Goal: Task Accomplishment & Management: Use online tool/utility

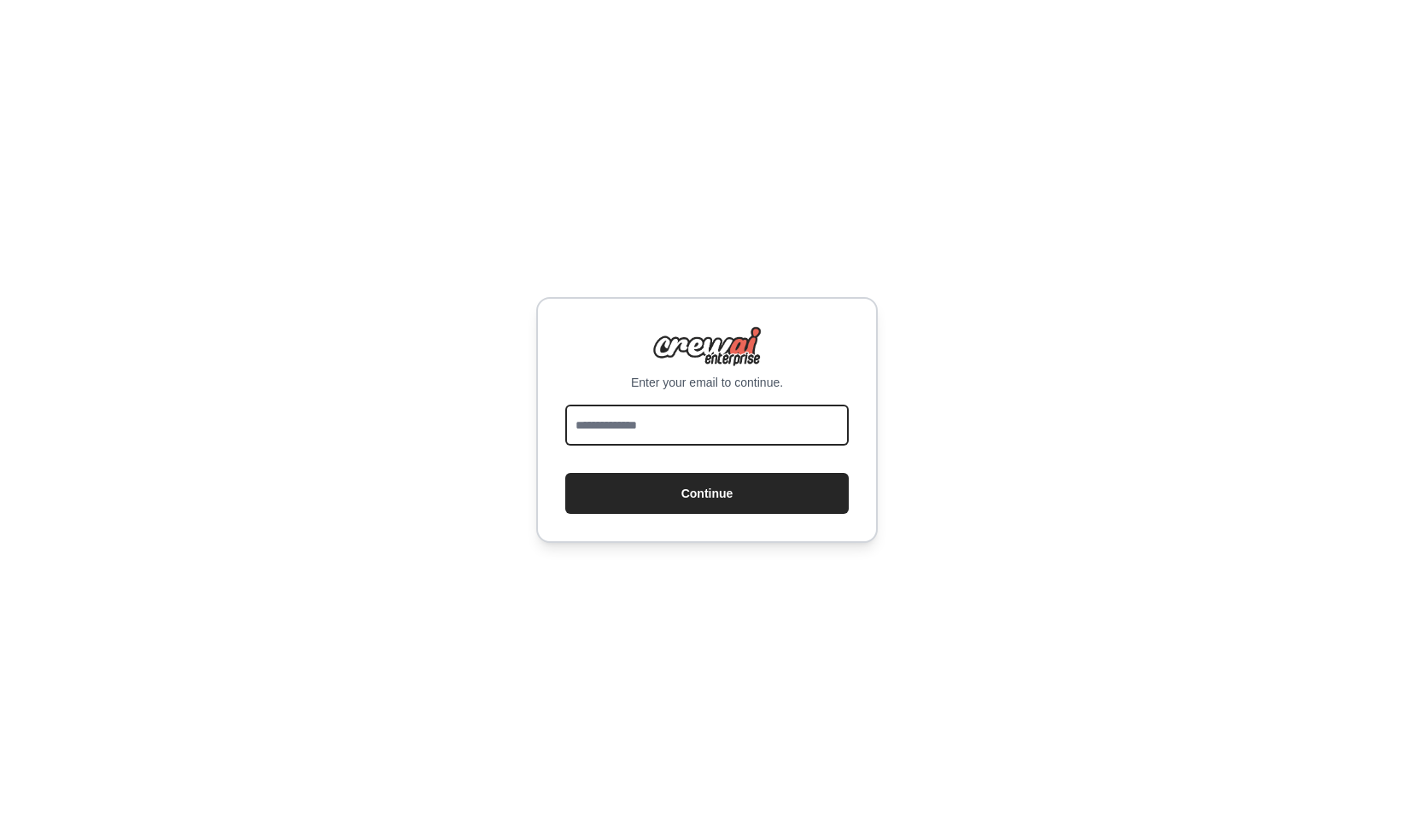
click at [637, 427] on input "email" at bounding box center [707, 425] width 283 height 41
type input "**********"
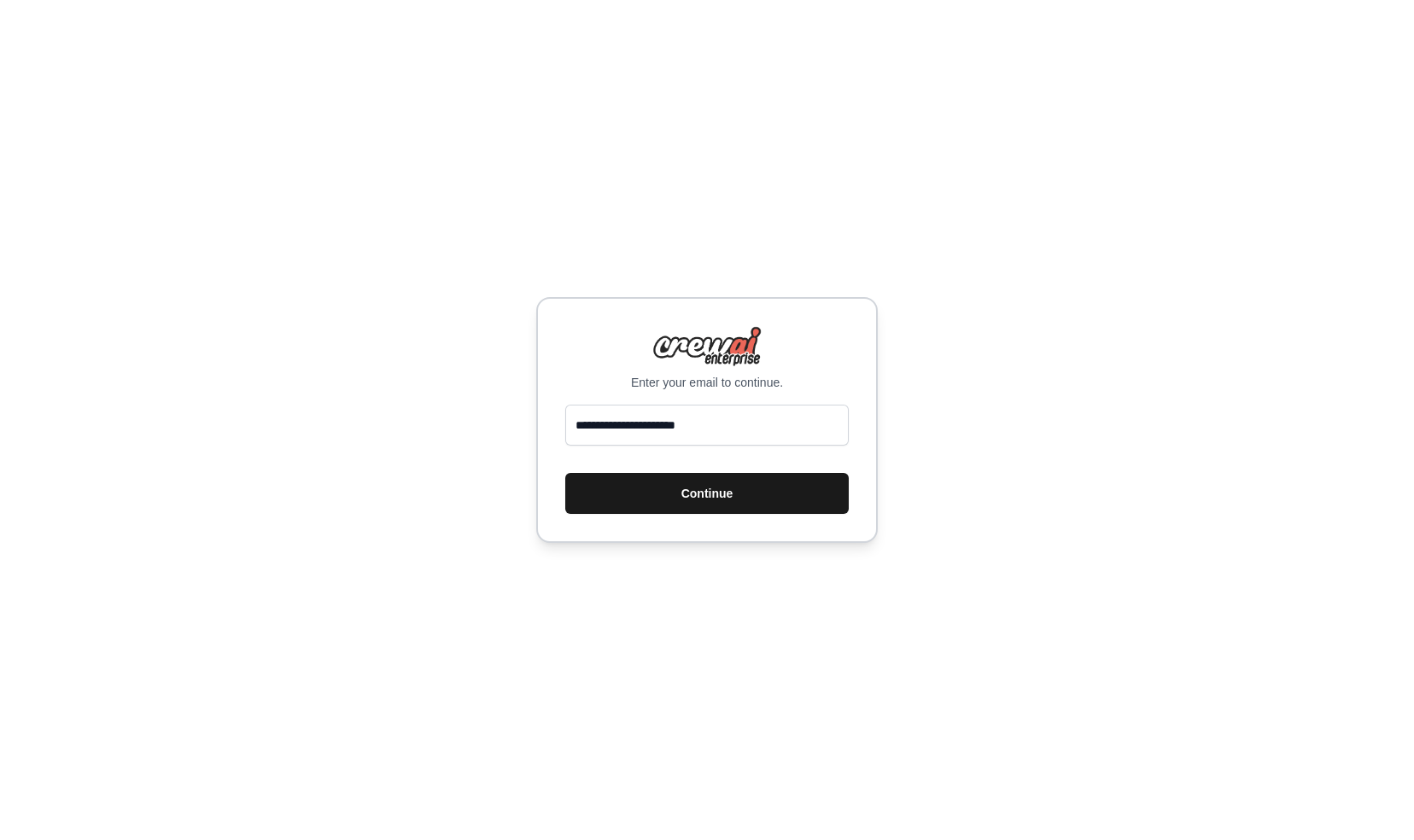
click at [683, 495] on button "Continue" at bounding box center [707, 493] width 283 height 41
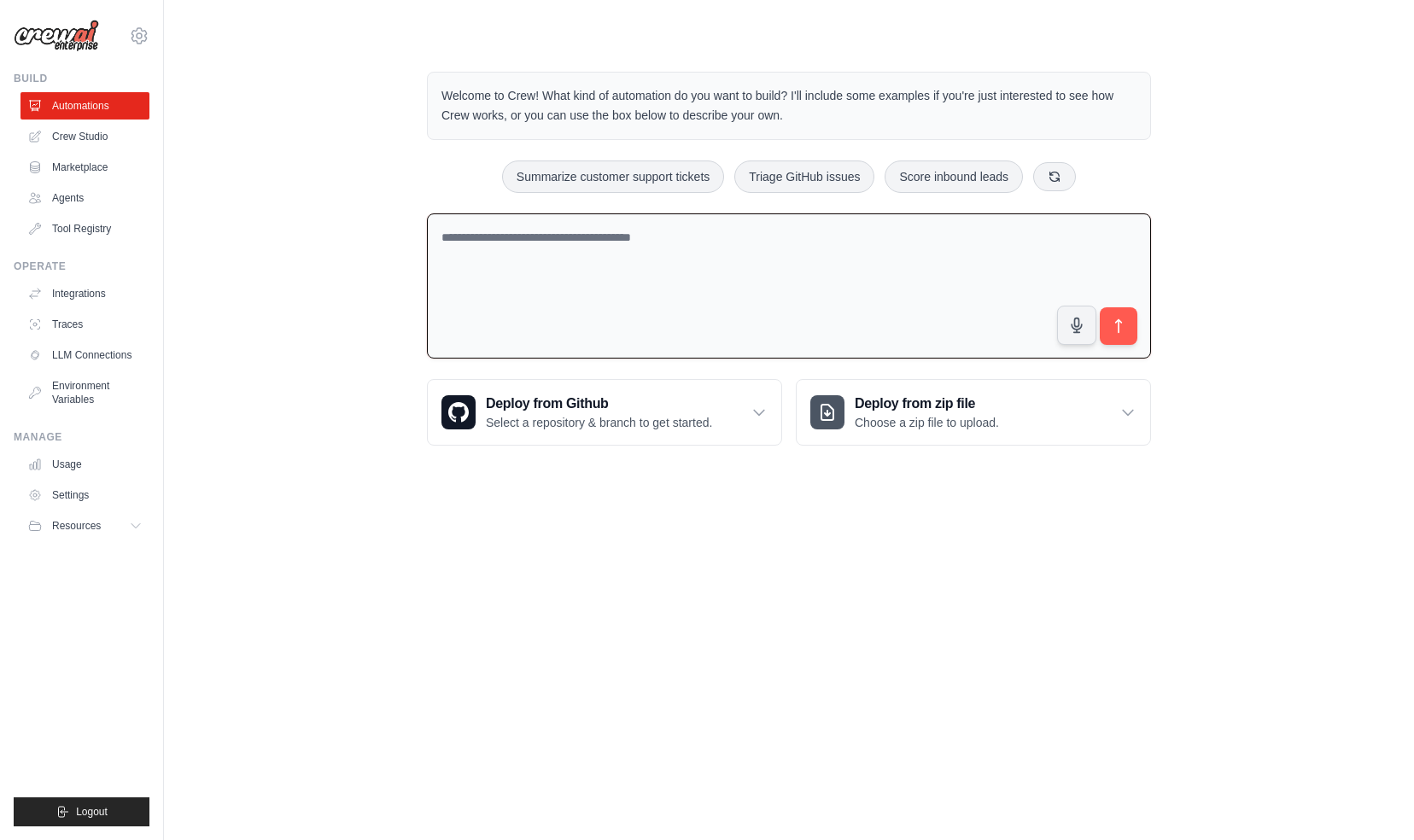
click at [548, 243] on textarea at bounding box center [789, 286] width 724 height 146
type textarea "**********"
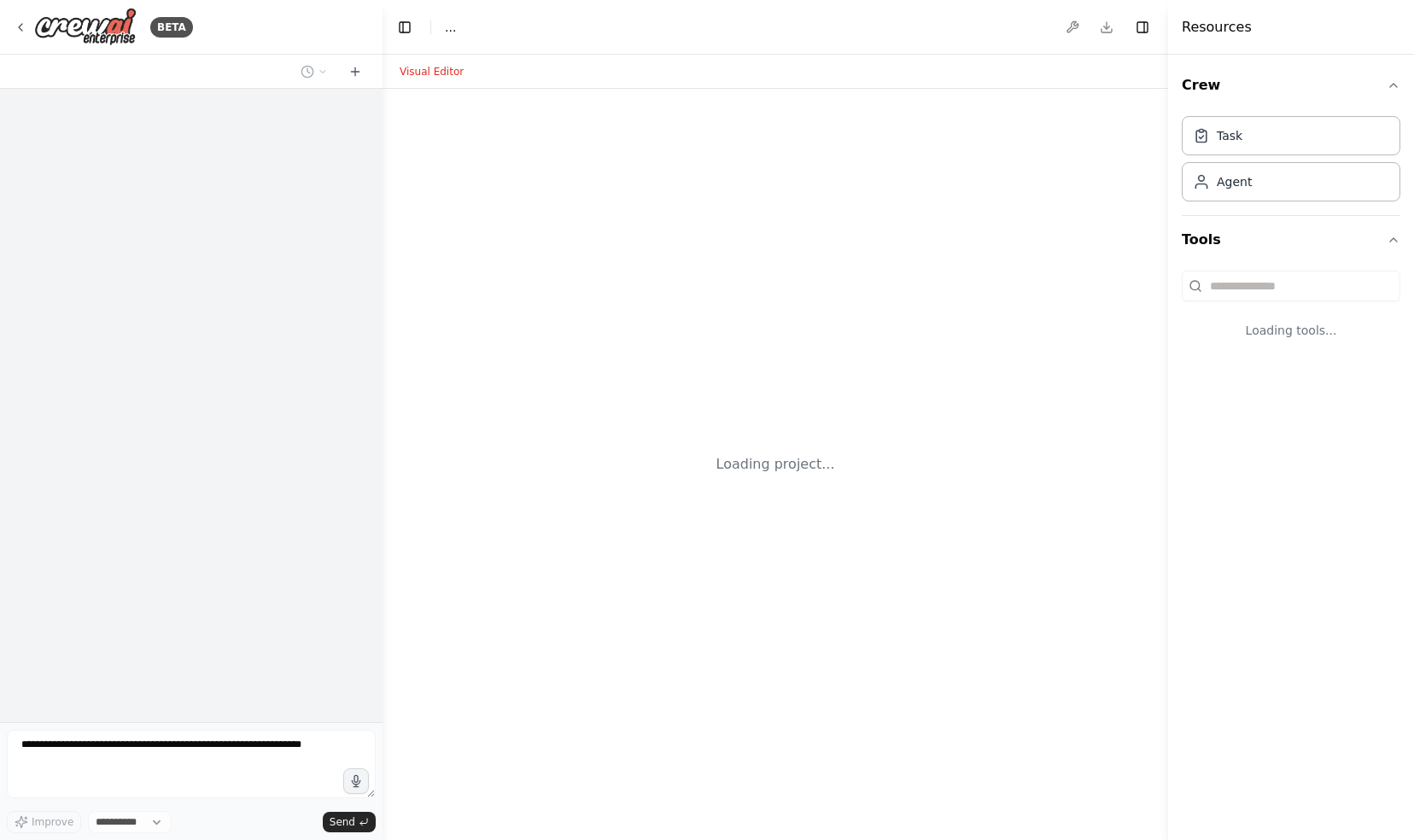
select select "****"
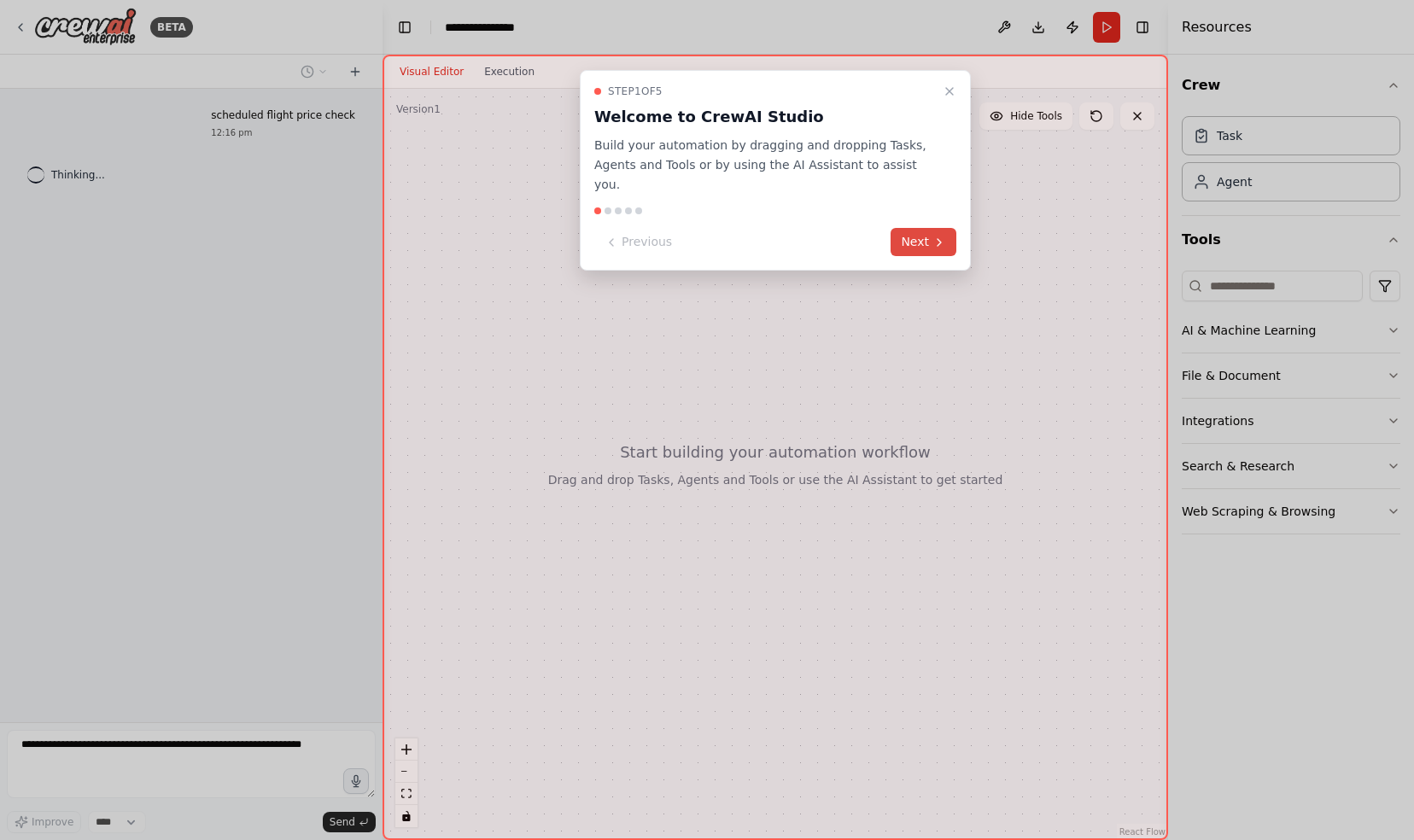
click at [932, 236] on icon at bounding box center [939, 243] width 14 height 14
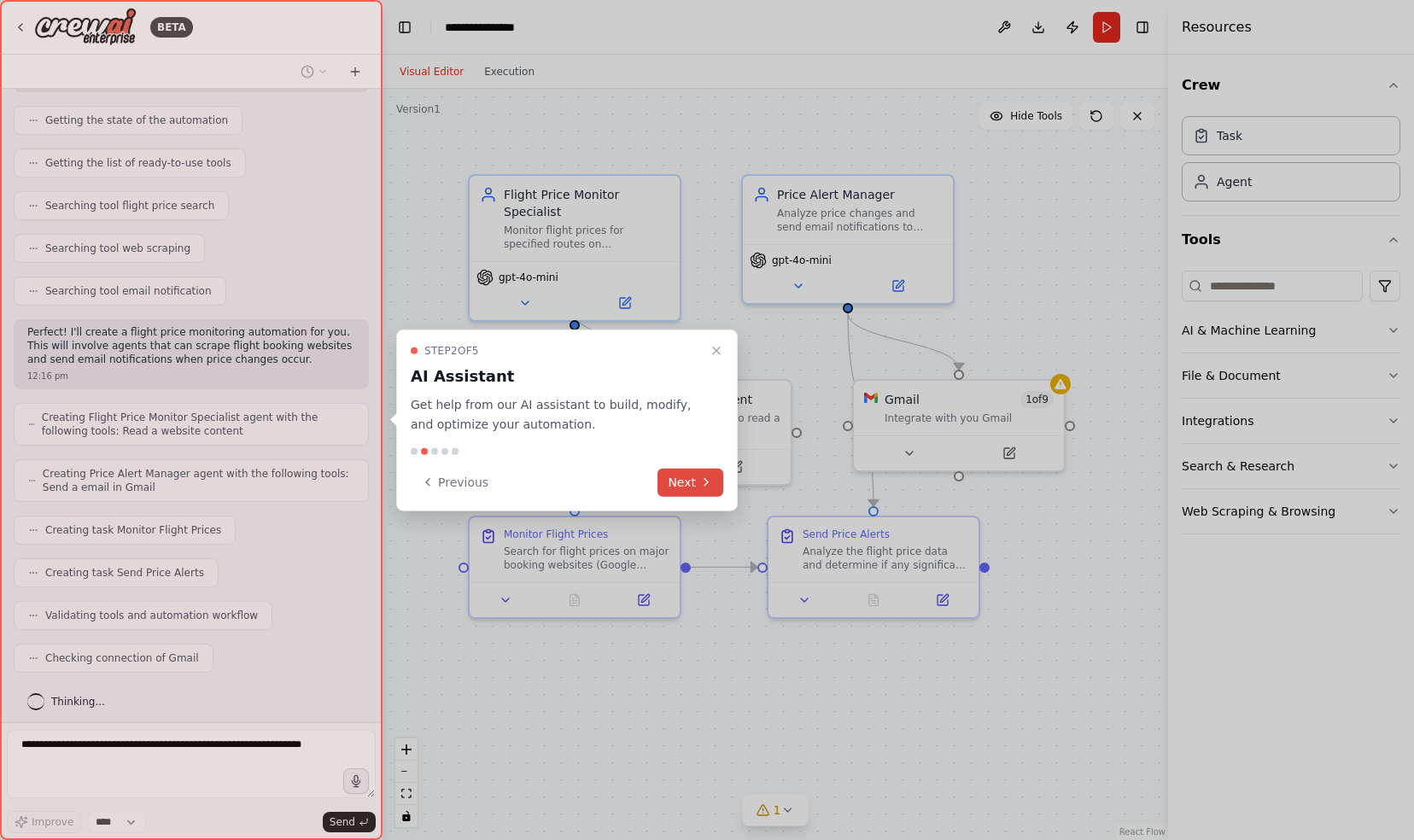
scroll to position [209, 0]
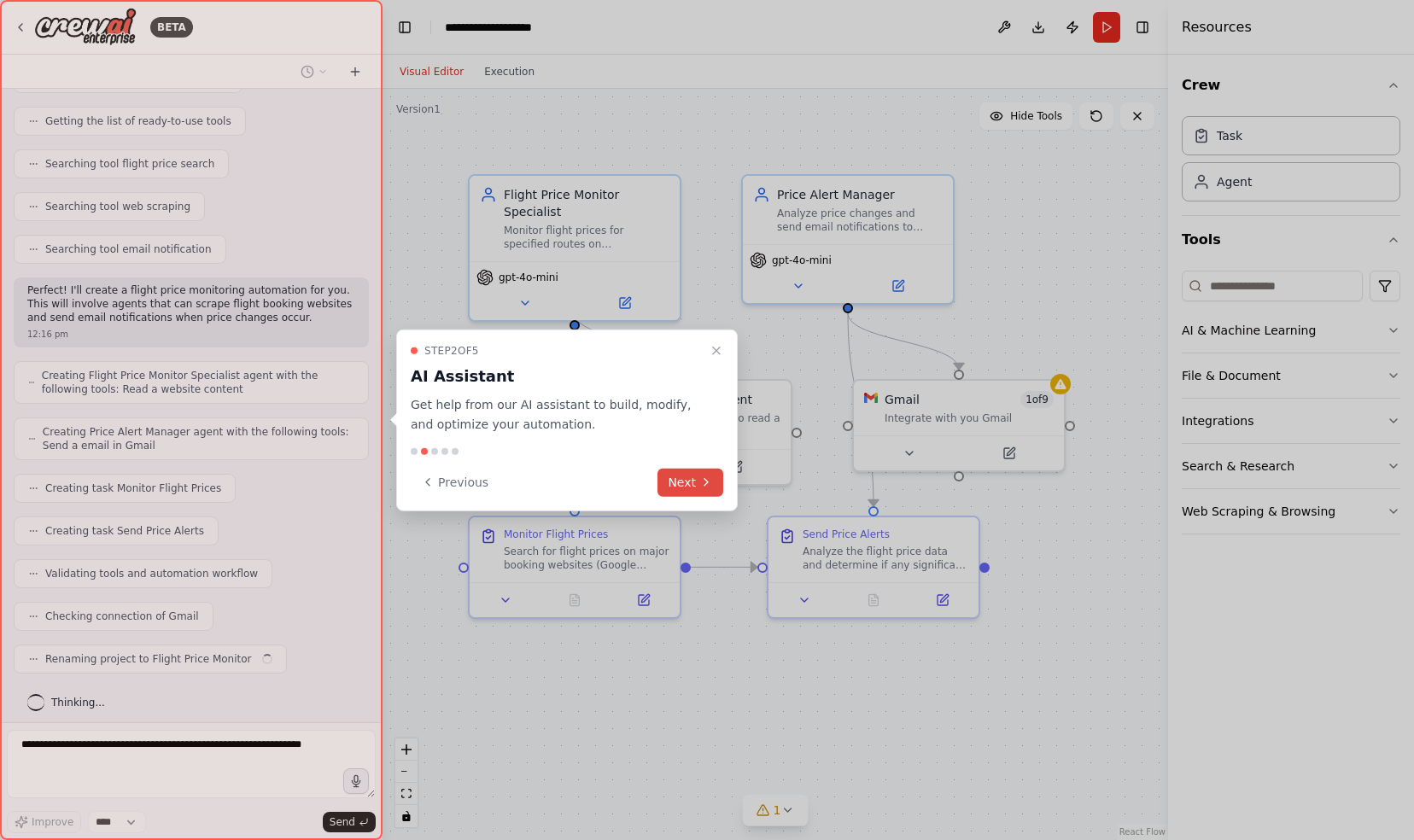
click at [690, 477] on button "Next" at bounding box center [690, 482] width 66 height 28
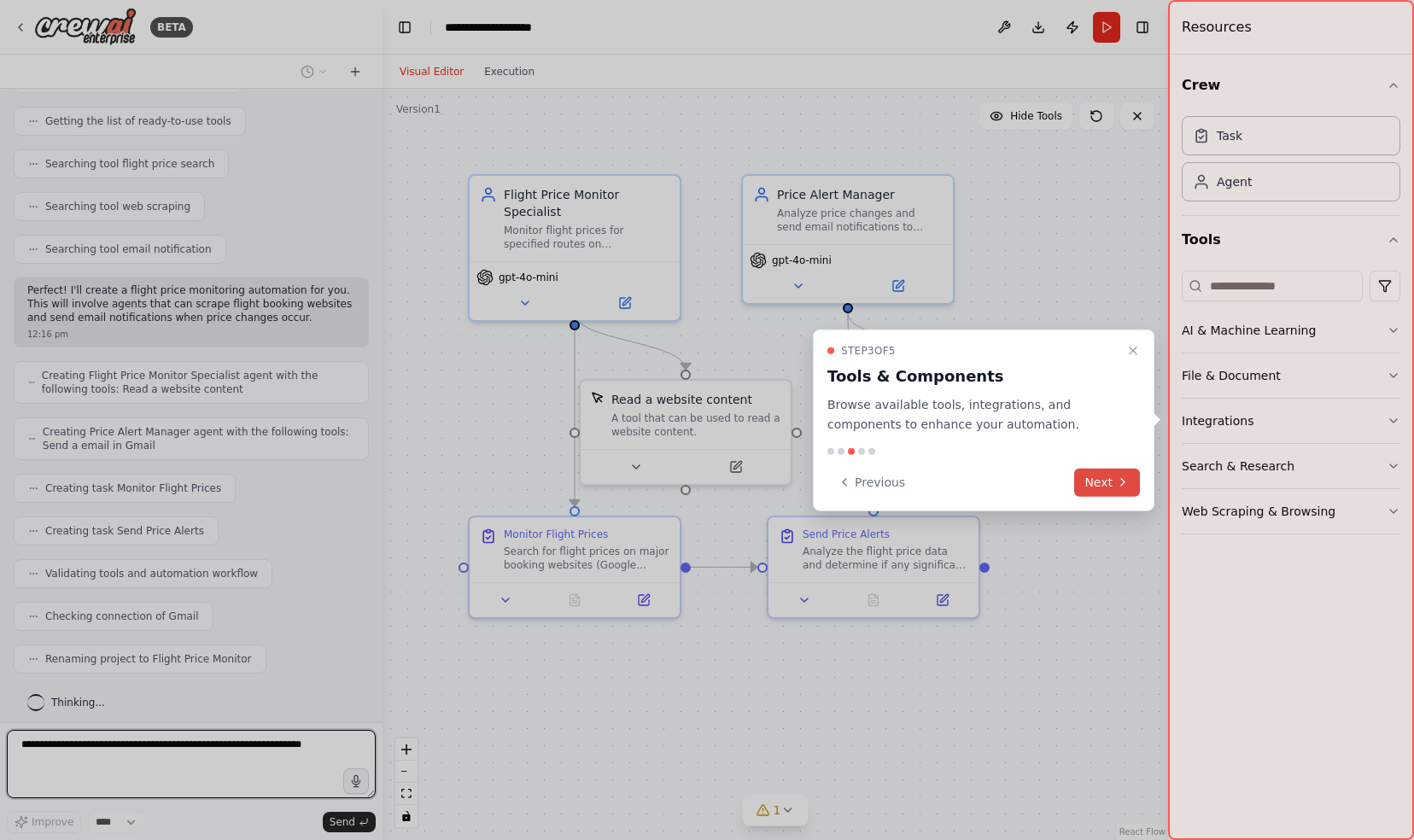
click at [1108, 478] on button "Next" at bounding box center [1107, 482] width 66 height 28
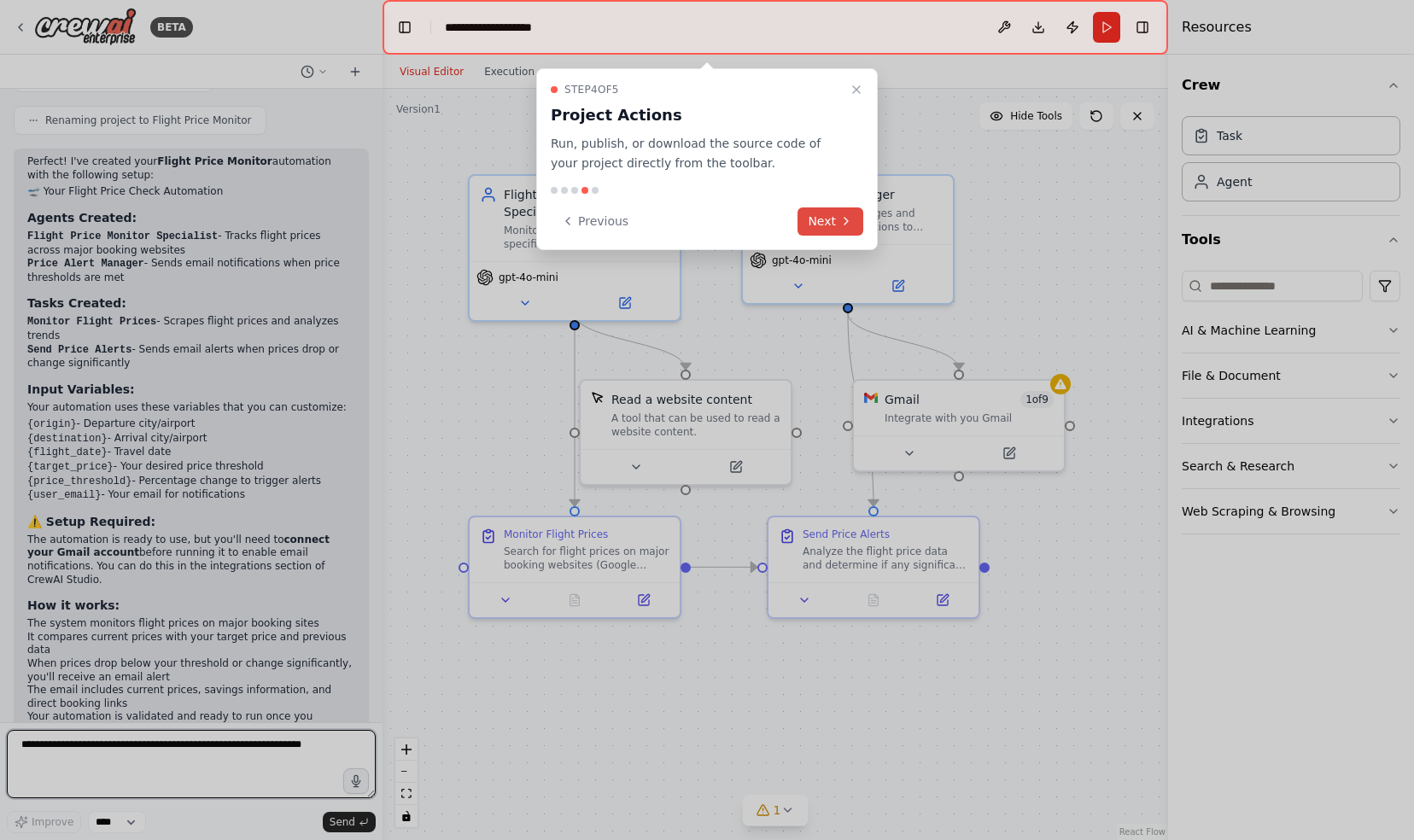
scroll to position [761, 0]
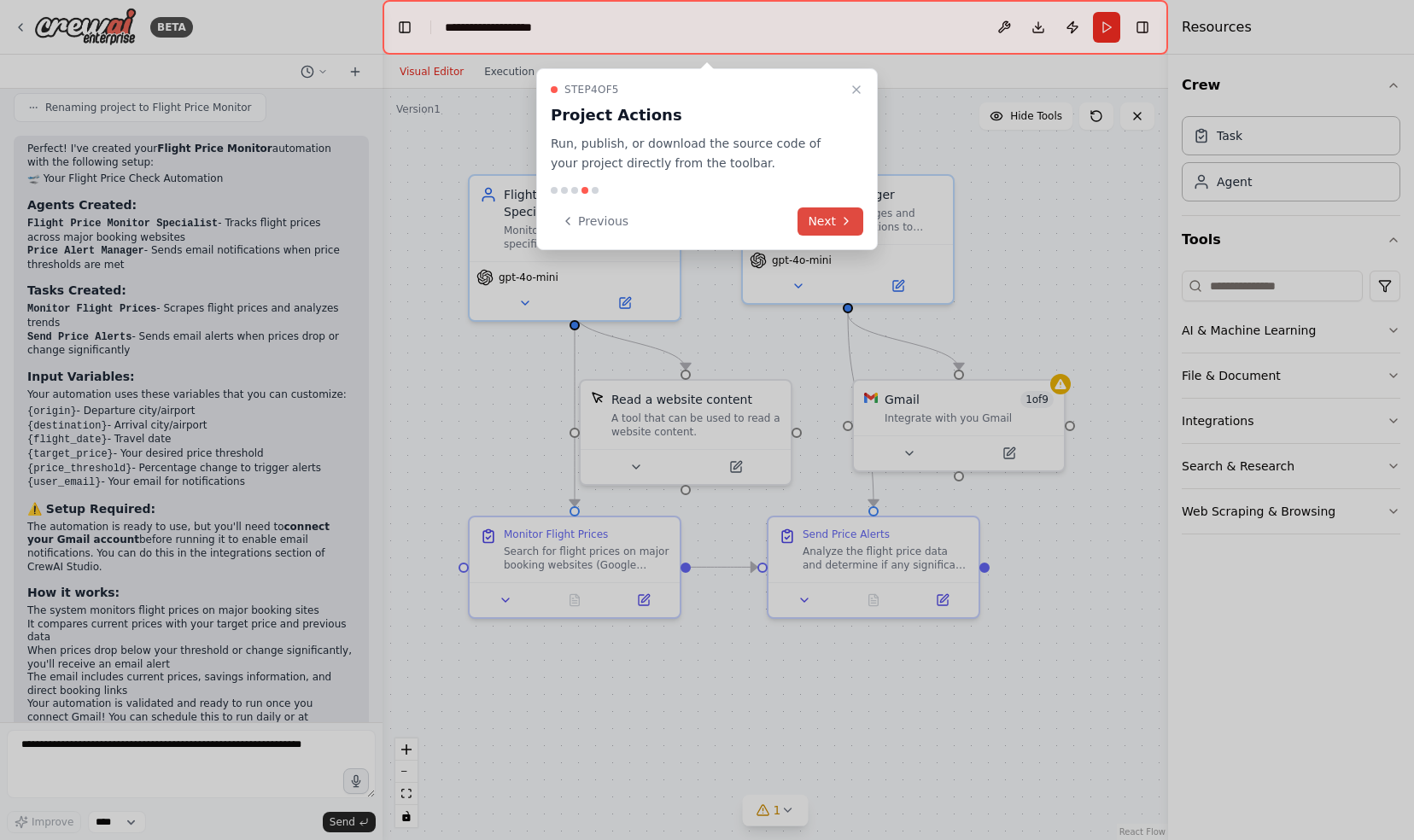
click at [828, 218] on button "Next" at bounding box center [830, 221] width 66 height 28
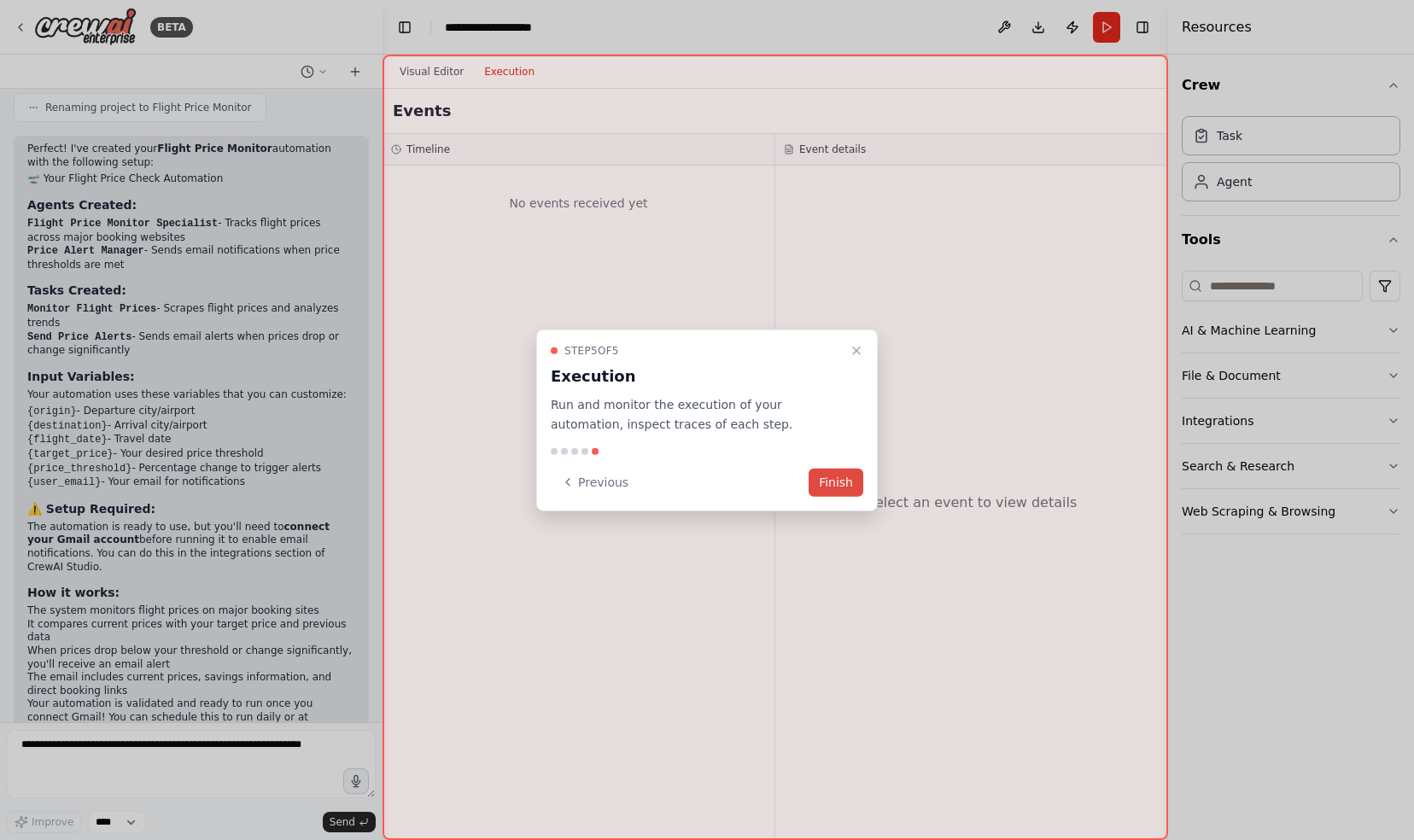
click at [840, 477] on button "Finish" at bounding box center [835, 482] width 54 height 28
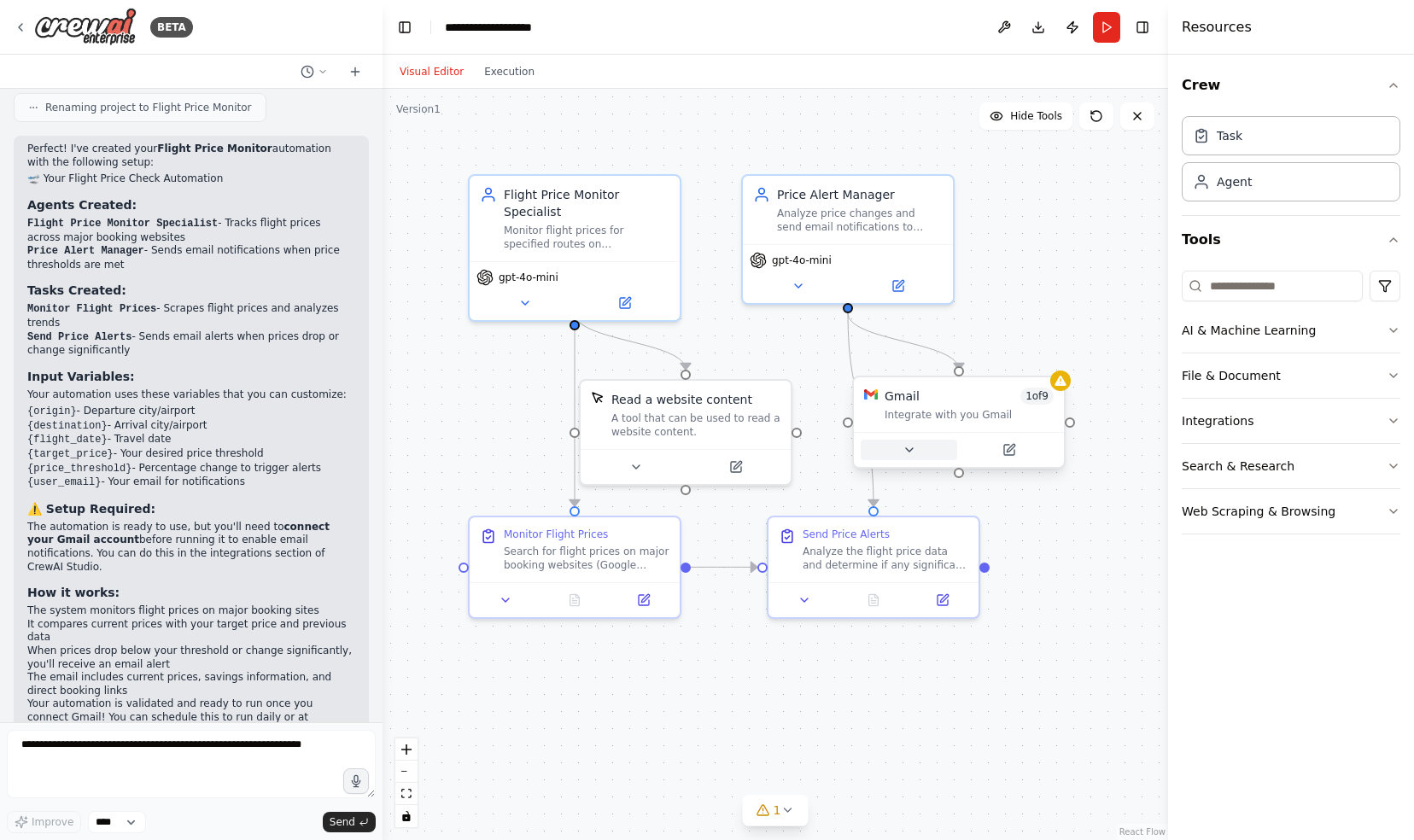
click at [916, 447] on button at bounding box center [909, 450] width 97 height 21
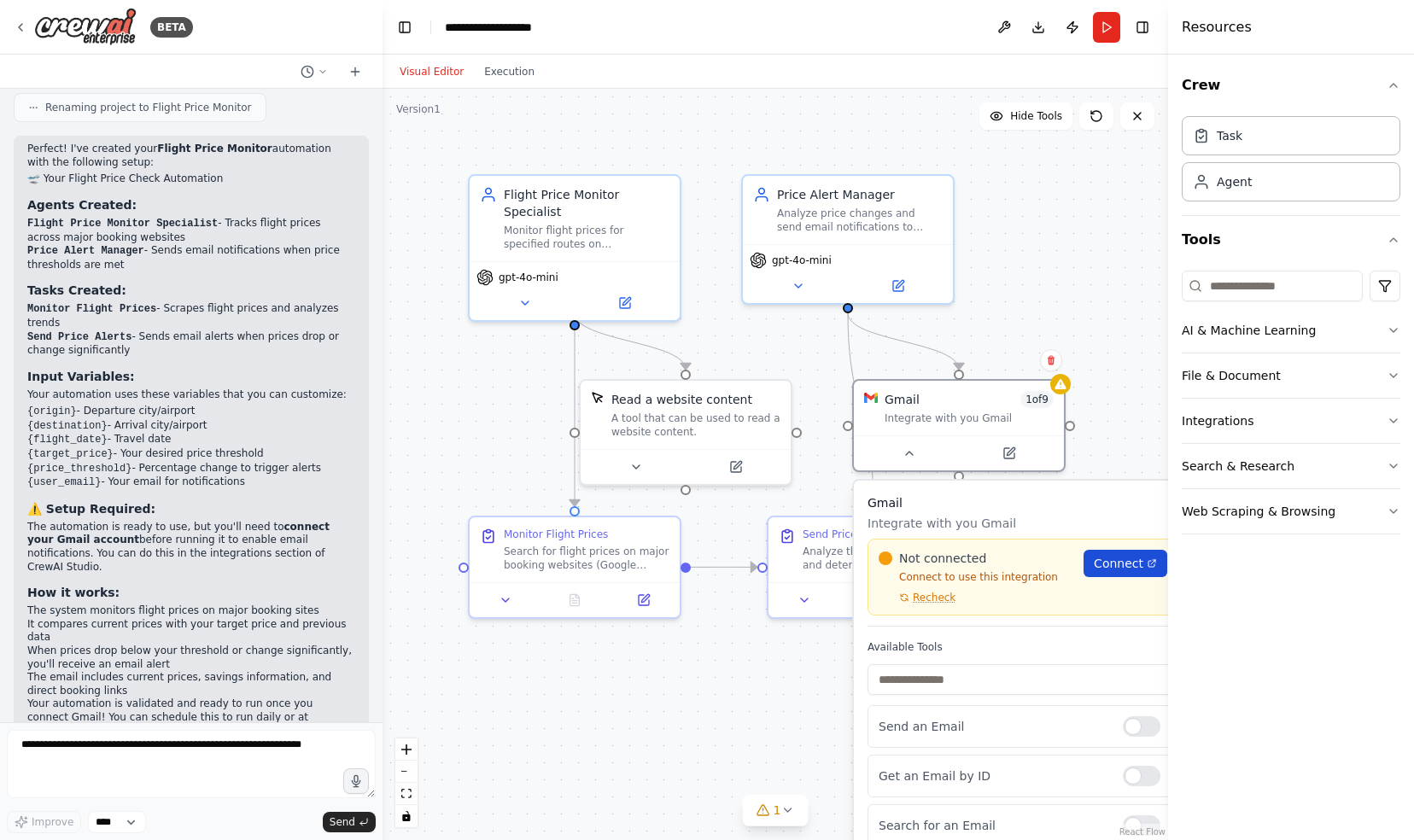
click at [1129, 563] on span "Connect" at bounding box center [1118, 564] width 49 height 17
click at [1022, 459] on div at bounding box center [967, 449] width 210 height 35
click at [980, 428] on div "Gmail 1 of 9 Integrate with you Gmail" at bounding box center [967, 404] width 210 height 54
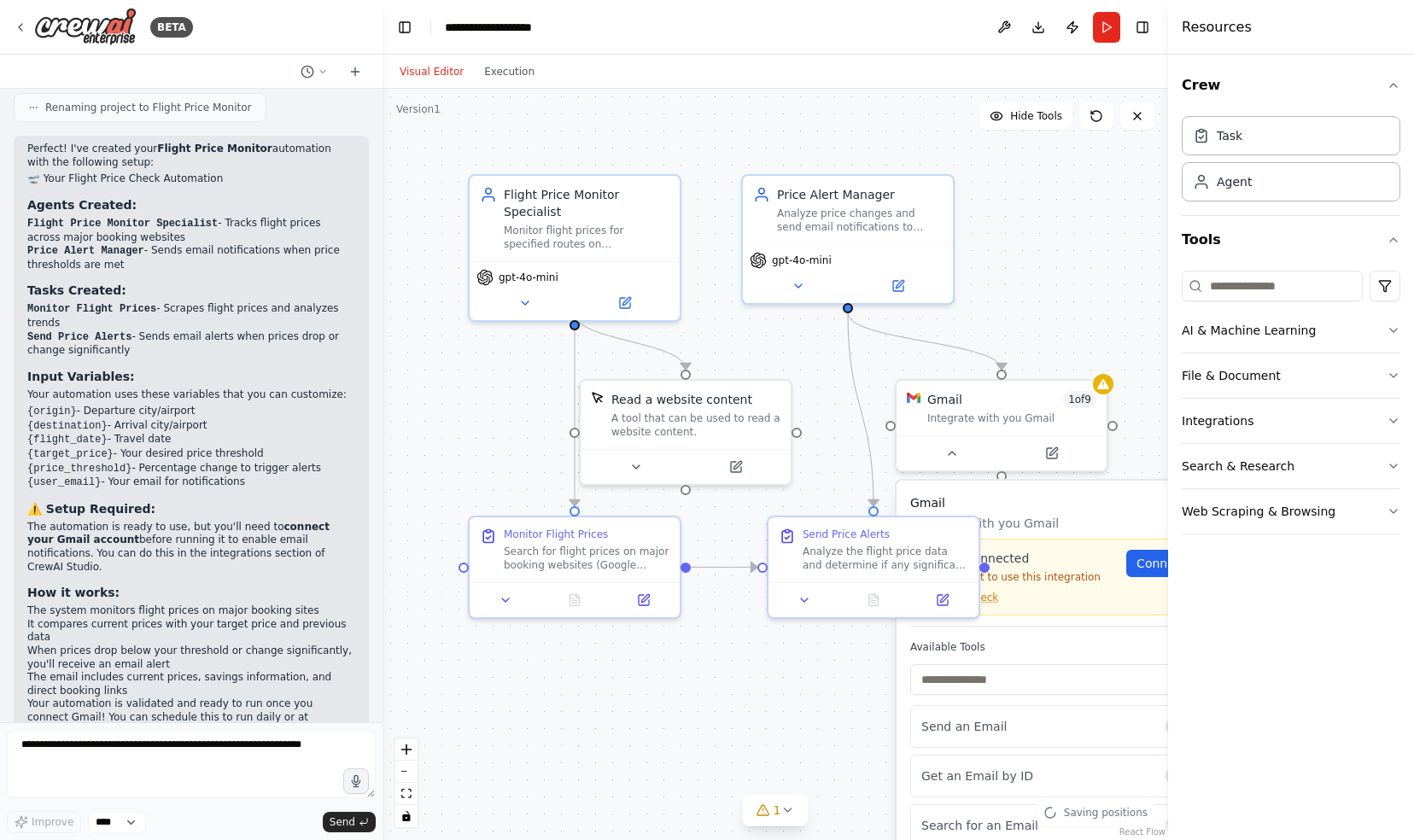
click at [1049, 315] on div ".deletable-edge-delete-btn { width: 20px; height: 20px; border: 0px solid #ffff…" at bounding box center [775, 464] width 785 height 751
click at [1047, 447] on icon at bounding box center [1052, 449] width 10 height 10
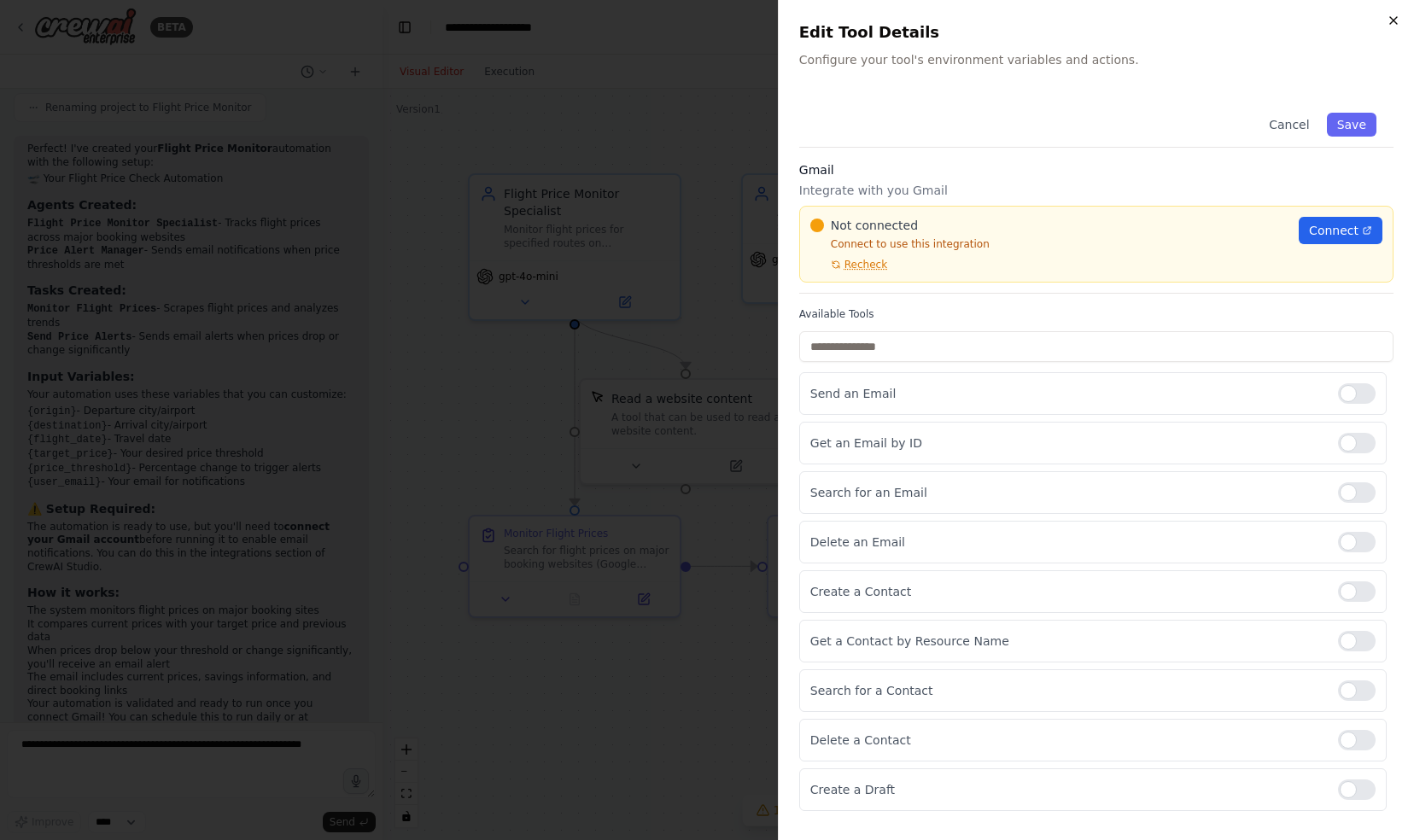
click at [1394, 21] on icon "button" at bounding box center [1393, 21] width 14 height 14
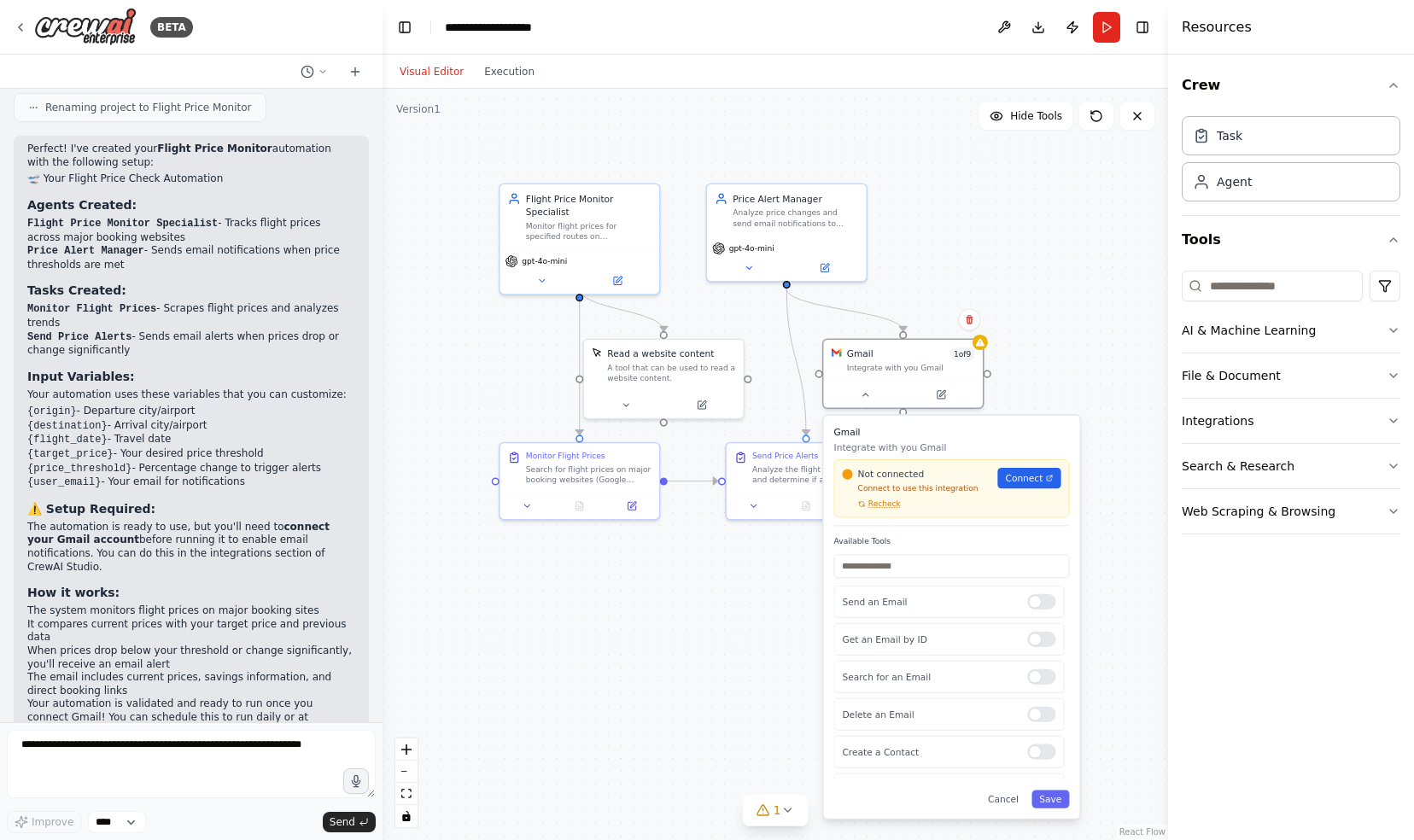
drag, startPoint x: 1057, startPoint y: 240, endPoint x: 964, endPoint y: 127, distance: 146.3
click at [964, 127] on div ".deletable-edge-delete-btn { width: 20px; height: 20px; border: 0px solid #ffff…" at bounding box center [775, 464] width 785 height 751
click at [866, 394] on icon at bounding box center [866, 392] width 10 height 10
click at [867, 389] on icon at bounding box center [866, 392] width 10 height 10
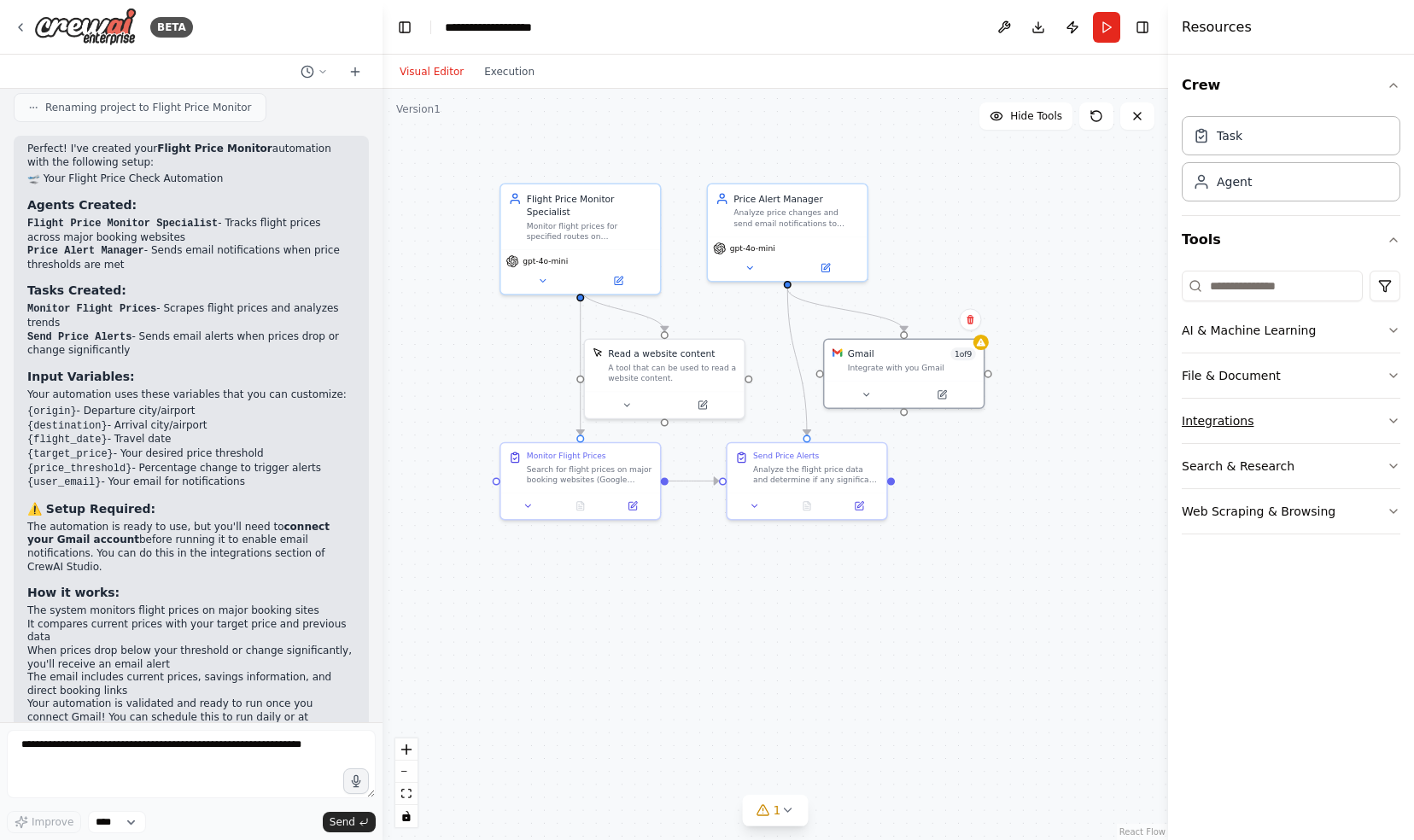
click at [1213, 418] on button "Integrations" at bounding box center [1290, 420] width 219 height 44
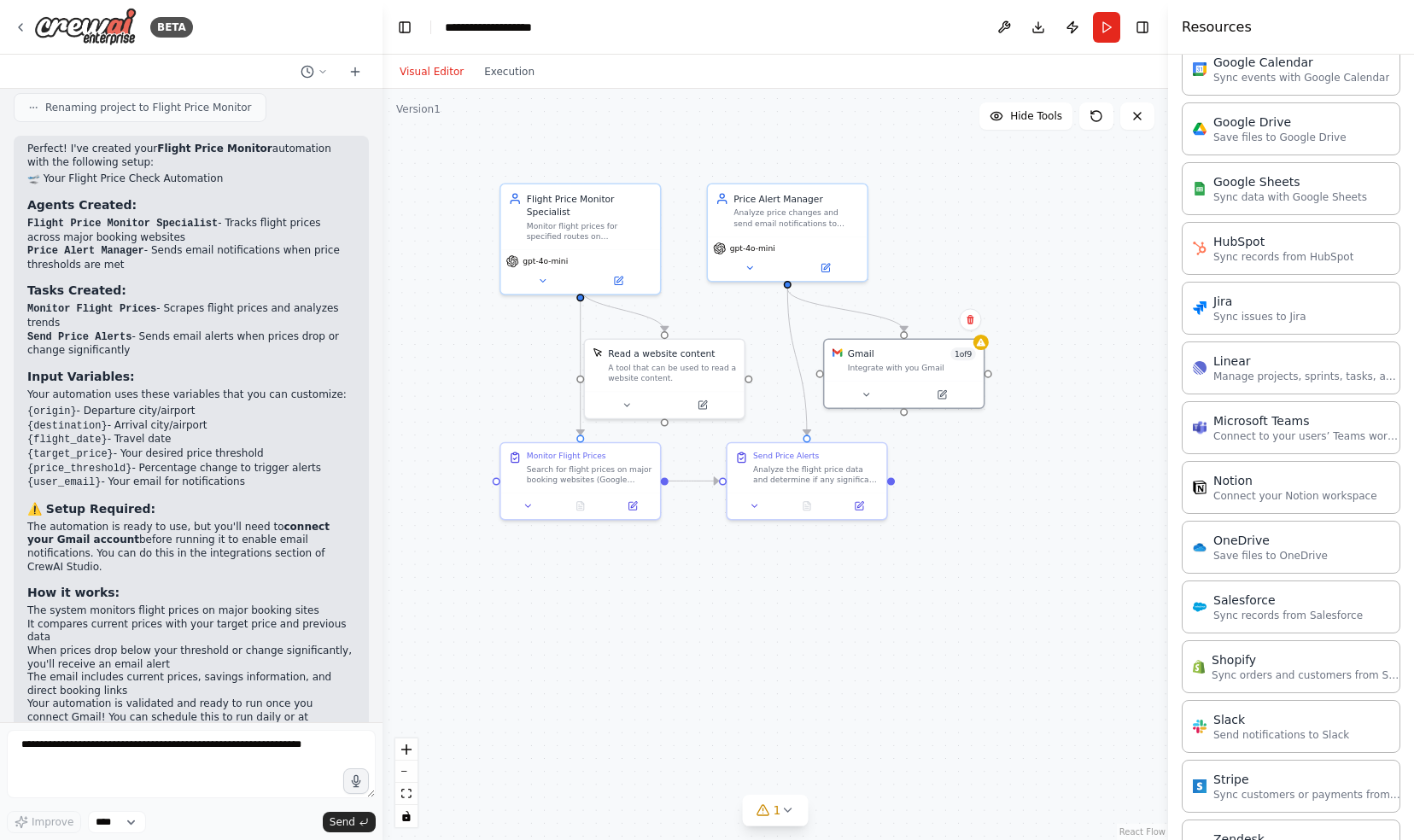
scroll to position [745, 0]
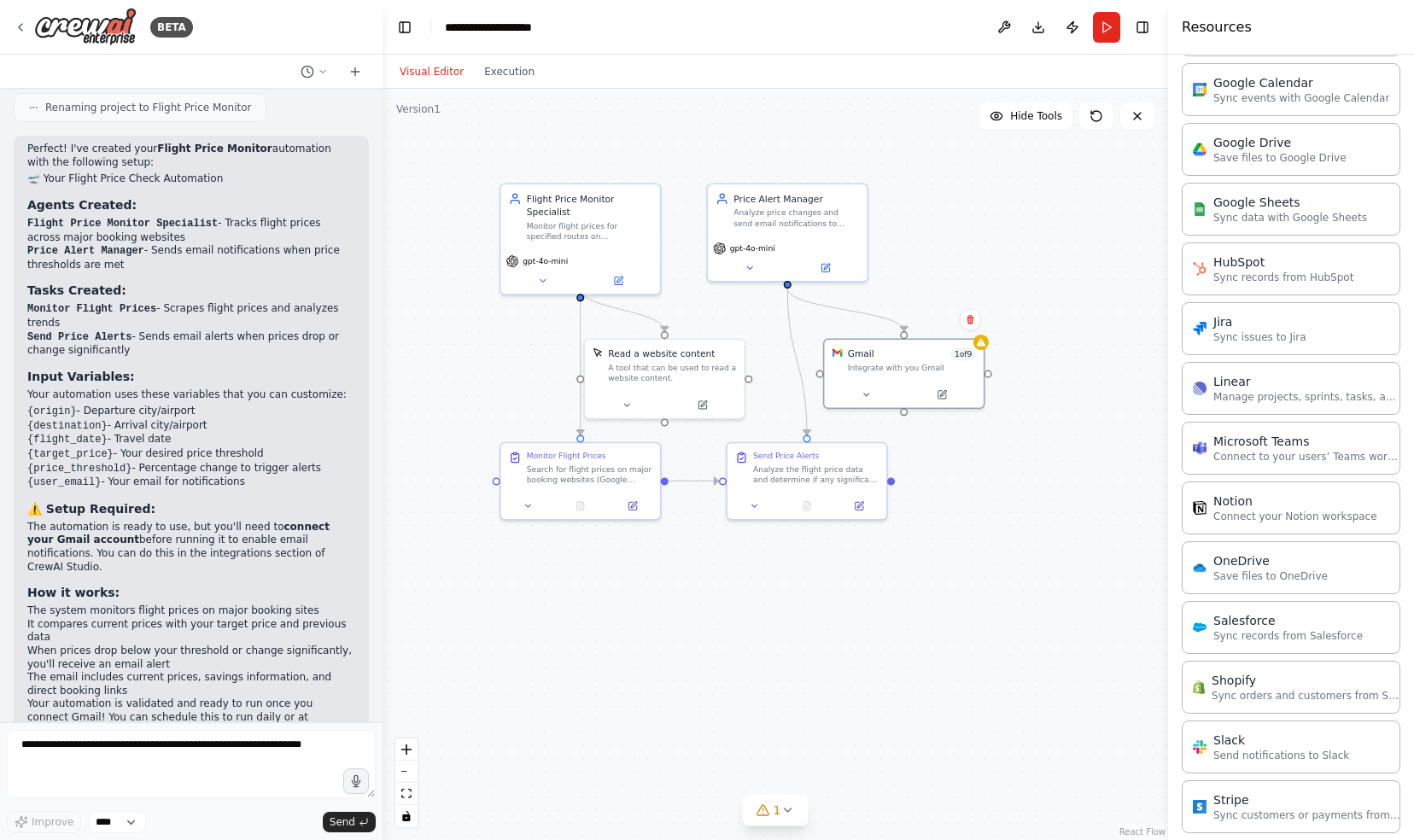
click at [1012, 502] on div ".deletable-edge-delete-btn { width: 20px; height: 20px; border: 0px solid #ffff…" at bounding box center [775, 464] width 785 height 751
click at [983, 344] on icon at bounding box center [981, 339] width 10 height 10
click at [942, 393] on icon at bounding box center [942, 390] width 6 height 6
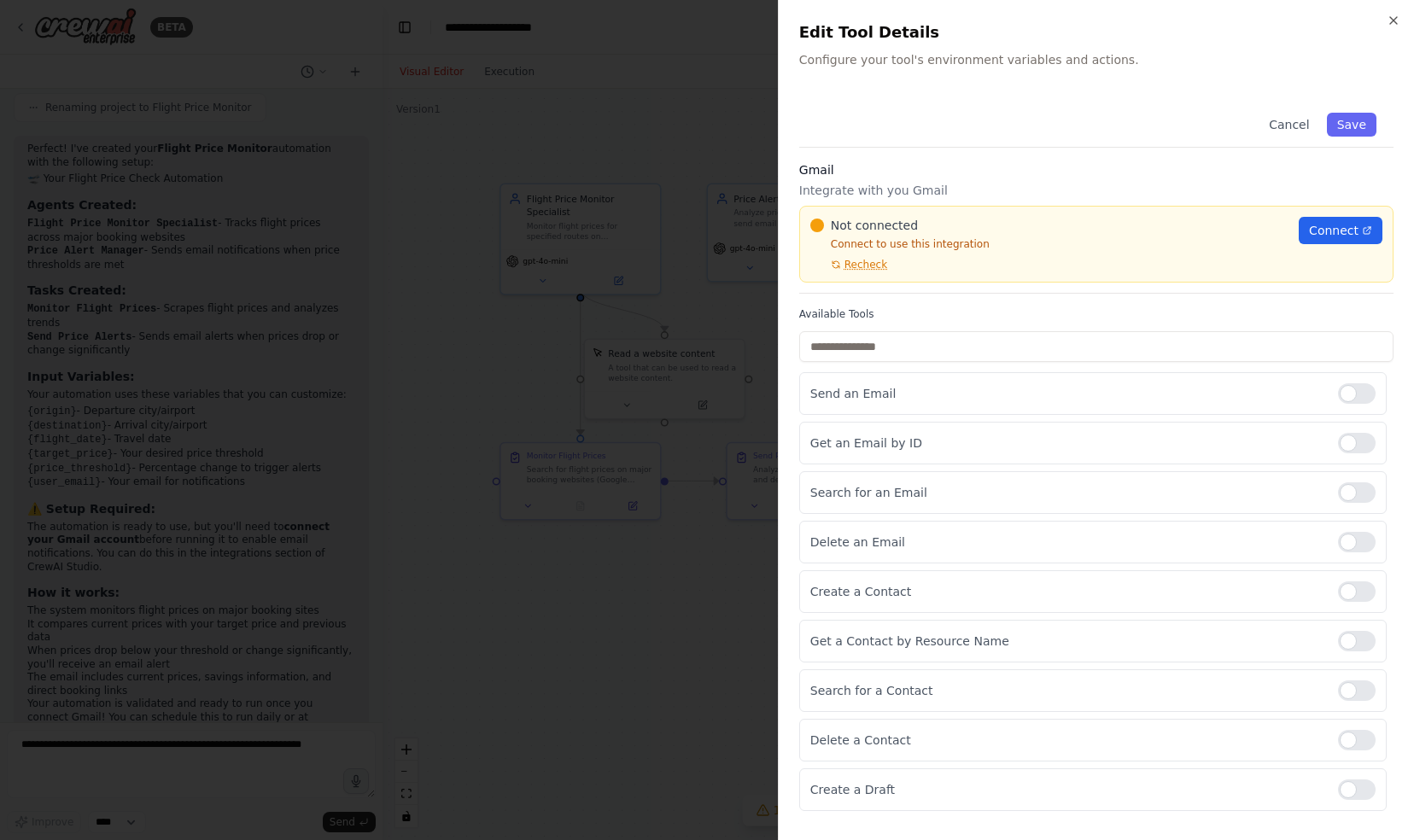
click at [883, 180] on div "Gmail Integrate with you Gmail Not connected Connect to use this integration Re…" at bounding box center [1096, 227] width 594 height 132
click at [1342, 232] on span "Connect" at bounding box center [1333, 231] width 49 height 17
click at [1328, 232] on span "Connect" at bounding box center [1333, 231] width 49 height 17
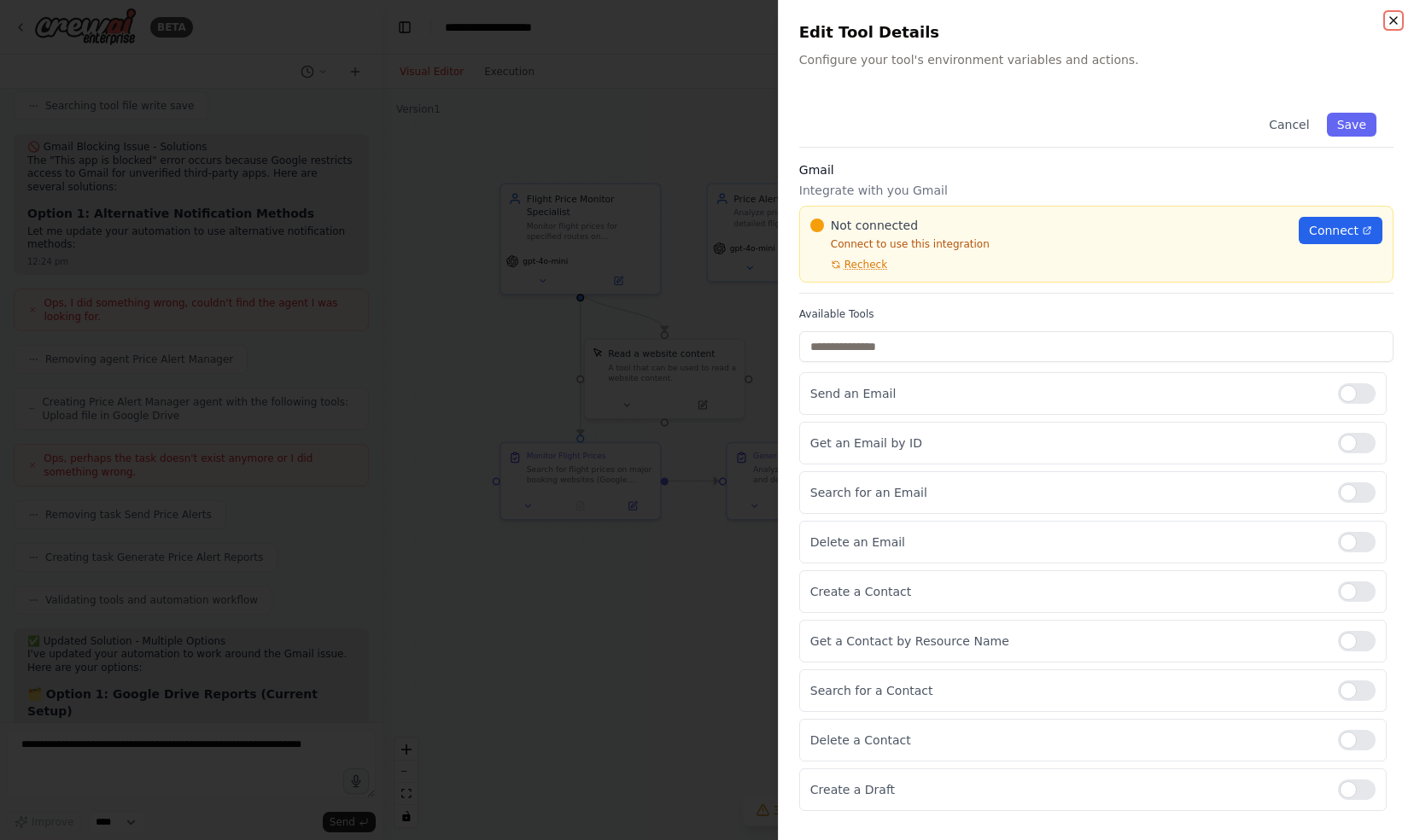
click at [1392, 19] on icon "button" at bounding box center [1393, 21] width 7 height 7
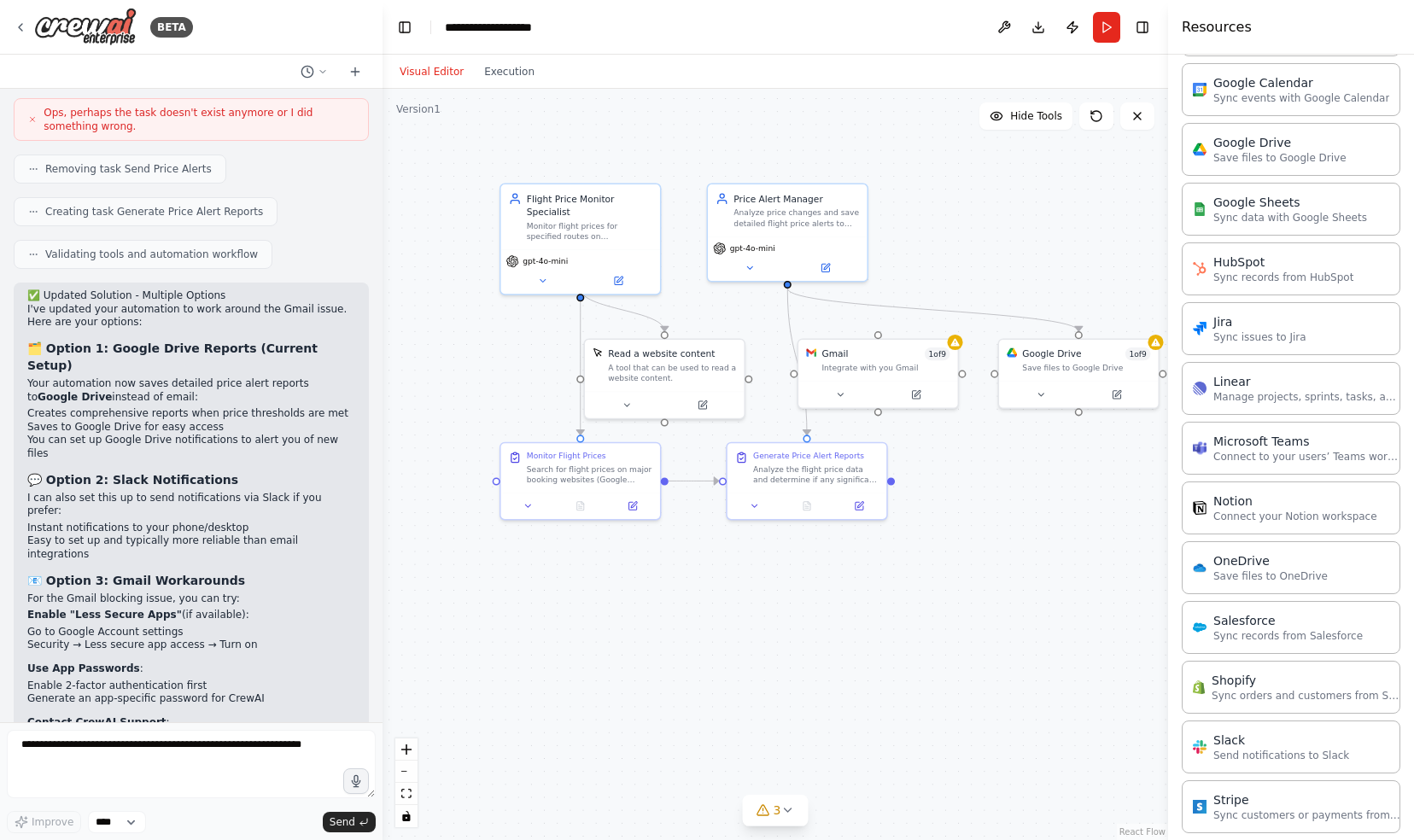
scroll to position [2729, 0]
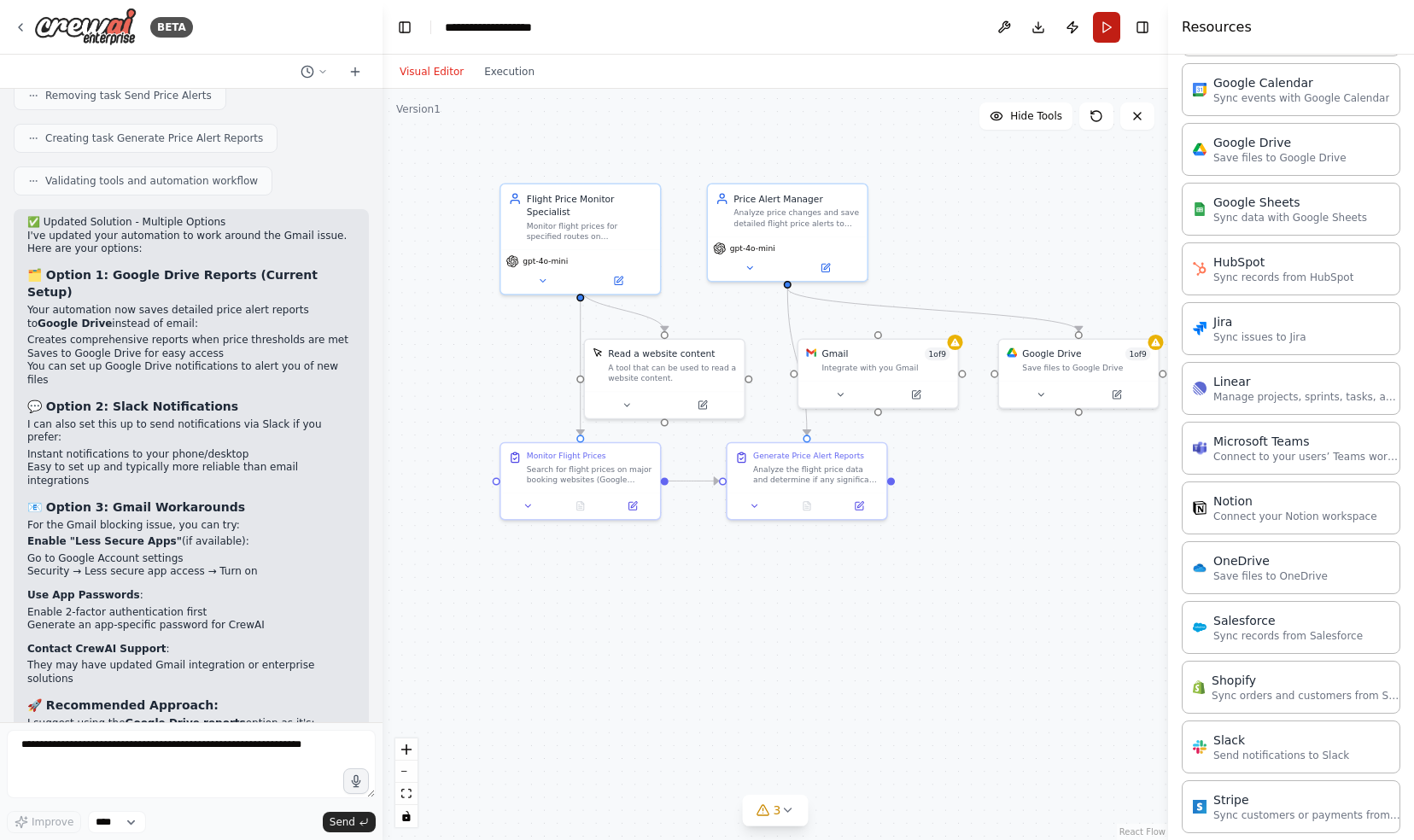
click at [1105, 28] on button "Run" at bounding box center [1106, 28] width 28 height 31
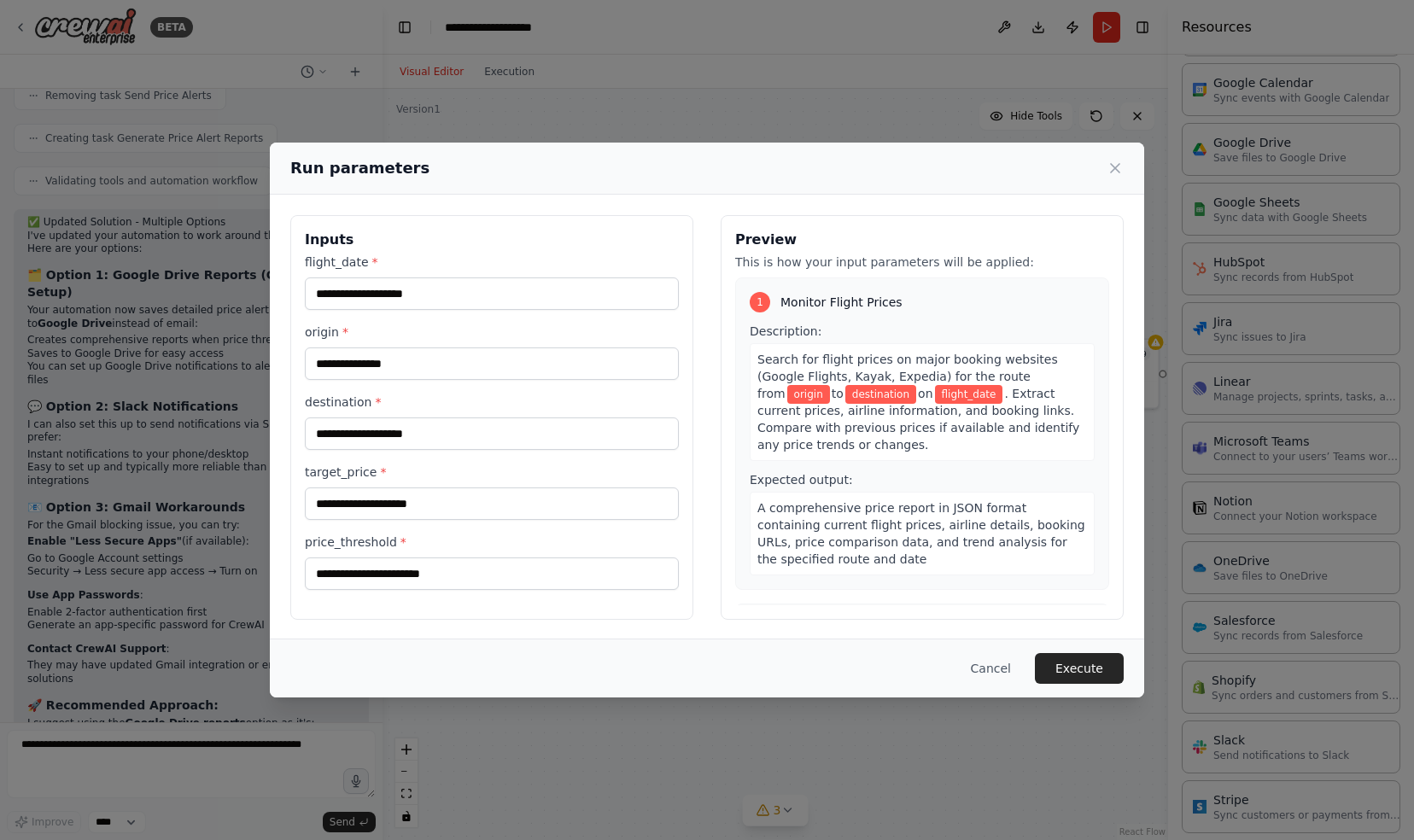
click at [1113, 166] on icon at bounding box center [1115, 168] width 9 height 9
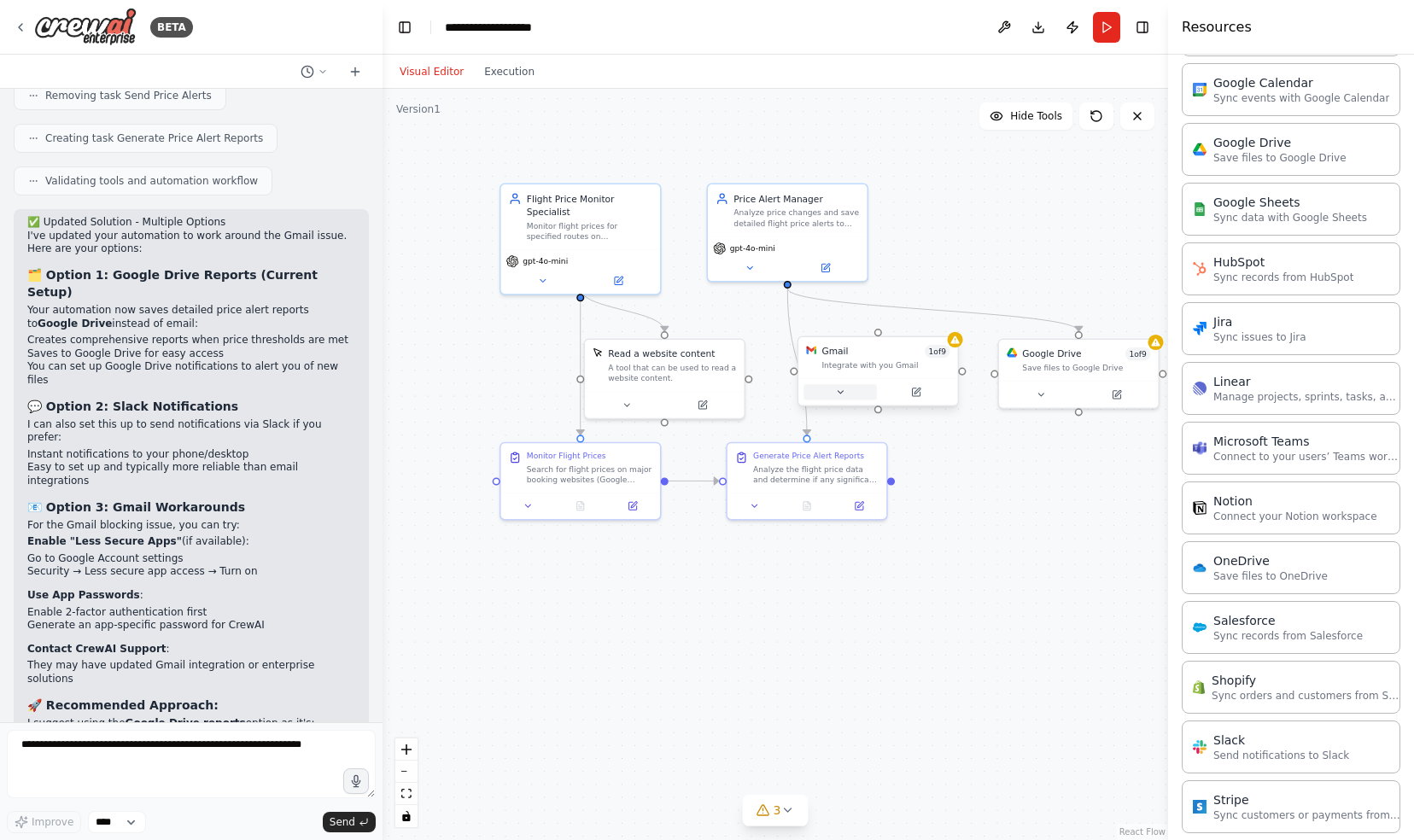
click at [840, 394] on icon at bounding box center [840, 392] width 10 height 10
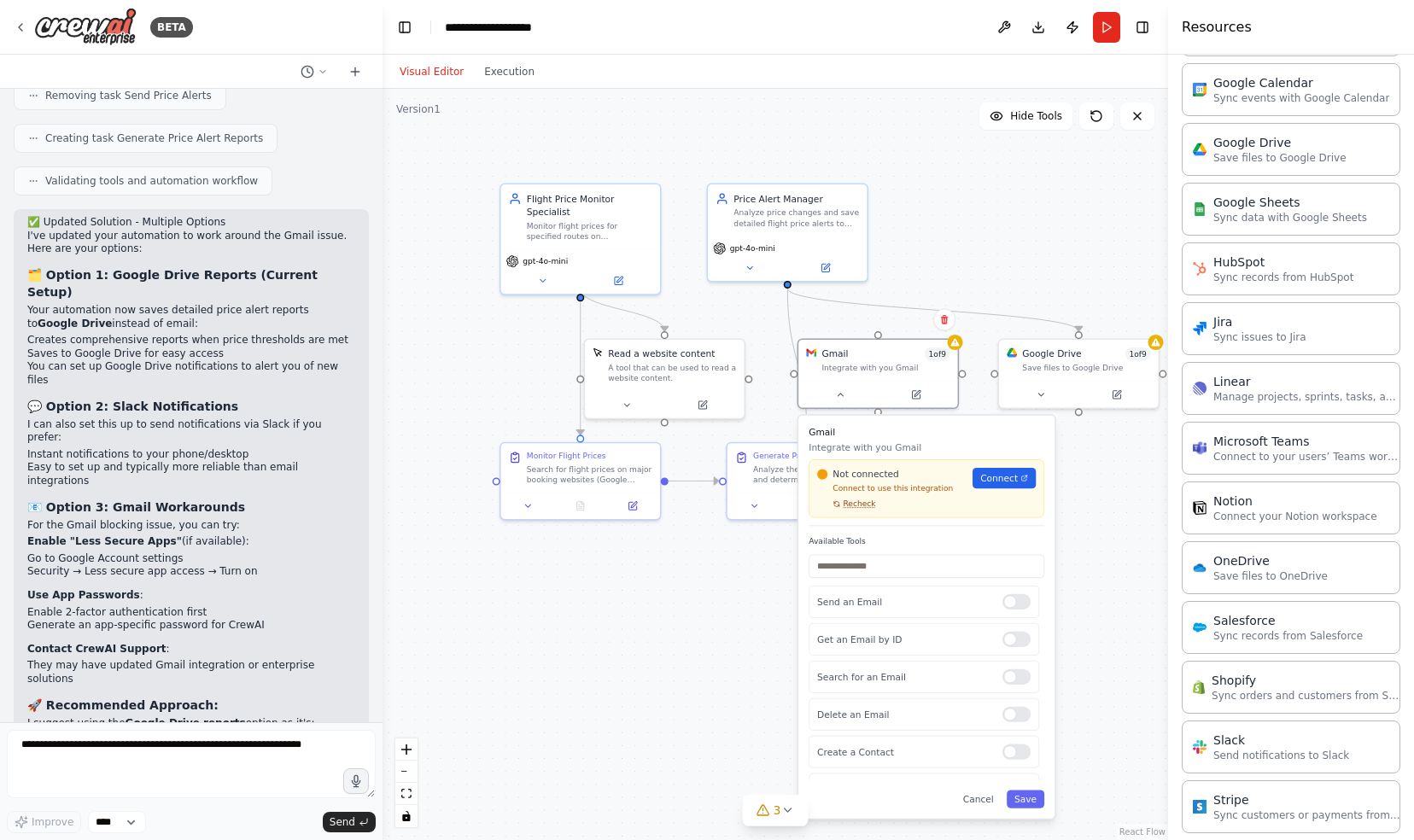
click at [857, 501] on span "Recheck" at bounding box center [859, 503] width 33 height 10
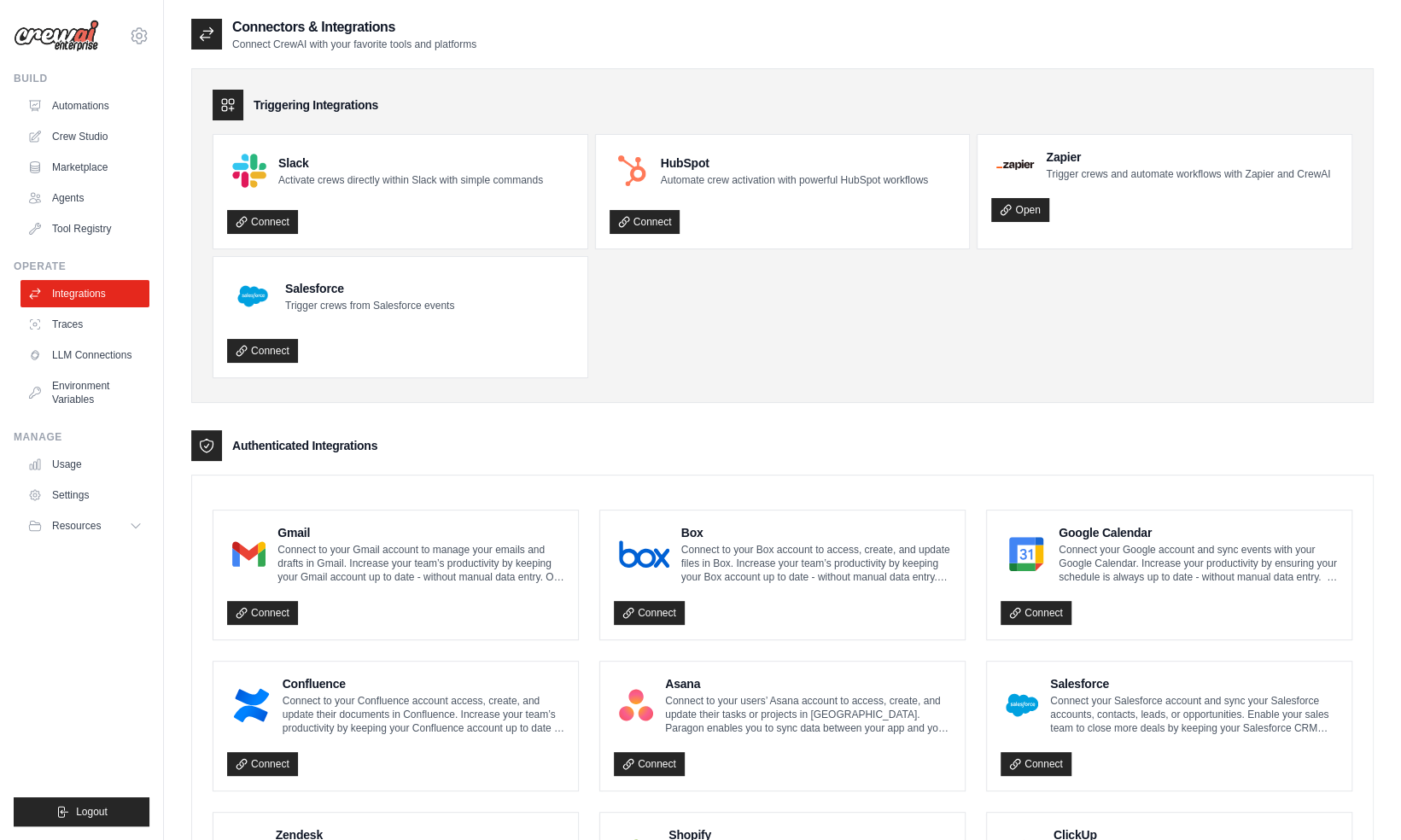
click at [305, 568] on p "Connect to your Gmail account to manage your emails and drafts in Gmail. Increa…" at bounding box center [421, 563] width 287 height 41
click at [282, 609] on link "Connect" at bounding box center [263, 613] width 71 height 24
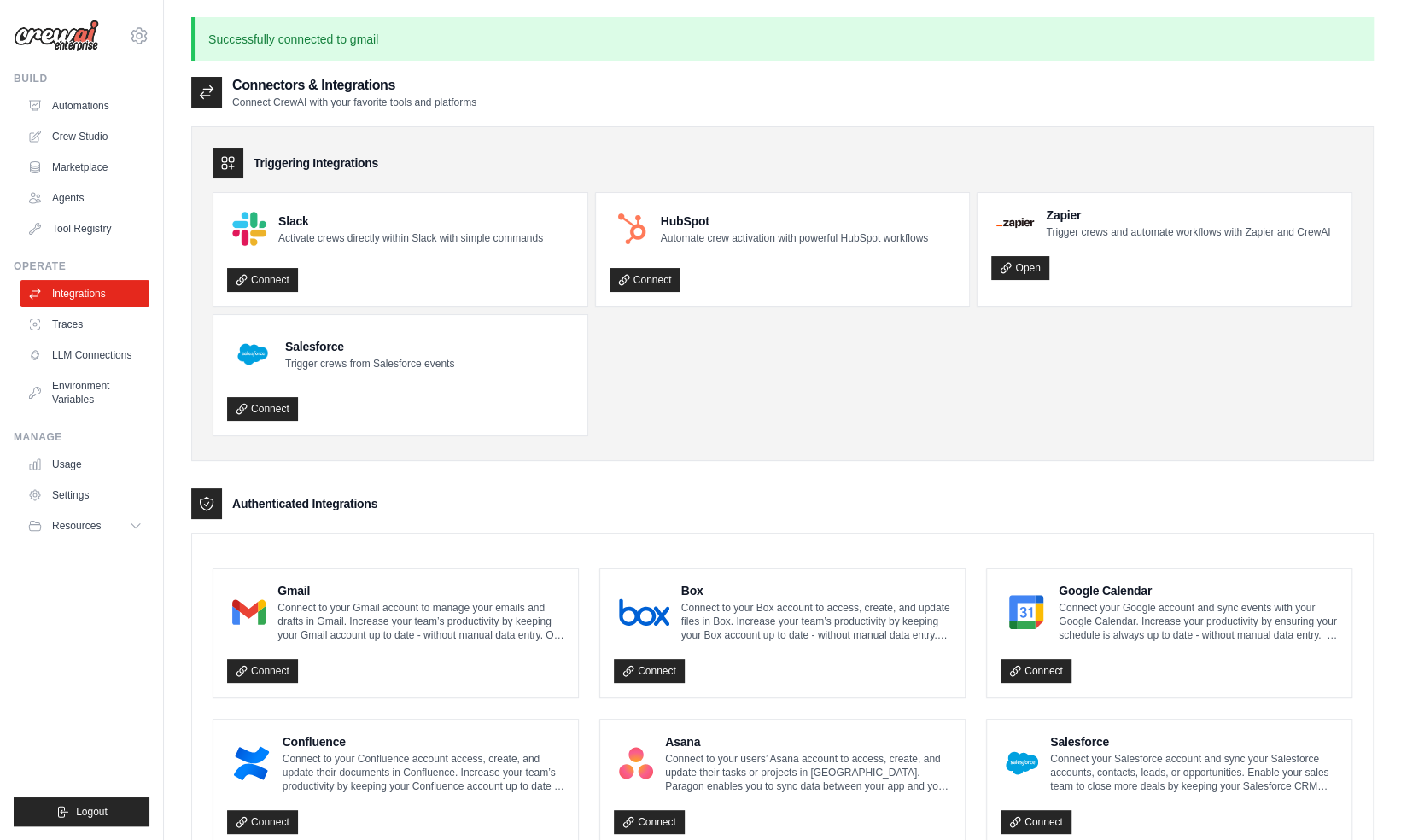
click at [355, 619] on p "Connect to your Gmail account to manage your emails and drafts in Gmail. Increa…" at bounding box center [421, 621] width 287 height 41
click at [254, 671] on link "Connect" at bounding box center [263, 671] width 71 height 24
click at [66, 105] on link "Automations" at bounding box center [86, 106] width 129 height 28
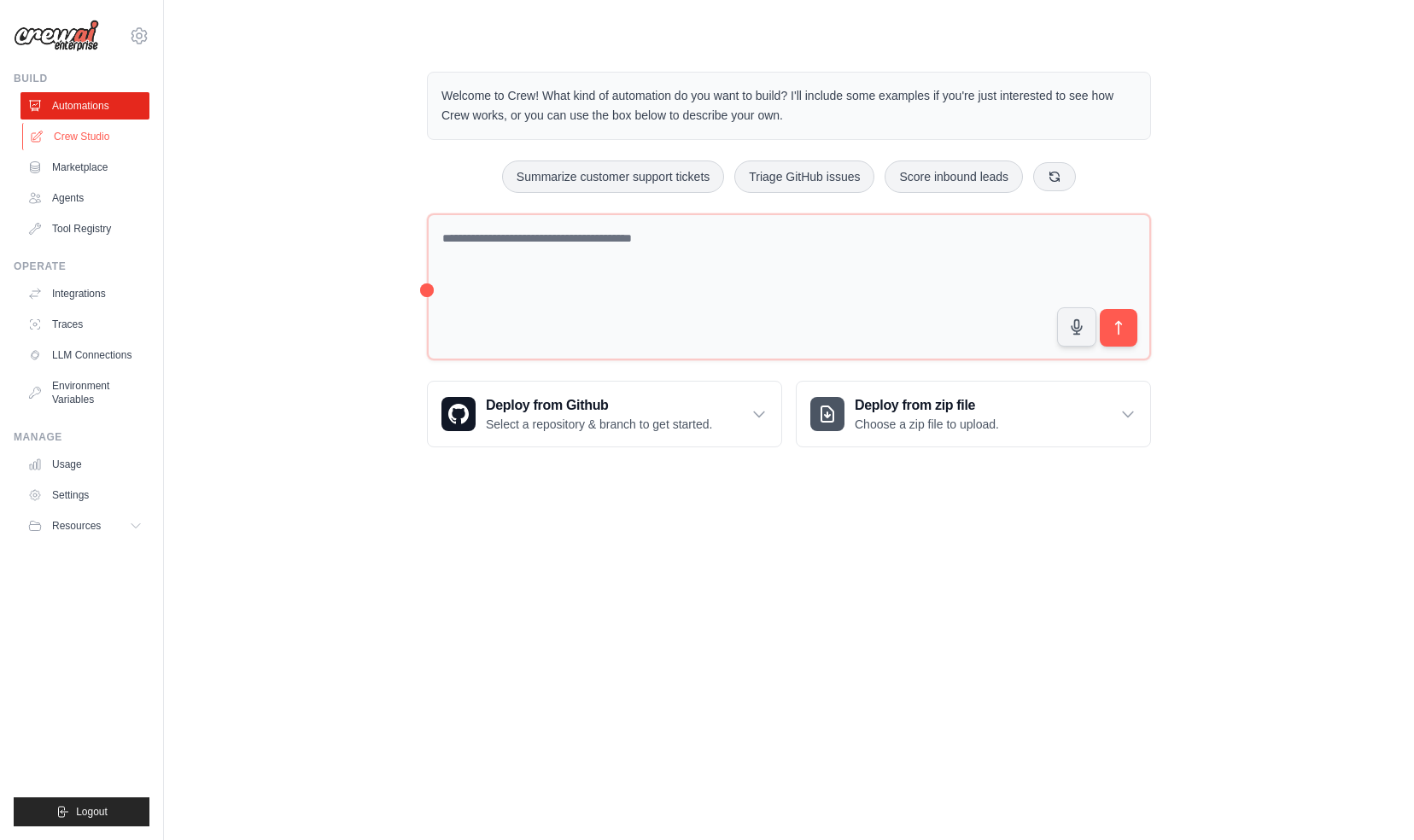
click at [68, 138] on link "Crew Studio" at bounding box center [86, 136] width 129 height 28
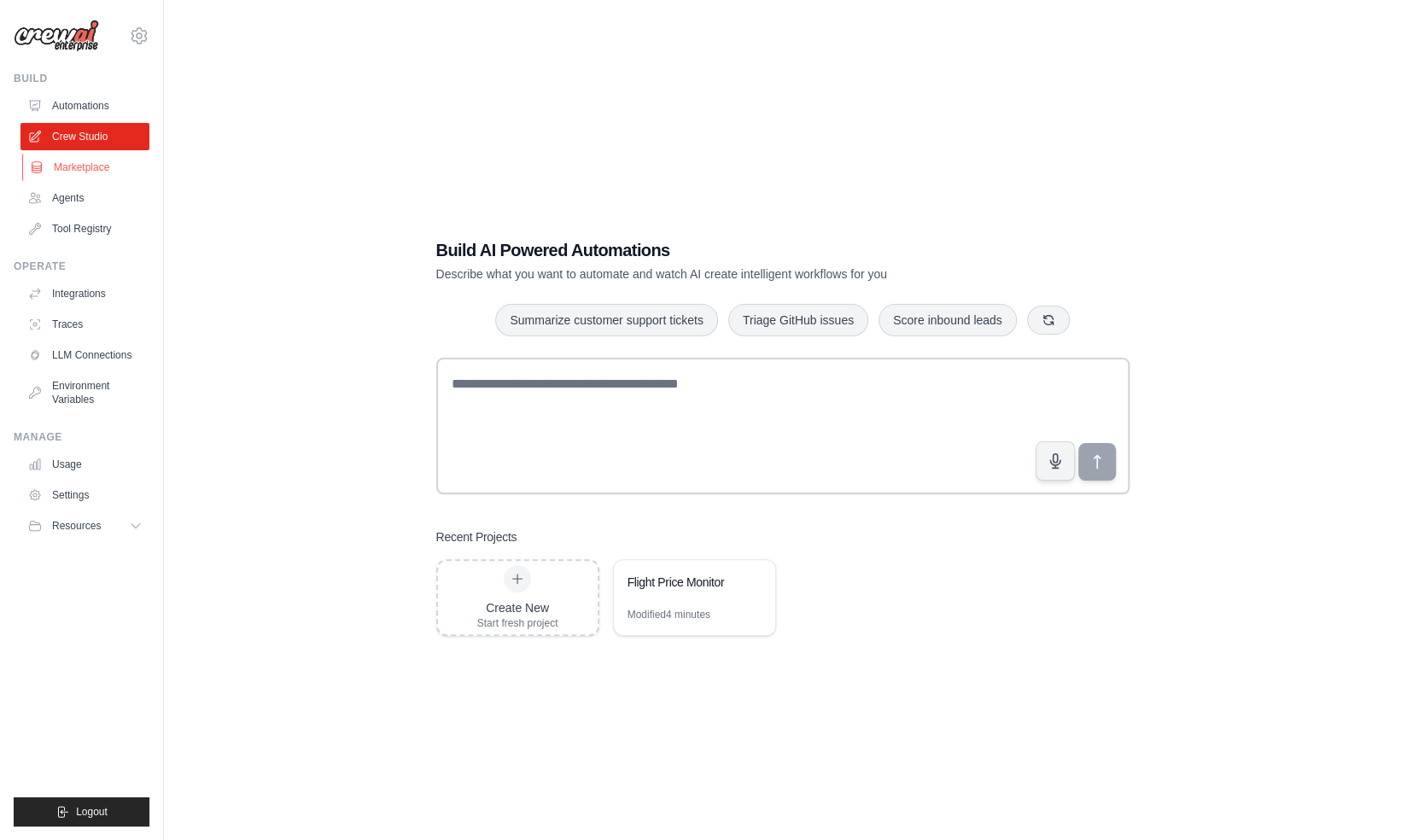
click at [71, 162] on link "Marketplace" at bounding box center [86, 167] width 129 height 28
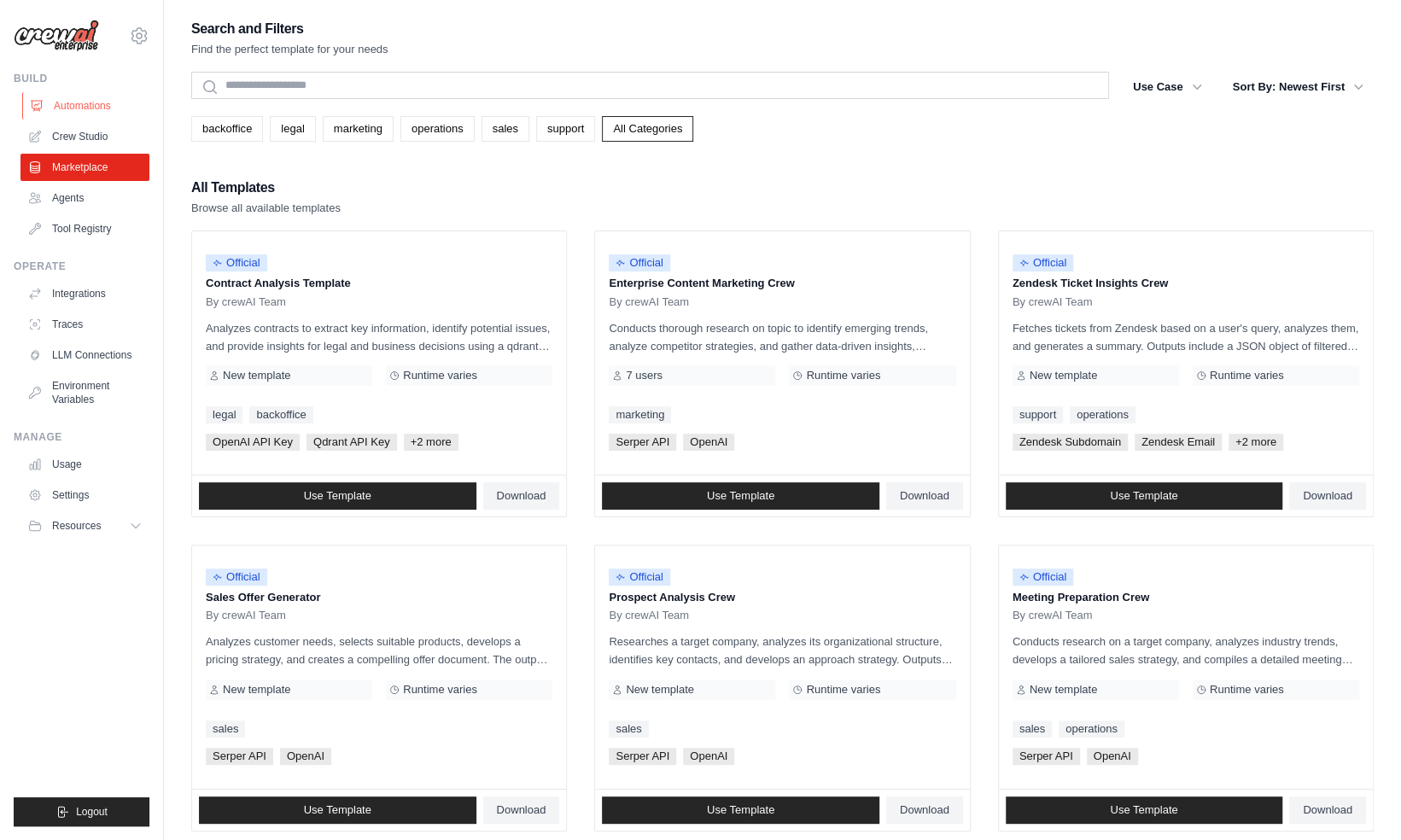
click at [63, 104] on link "Automations" at bounding box center [86, 106] width 129 height 28
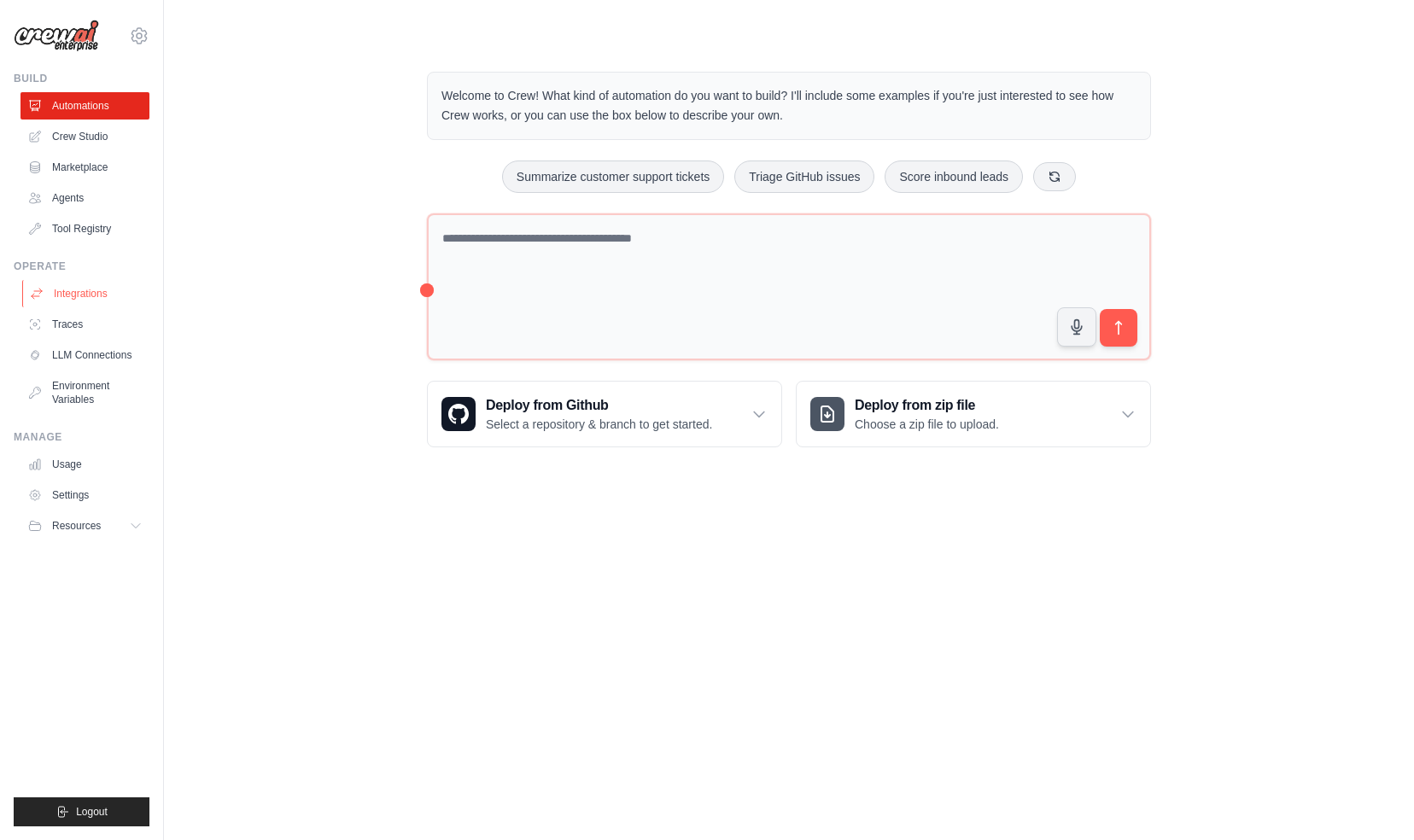
click at [96, 290] on link "Integrations" at bounding box center [86, 294] width 129 height 28
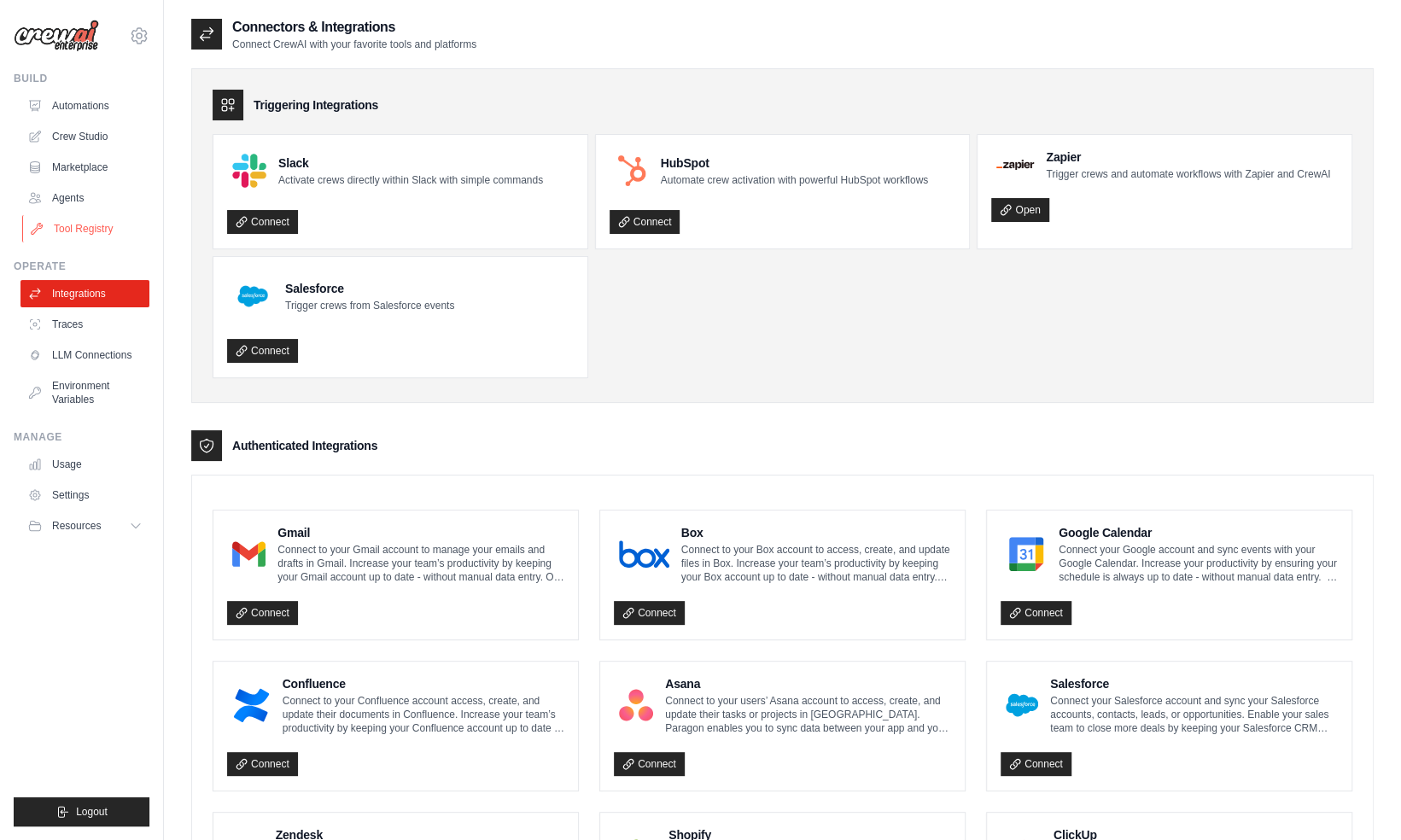
click at [86, 234] on link "Tool Registry" at bounding box center [86, 229] width 129 height 28
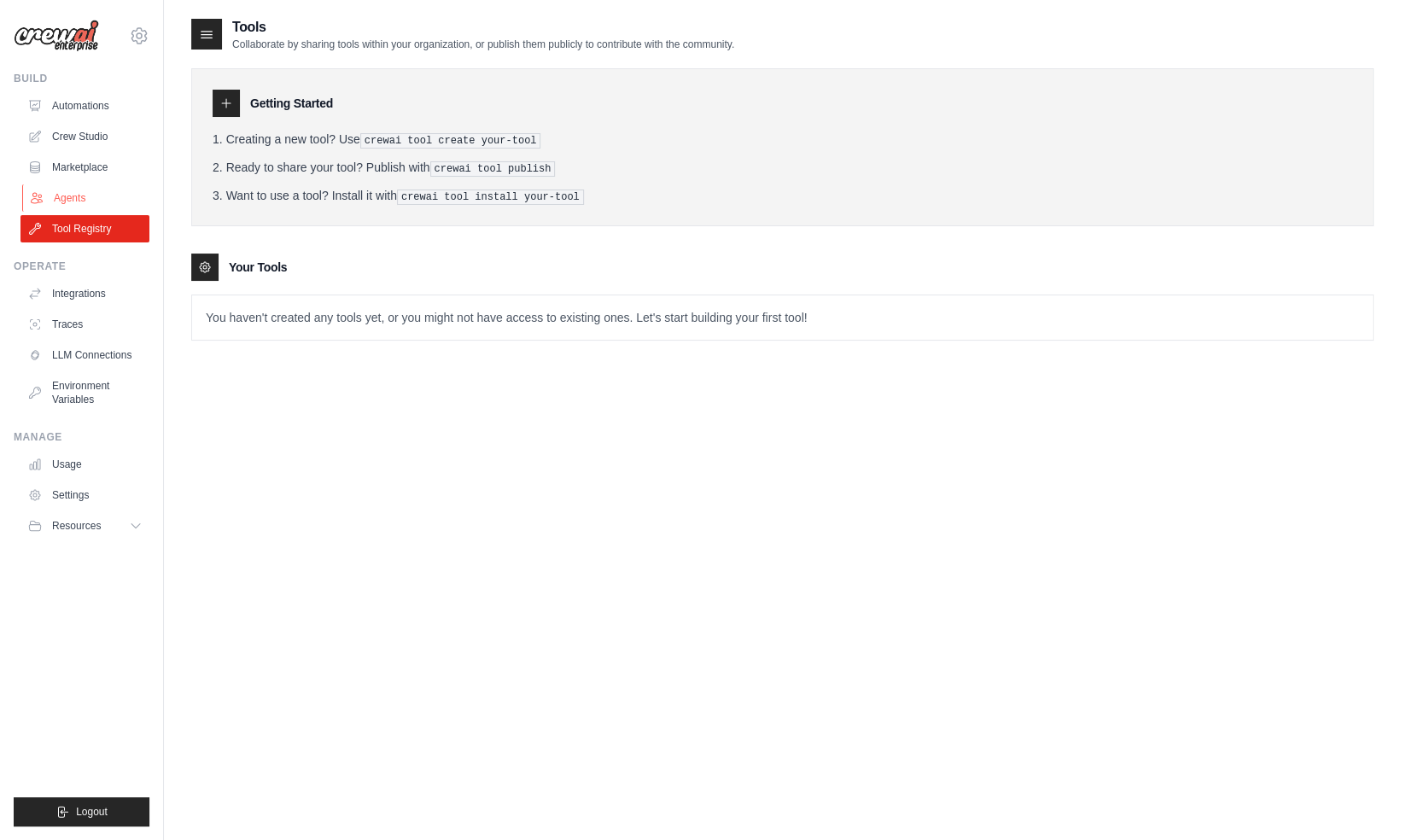
click at [67, 205] on link "Agents" at bounding box center [86, 199] width 129 height 28
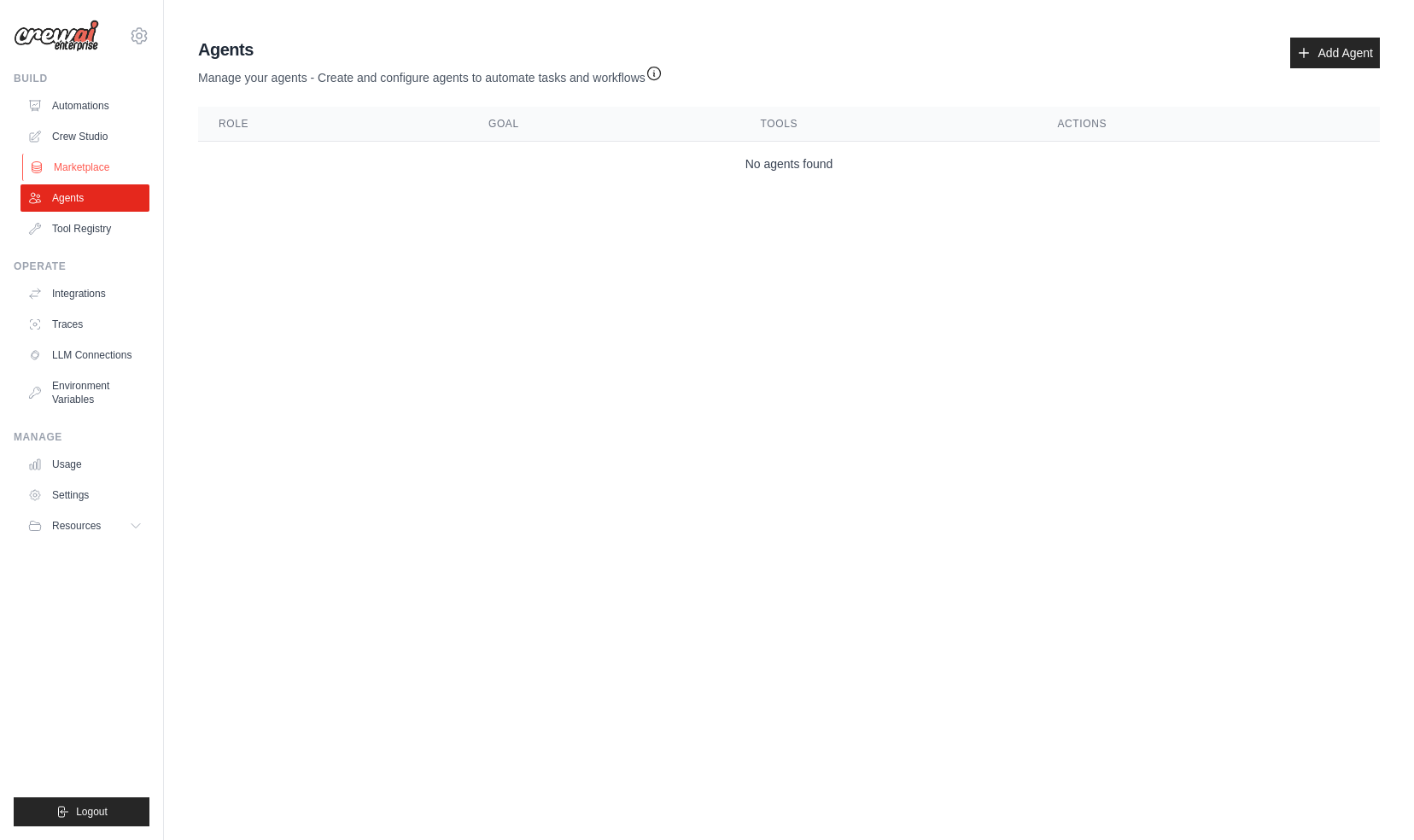
click at [87, 172] on link "Marketplace" at bounding box center [86, 167] width 129 height 28
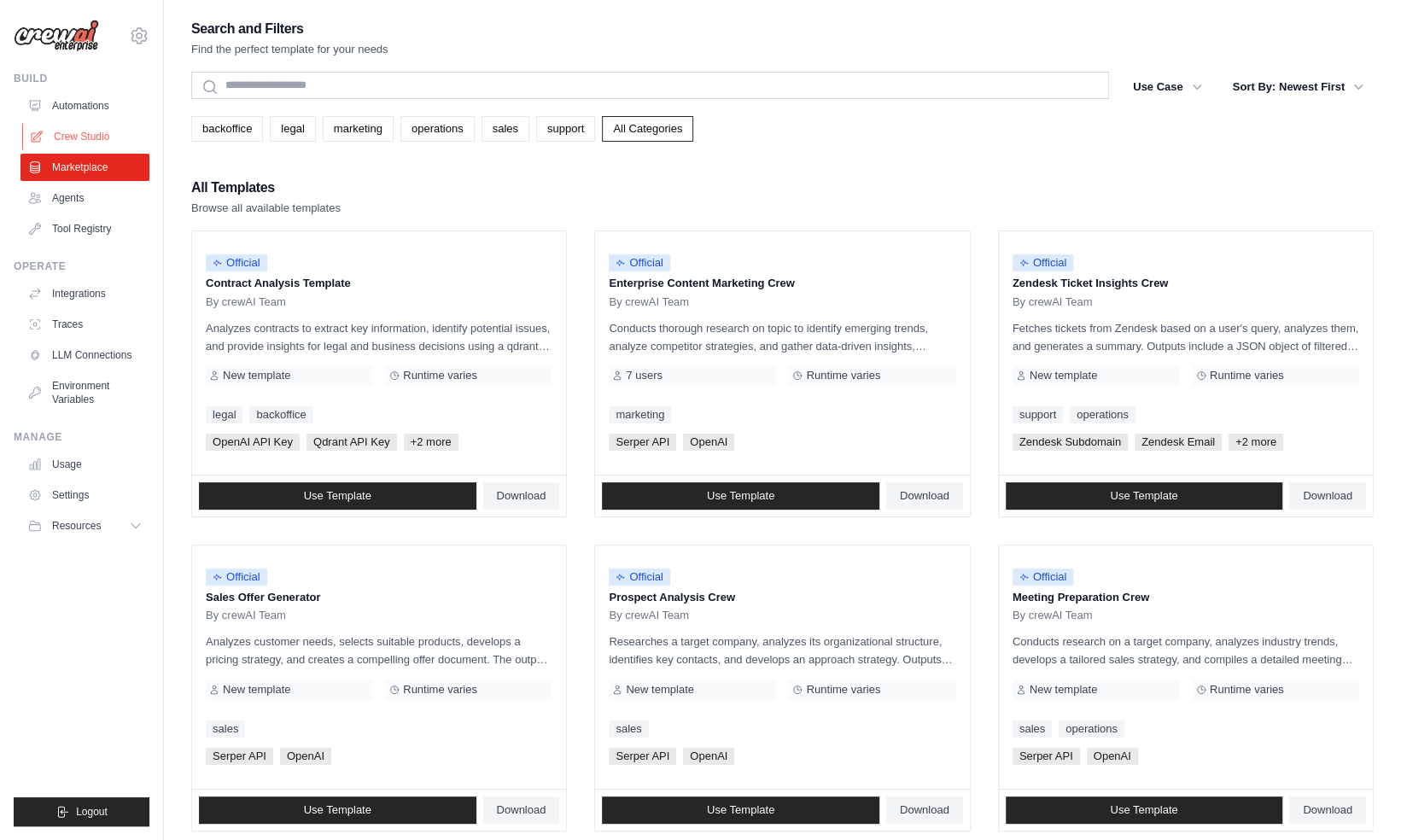
click at [84, 138] on link "Crew Studio" at bounding box center [86, 136] width 129 height 28
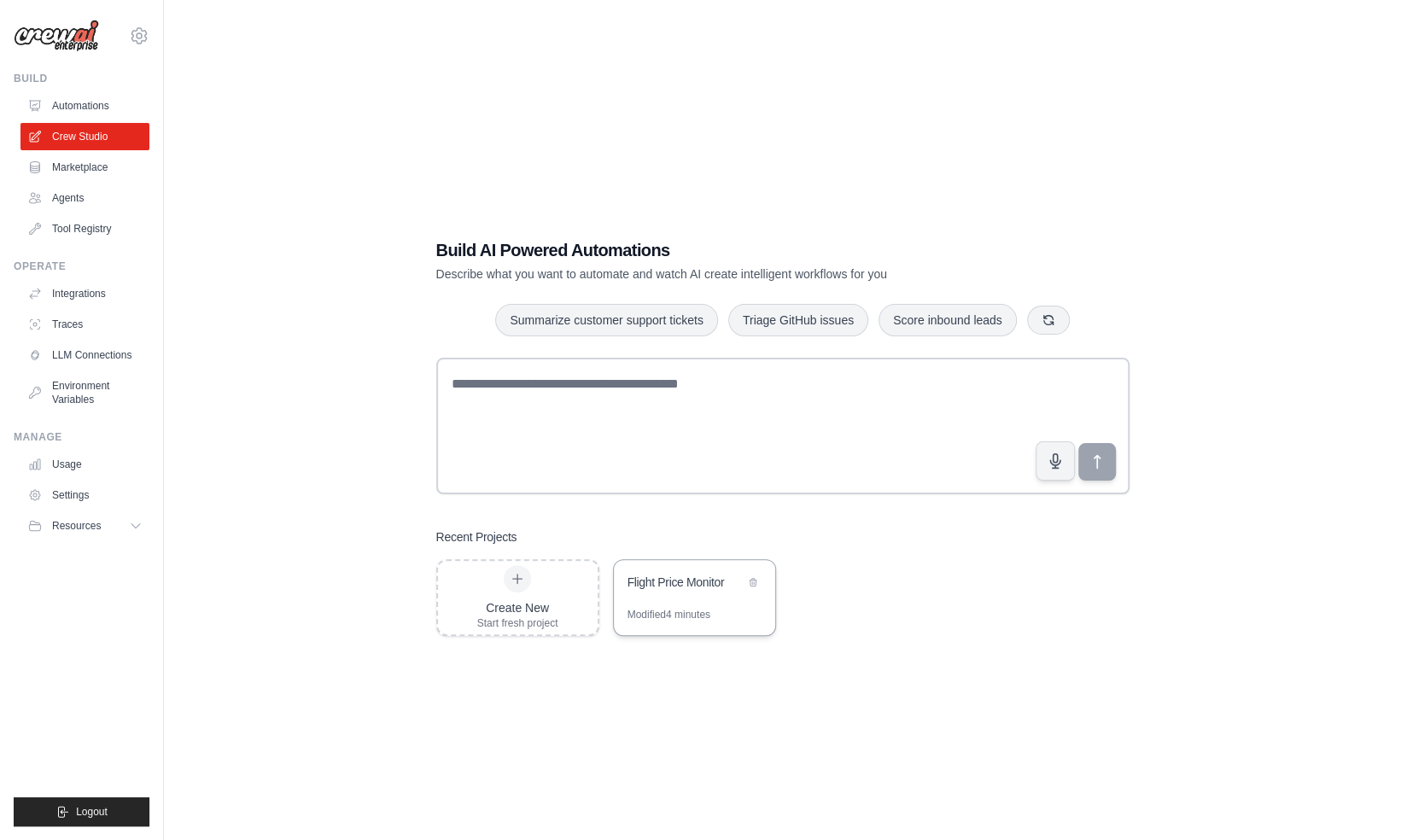
click at [689, 597] on div "Flight Price Monitor" at bounding box center [694, 583] width 162 height 47
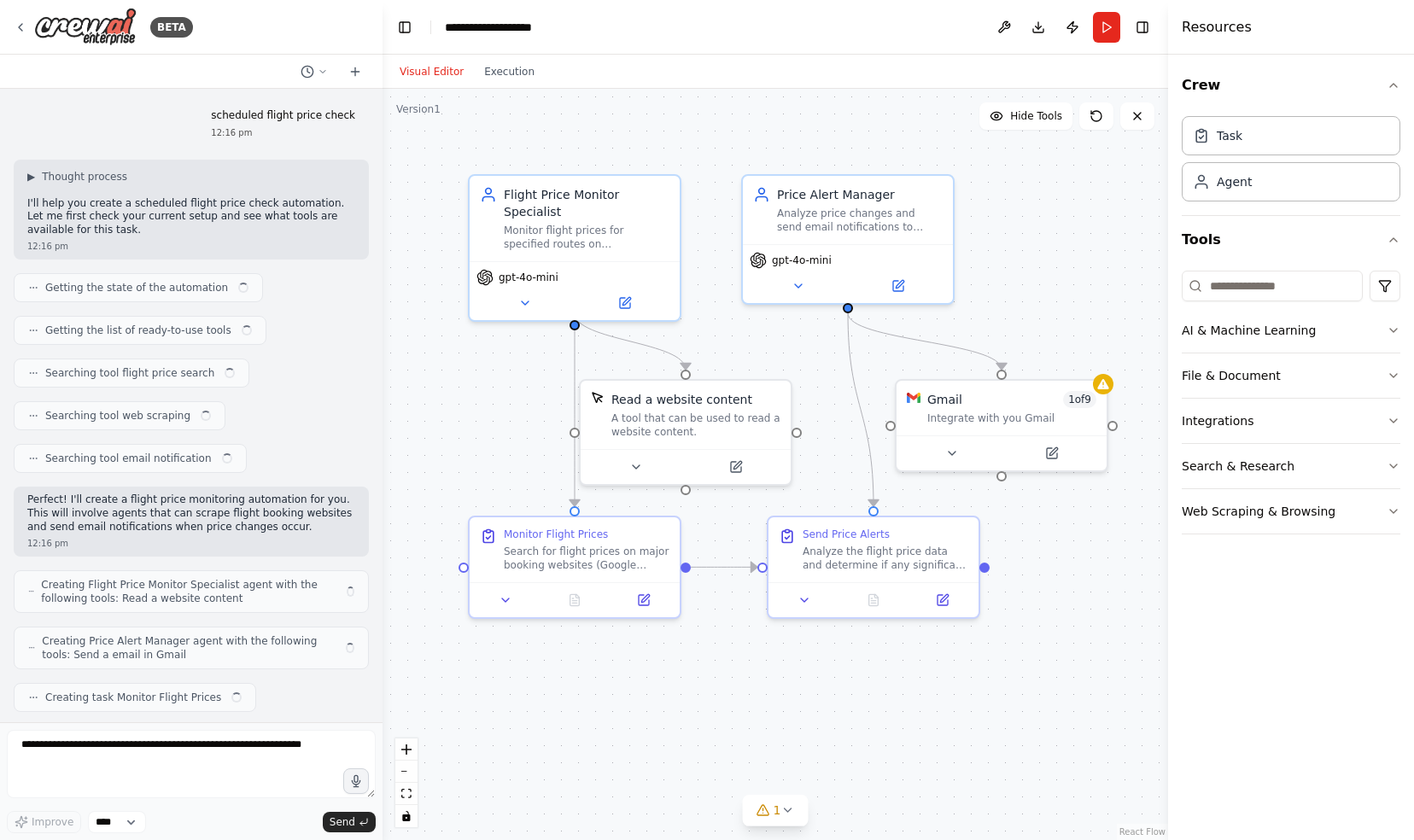
scroll to position [761, 0]
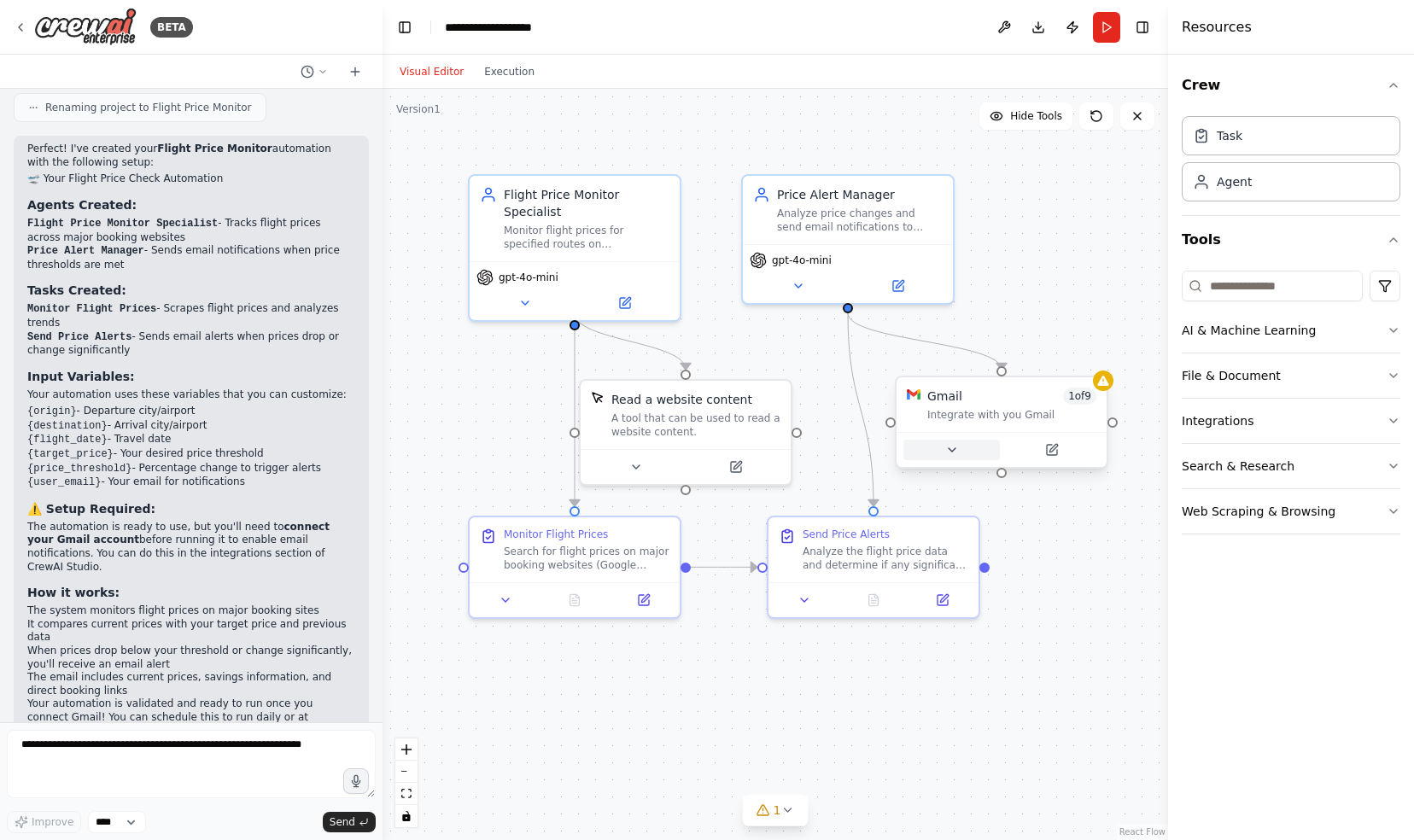
click at [959, 452] on button at bounding box center [952, 450] width 97 height 21
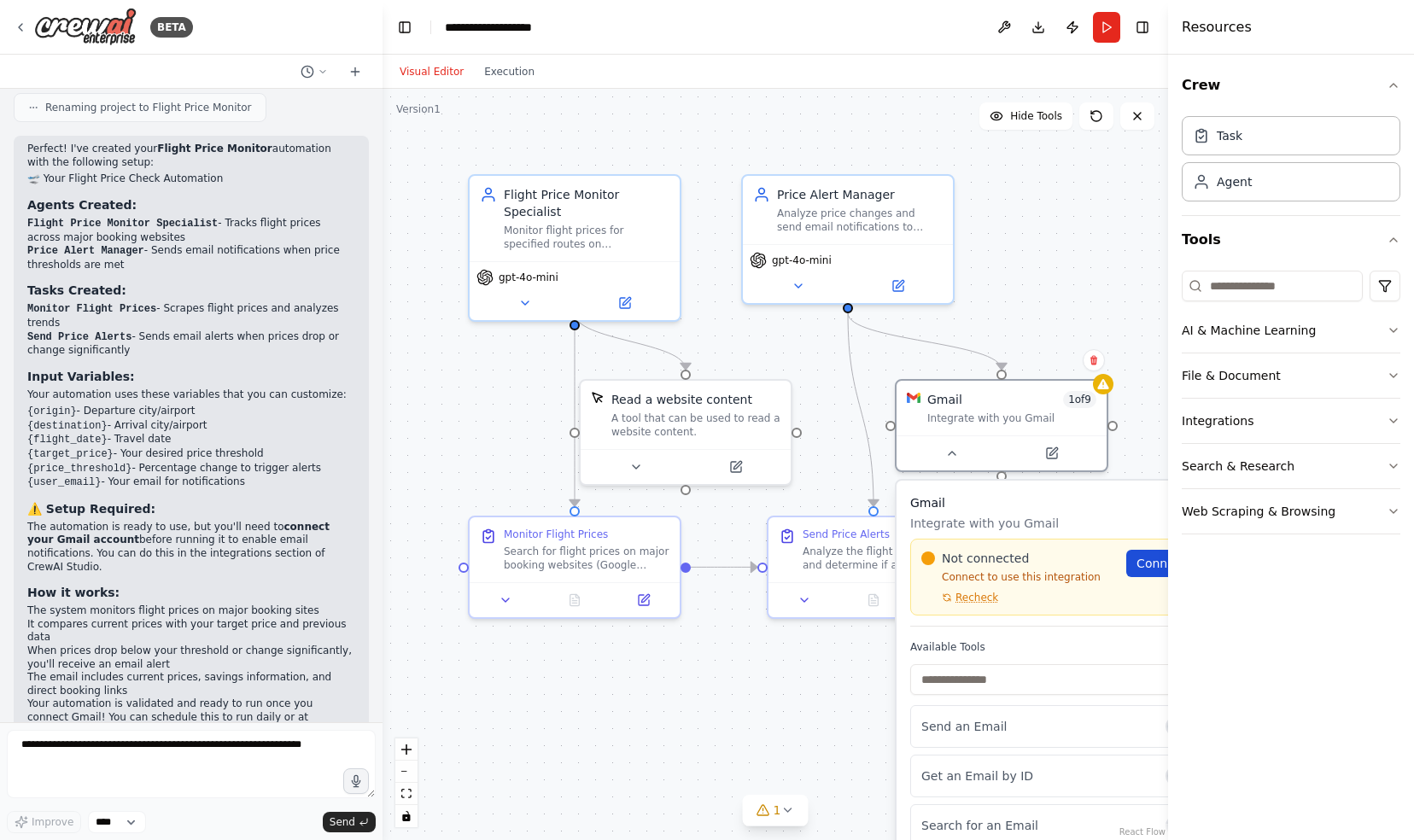
click at [1152, 569] on span "Connect" at bounding box center [1161, 564] width 49 height 17
click at [973, 599] on span "Recheck" at bounding box center [976, 597] width 42 height 14
click at [530, 293] on icon at bounding box center [525, 300] width 14 height 14
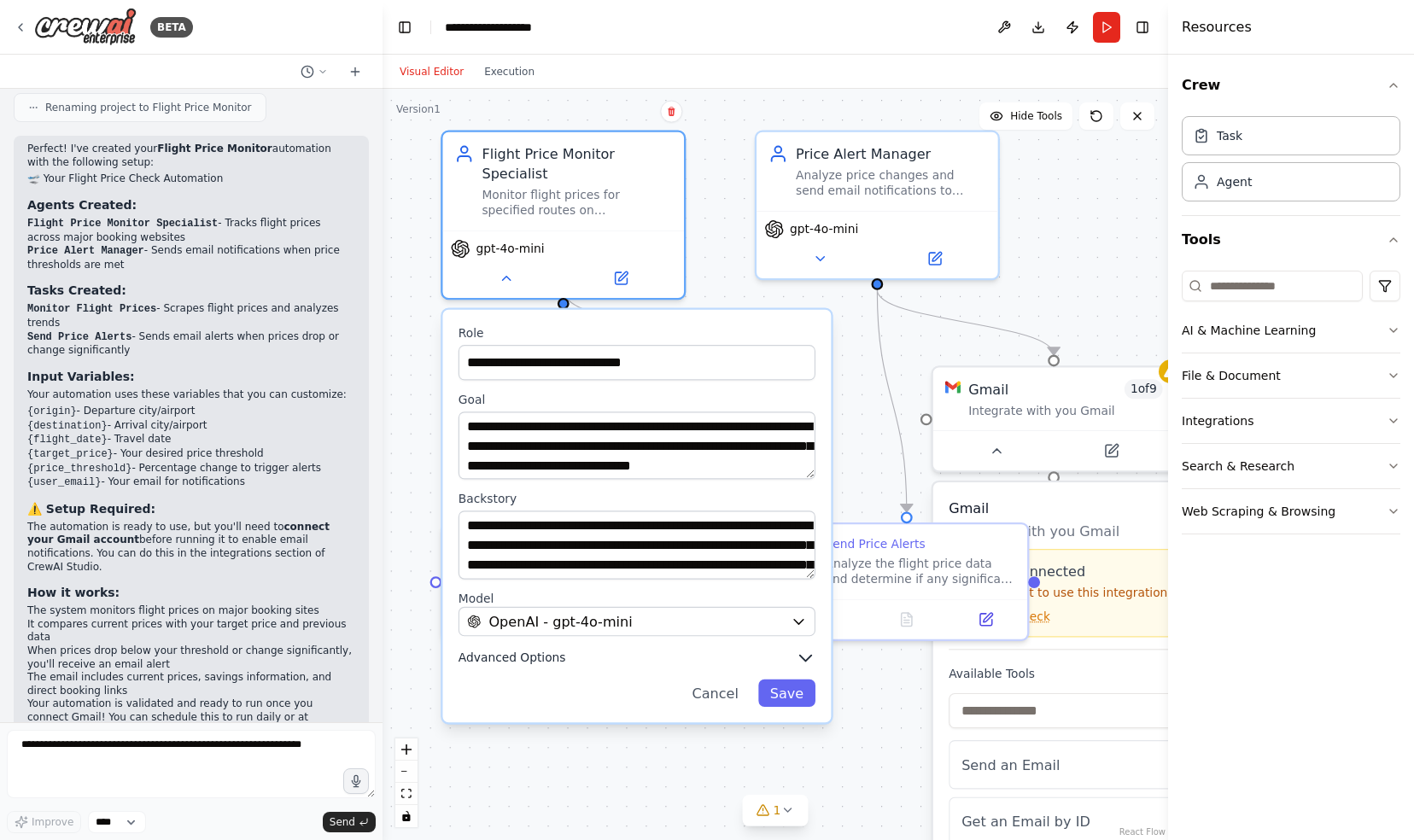
click at [808, 654] on icon "button" at bounding box center [805, 657] width 11 height 6
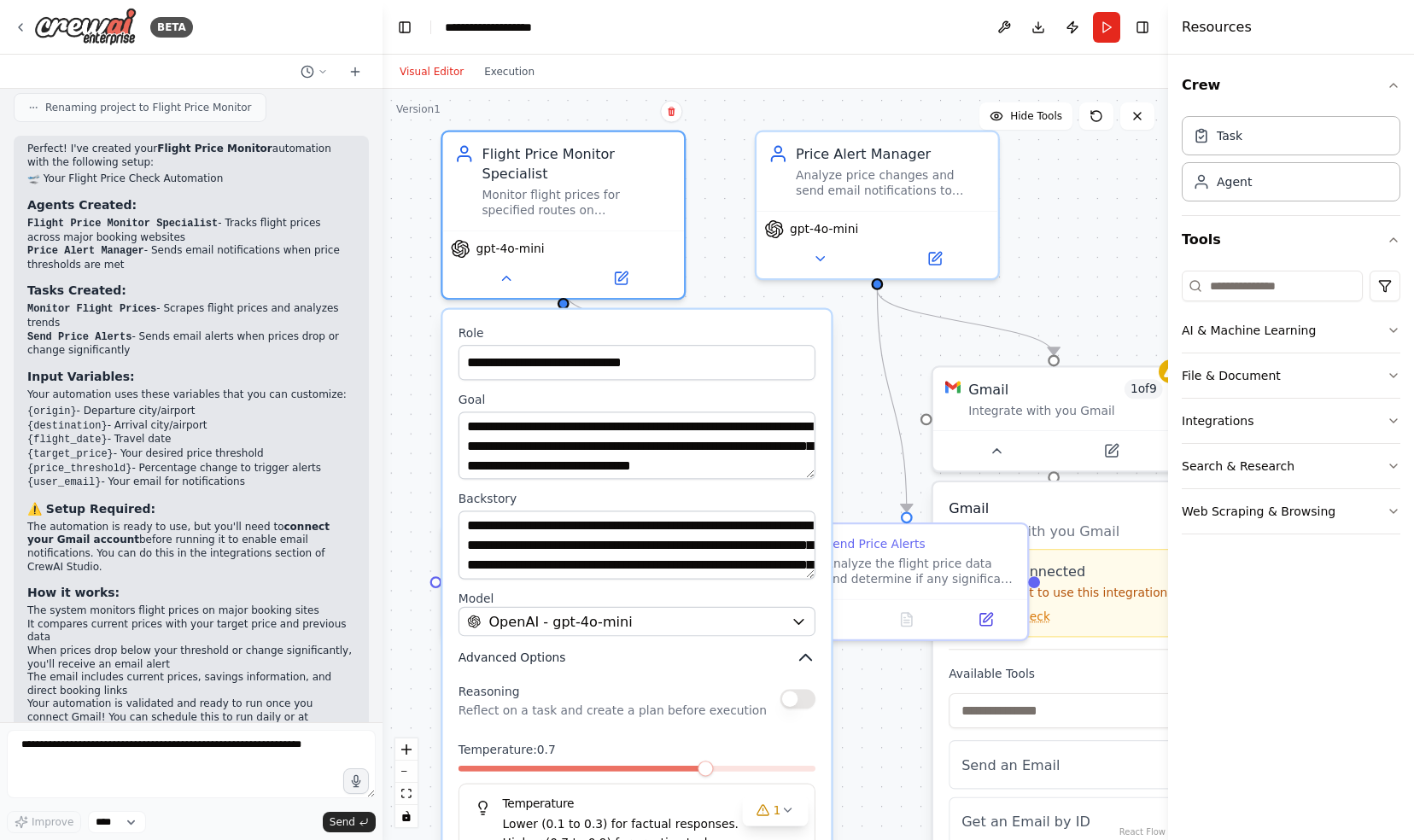
click at [808, 654] on icon "button" at bounding box center [805, 656] width 11 height 6
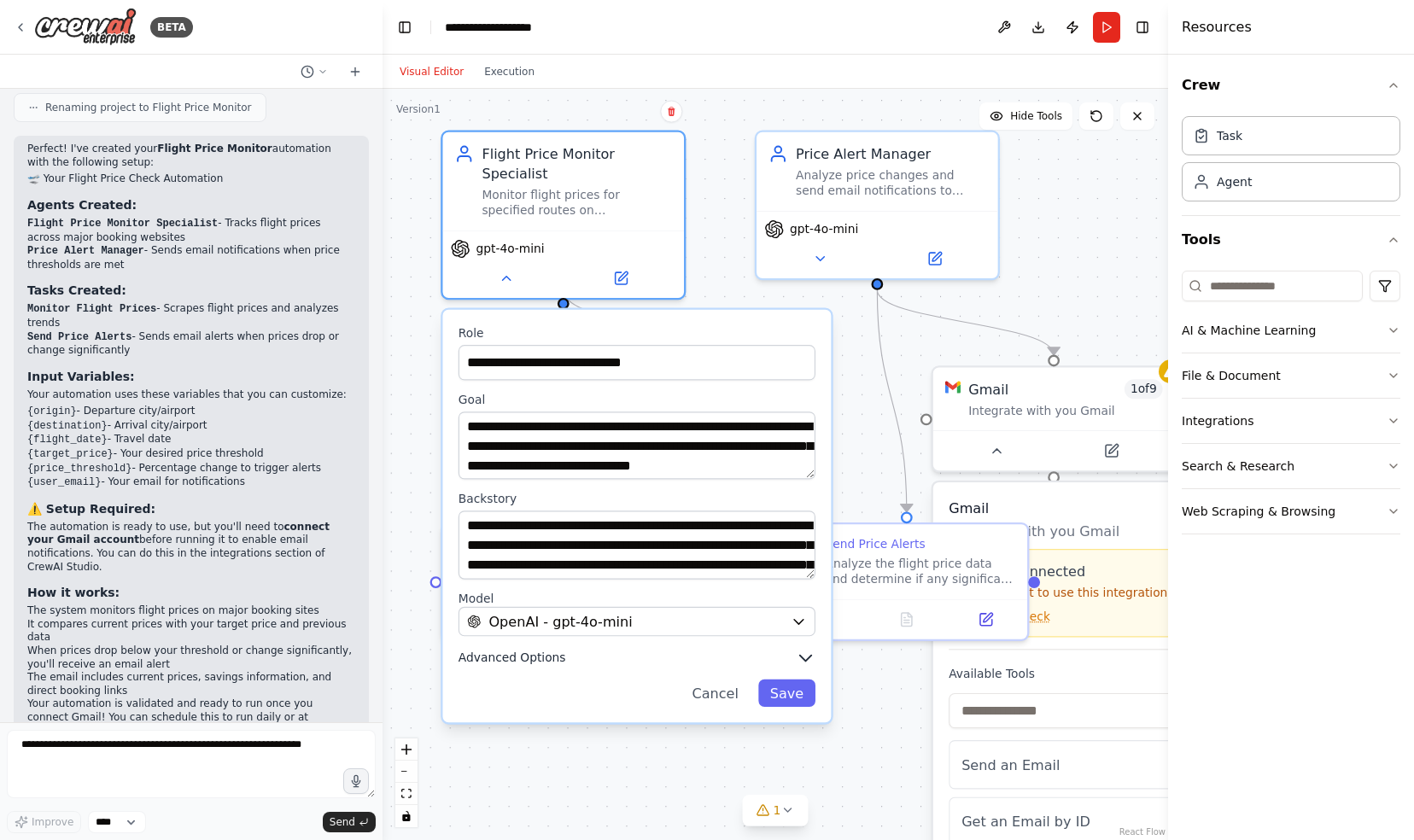
click at [808, 654] on icon "button" at bounding box center [805, 657] width 11 height 6
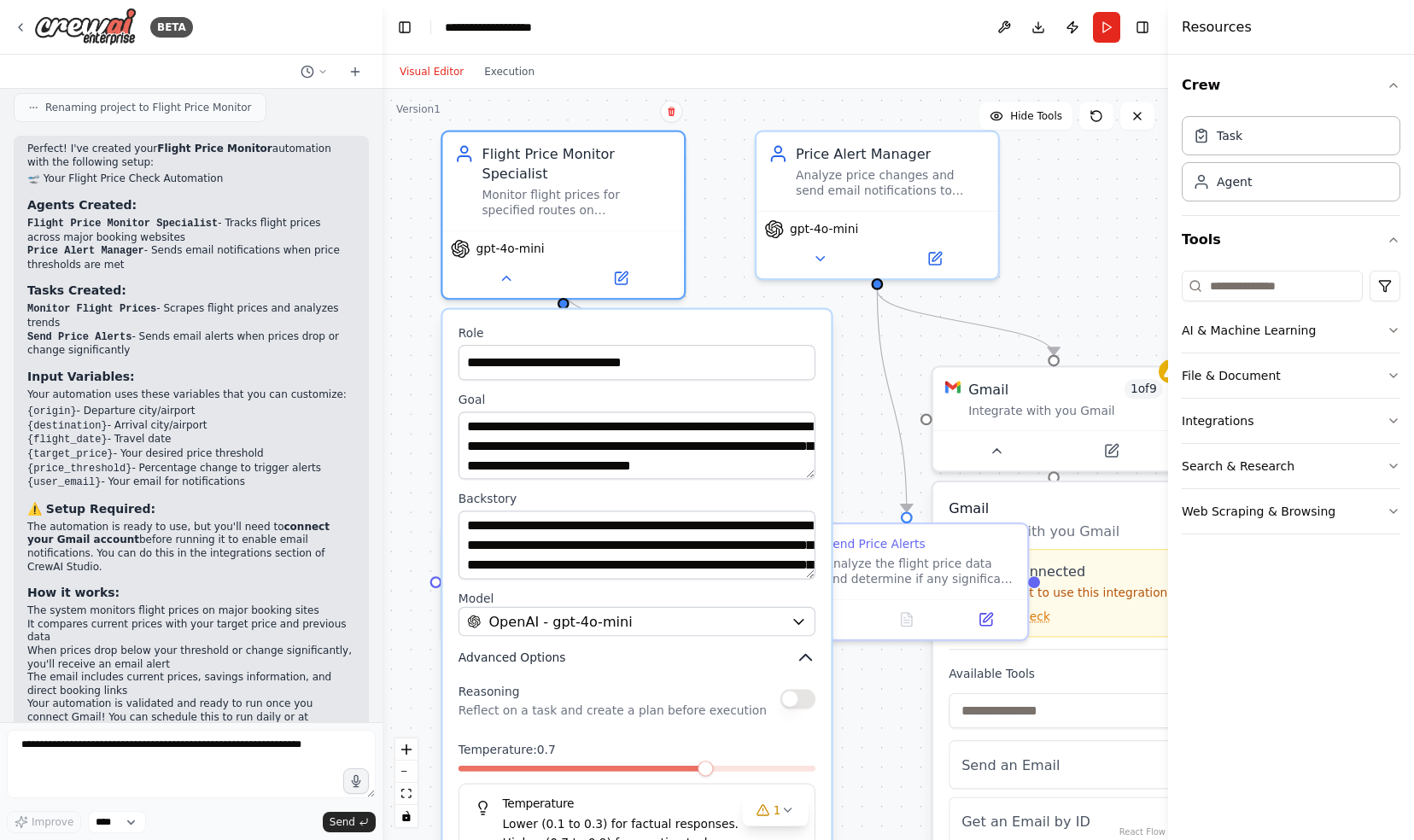
click at [808, 654] on icon "button" at bounding box center [805, 656] width 11 height 6
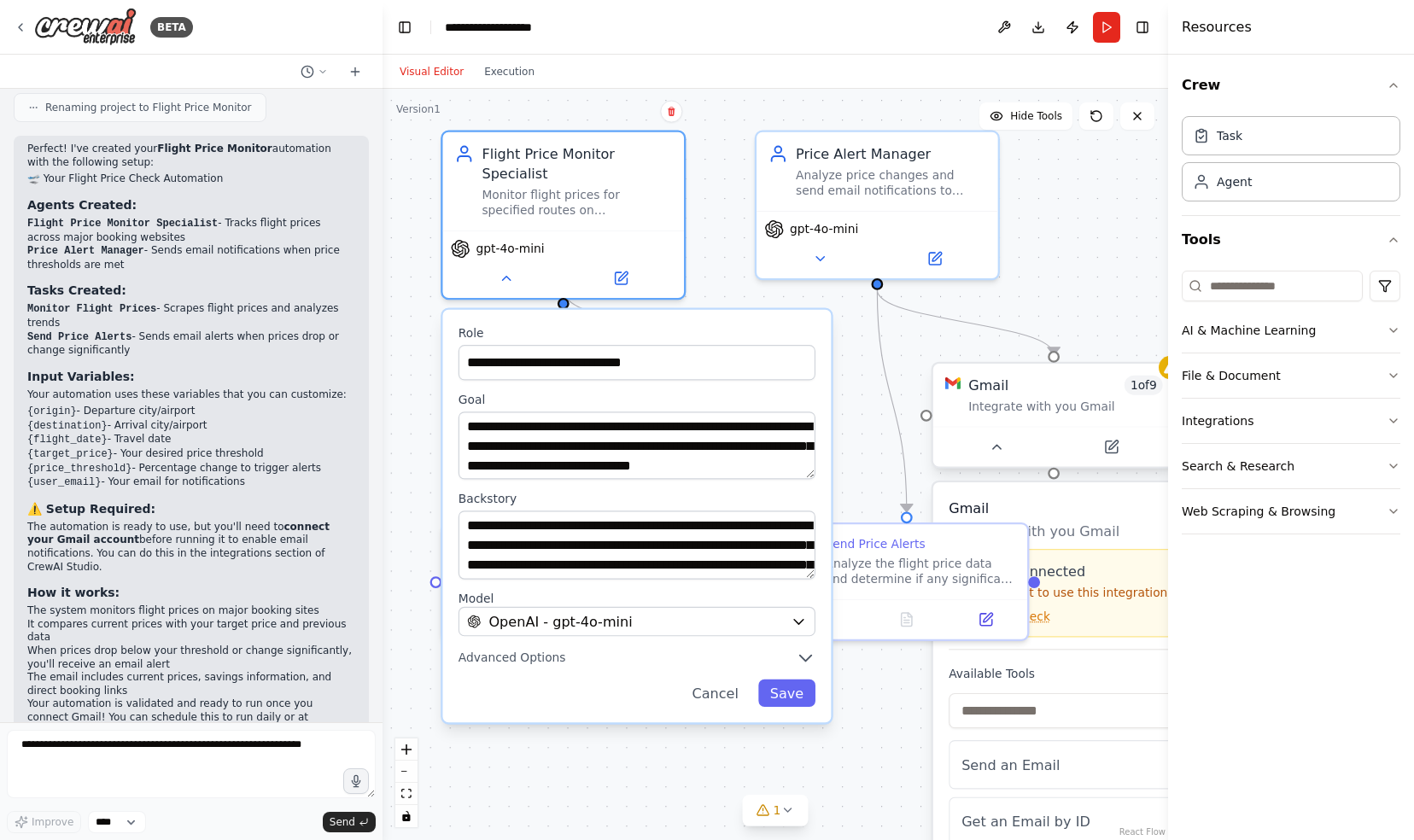
click at [1057, 411] on div "Integrate with you Gmail" at bounding box center [1065, 407] width 193 height 16
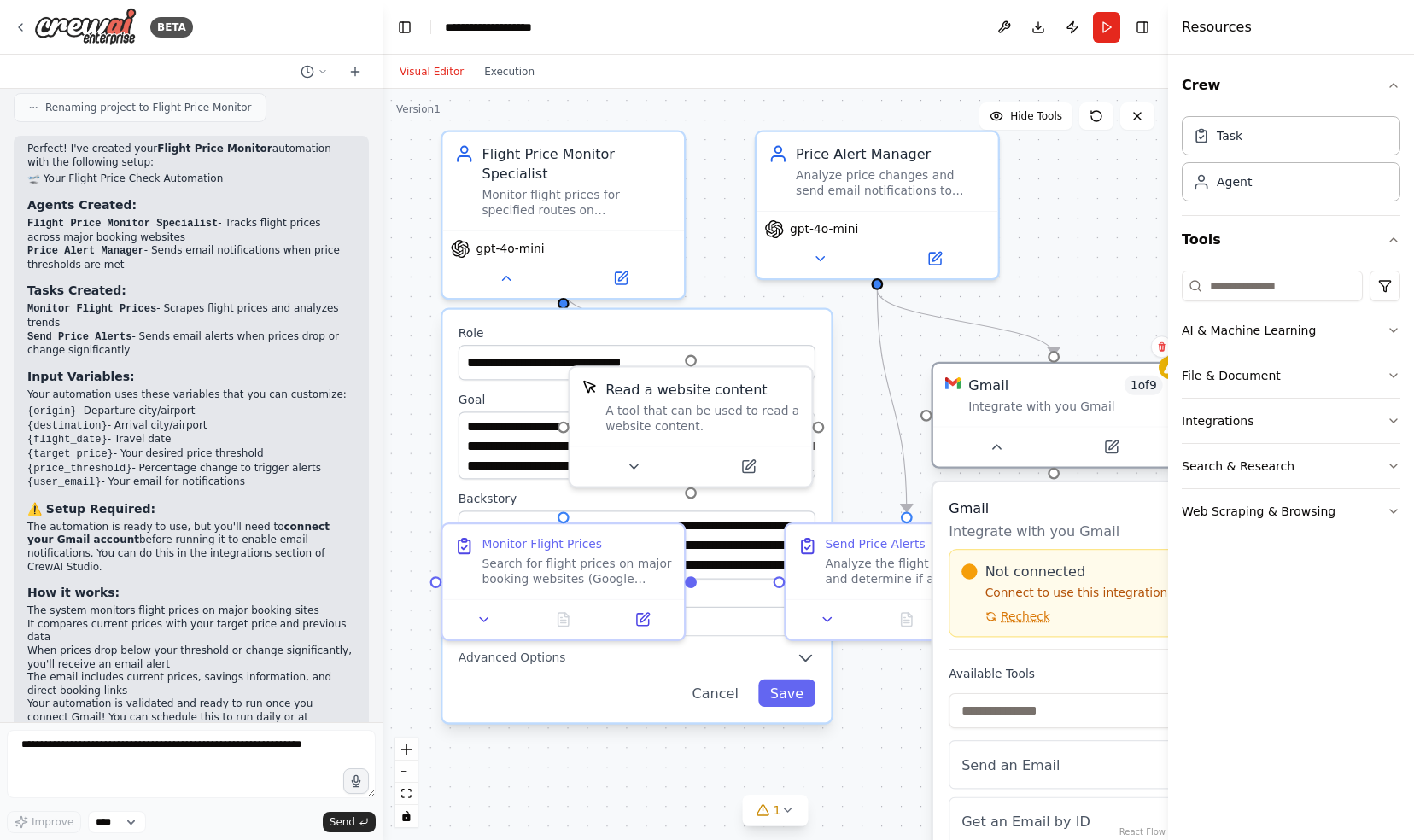
click at [1069, 391] on div "Gmail 1 of 9" at bounding box center [1065, 385] width 193 height 20
click at [1162, 377] on button "Toggle Sidebar" at bounding box center [1168, 420] width 14 height 840
click at [1137, 418] on div "Gmail 1 of 9 Integrate with you Gmail" at bounding box center [1054, 395] width 242 height 63
click at [1093, 446] on button at bounding box center [1111, 447] width 111 height 24
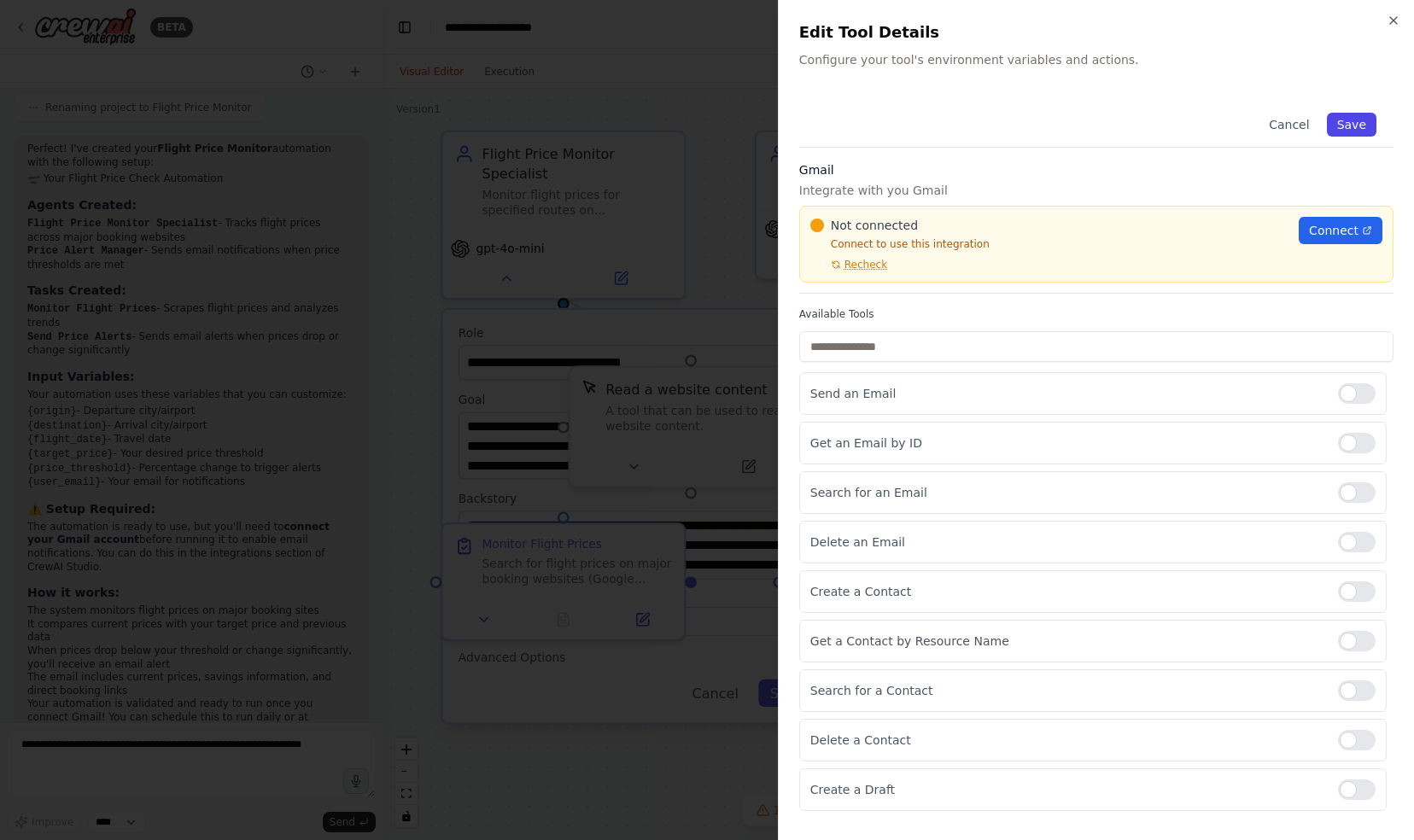
click at [1358, 123] on button "Save" at bounding box center [1351, 124] width 49 height 24
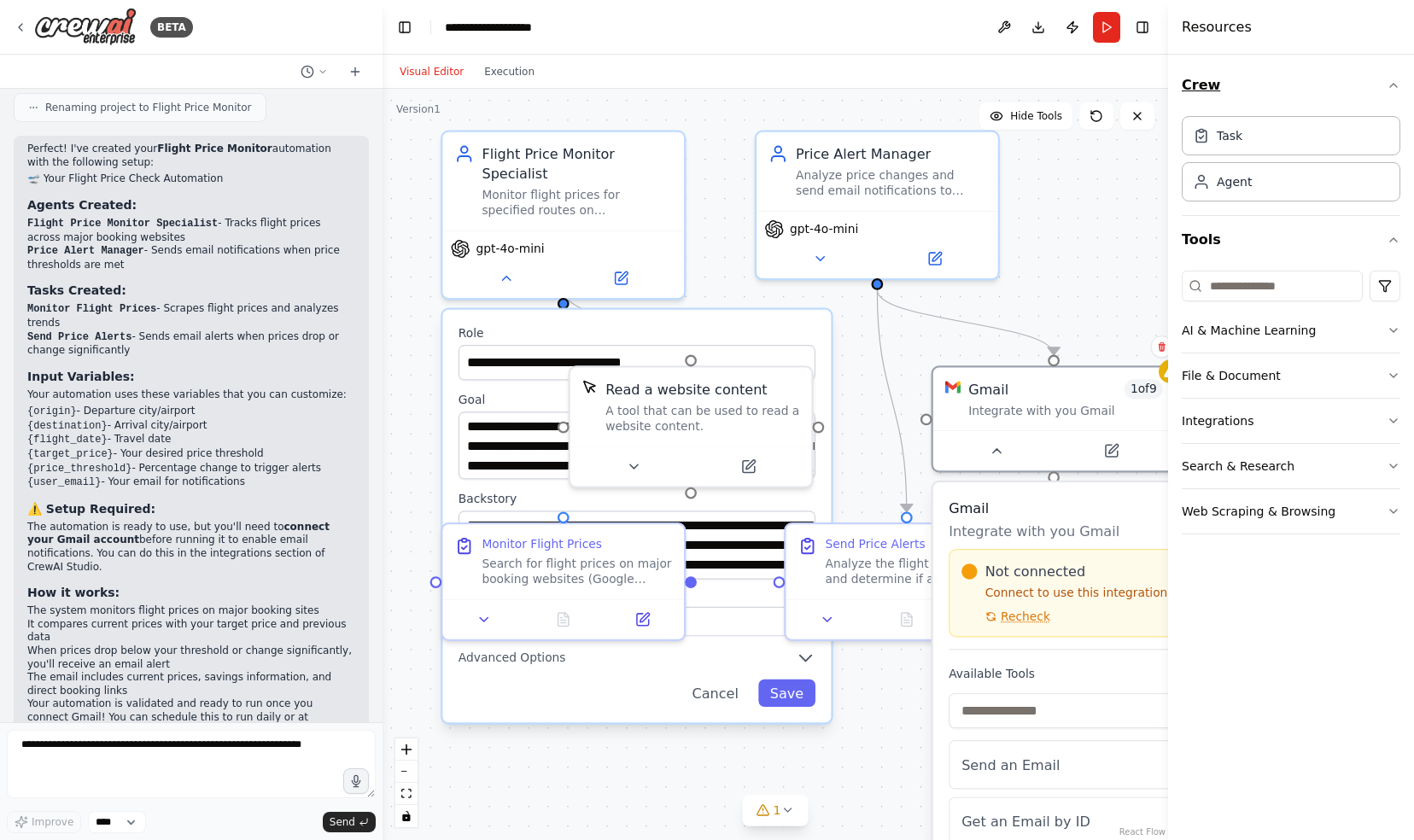
click at [1388, 84] on icon "button" at bounding box center [1393, 85] width 14 height 14
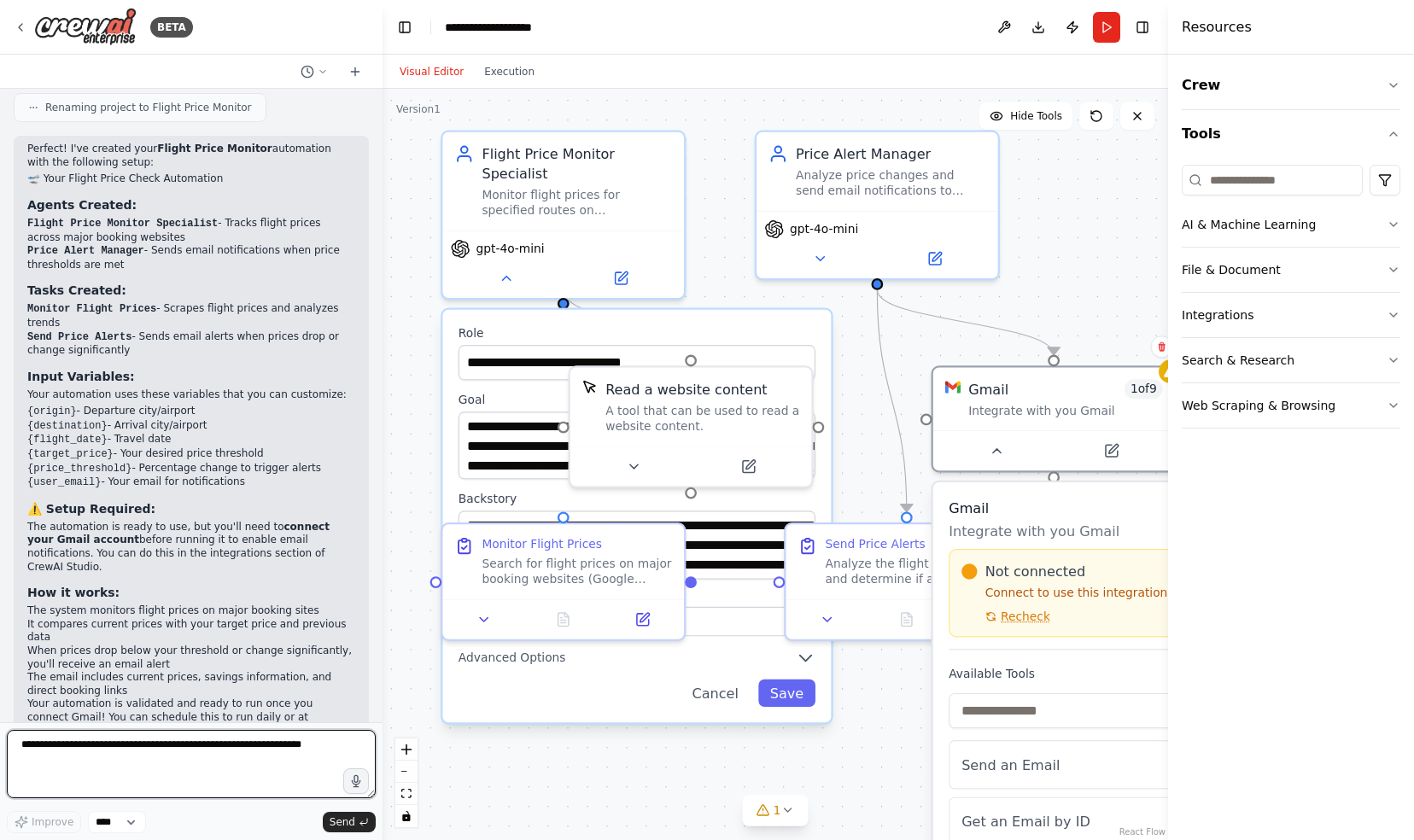
click at [318, 745] on textarea at bounding box center [191, 763] width 369 height 68
type textarea "**********"
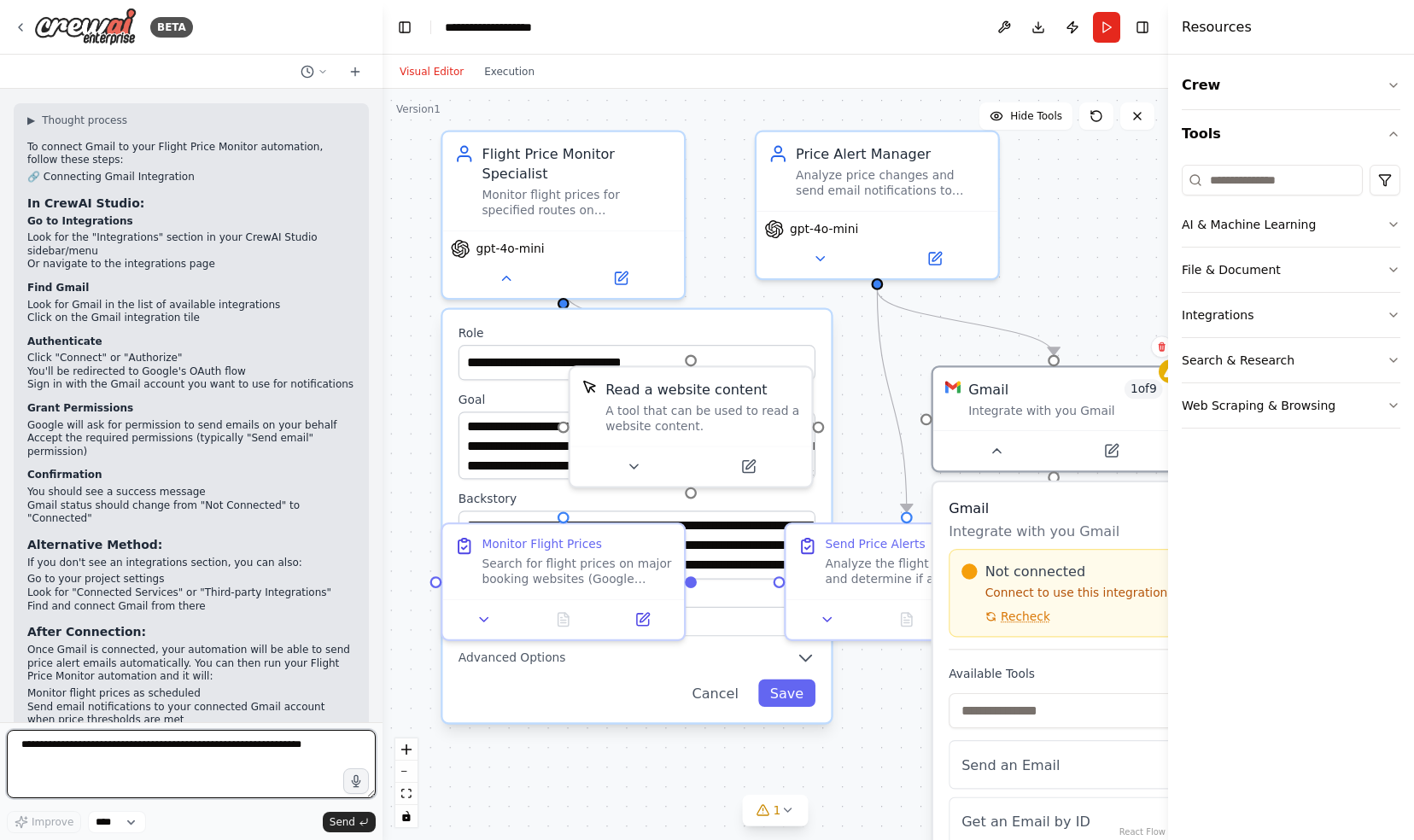
scroll to position [1501, 0]
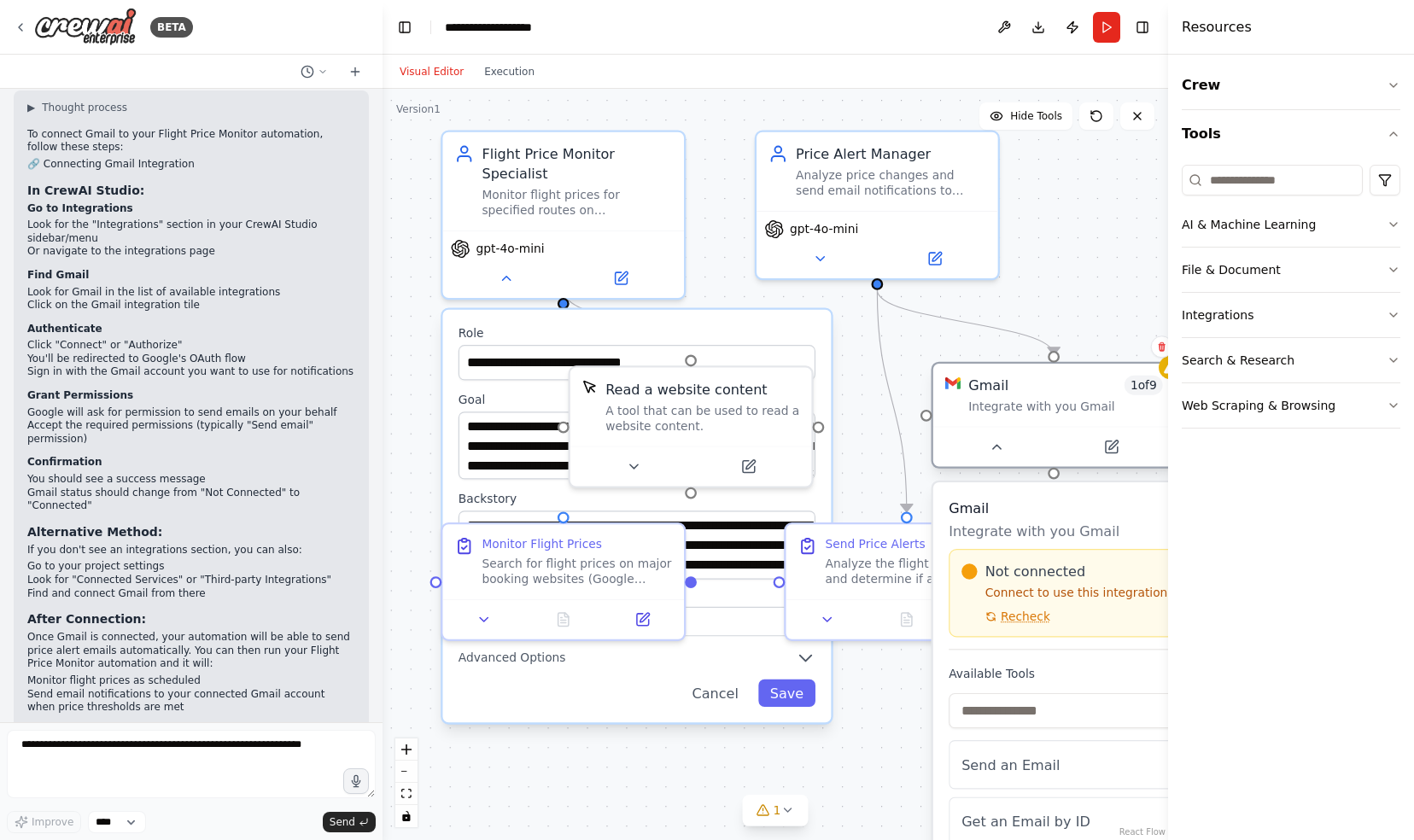
click at [1151, 395] on span "1 of 9" at bounding box center [1144, 385] width 38 height 20
click at [1115, 447] on icon at bounding box center [1111, 447] width 12 height 12
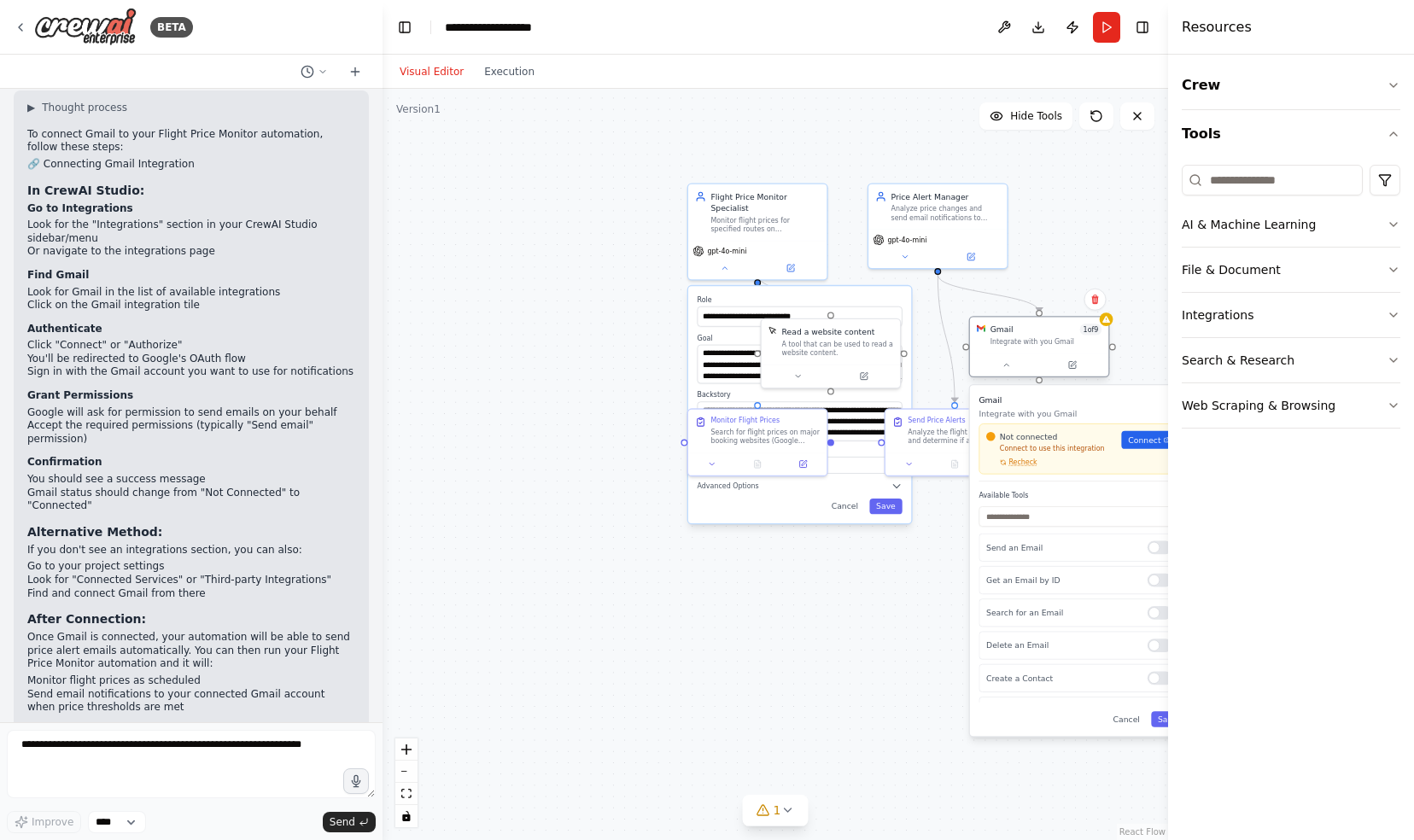
click at [1072, 372] on div at bounding box center [1039, 364] width 138 height 23
click at [1075, 369] on button at bounding box center [1072, 365] width 64 height 14
click at [1075, 362] on icon at bounding box center [1074, 363] width 5 height 5
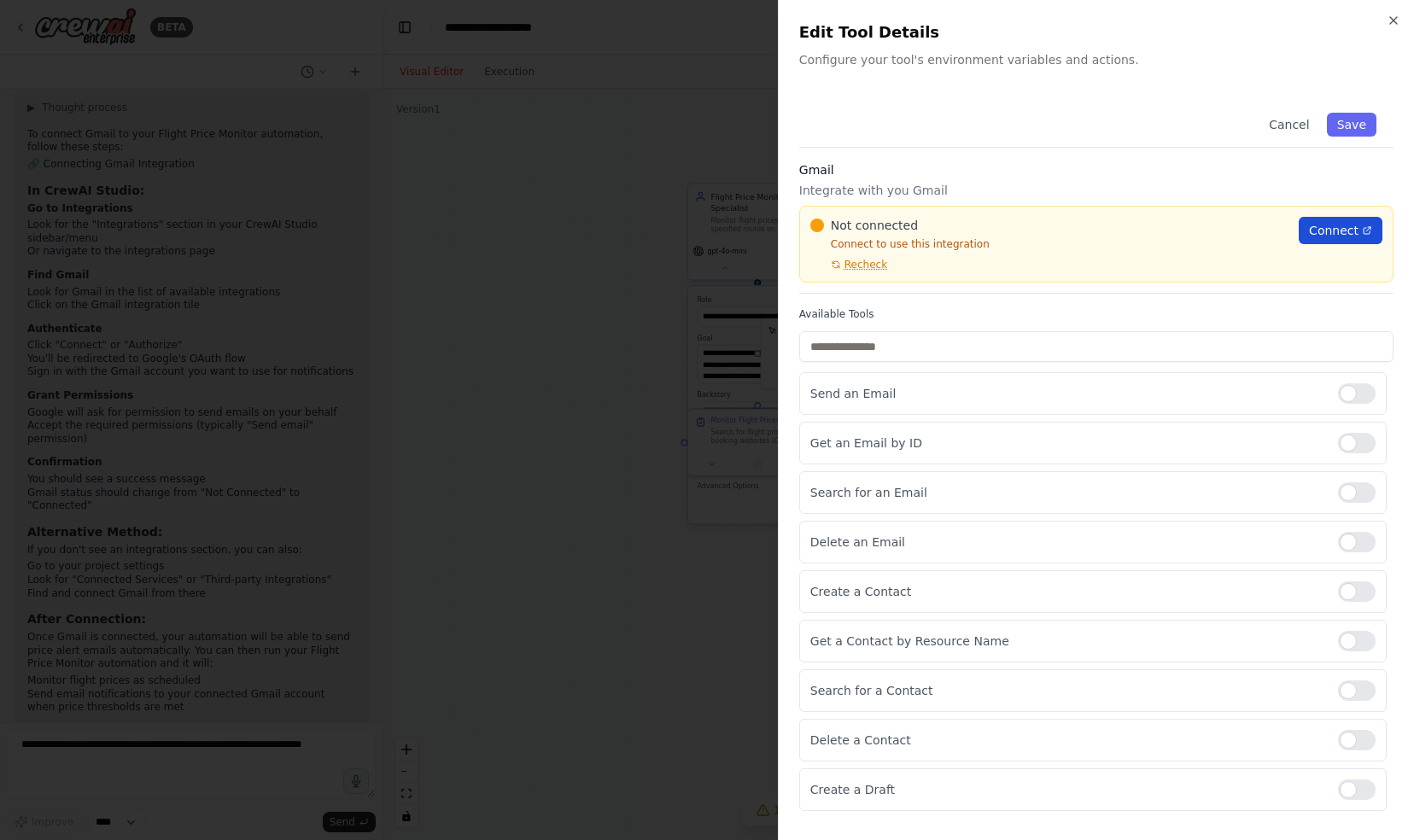
click at [1344, 224] on span "Connect" at bounding box center [1333, 231] width 49 height 17
click at [1392, 16] on icon "button" at bounding box center [1393, 21] width 14 height 14
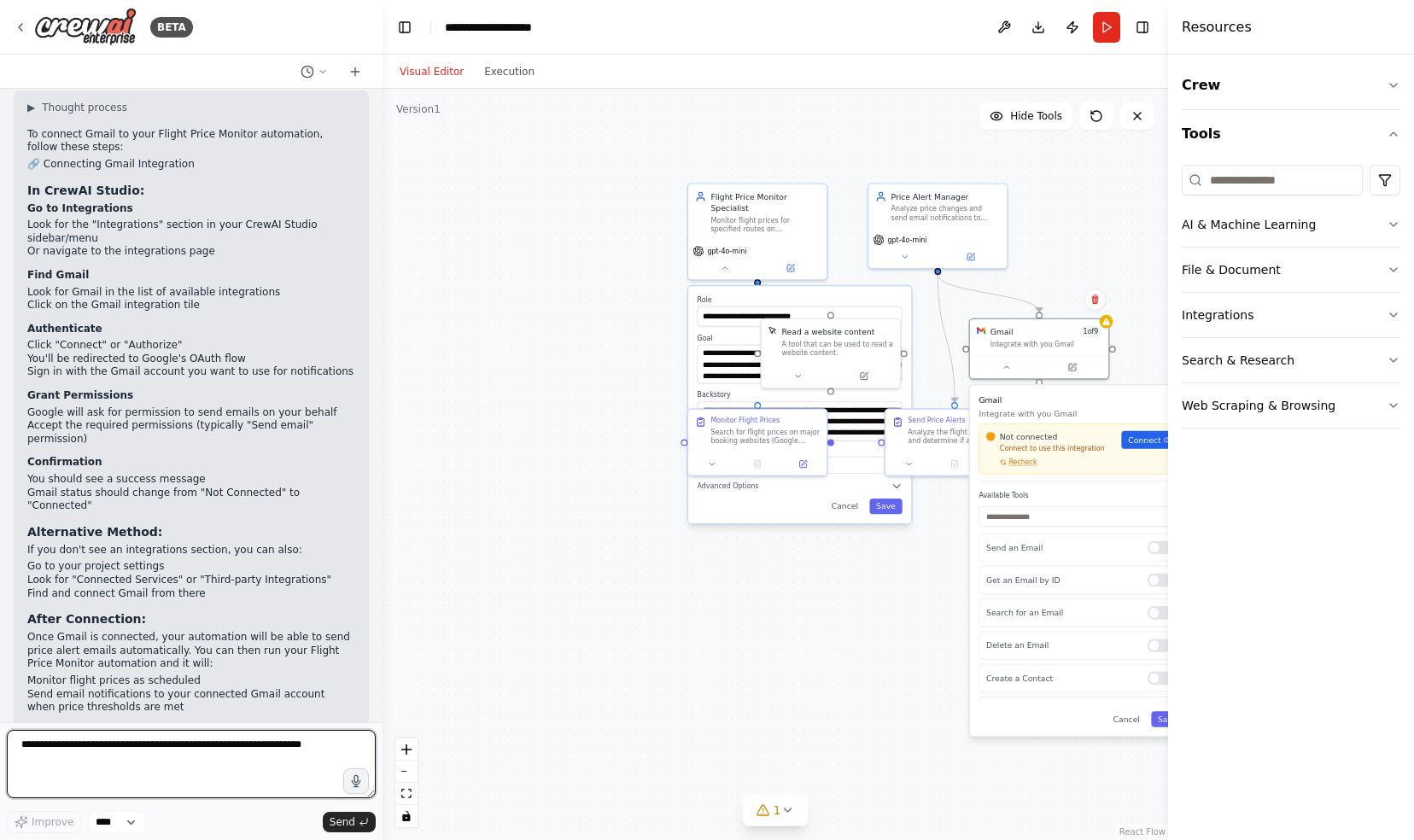
click at [29, 747] on textarea at bounding box center [191, 763] width 369 height 68
type textarea "*"
paste textarea "**********"
type textarea "**********"
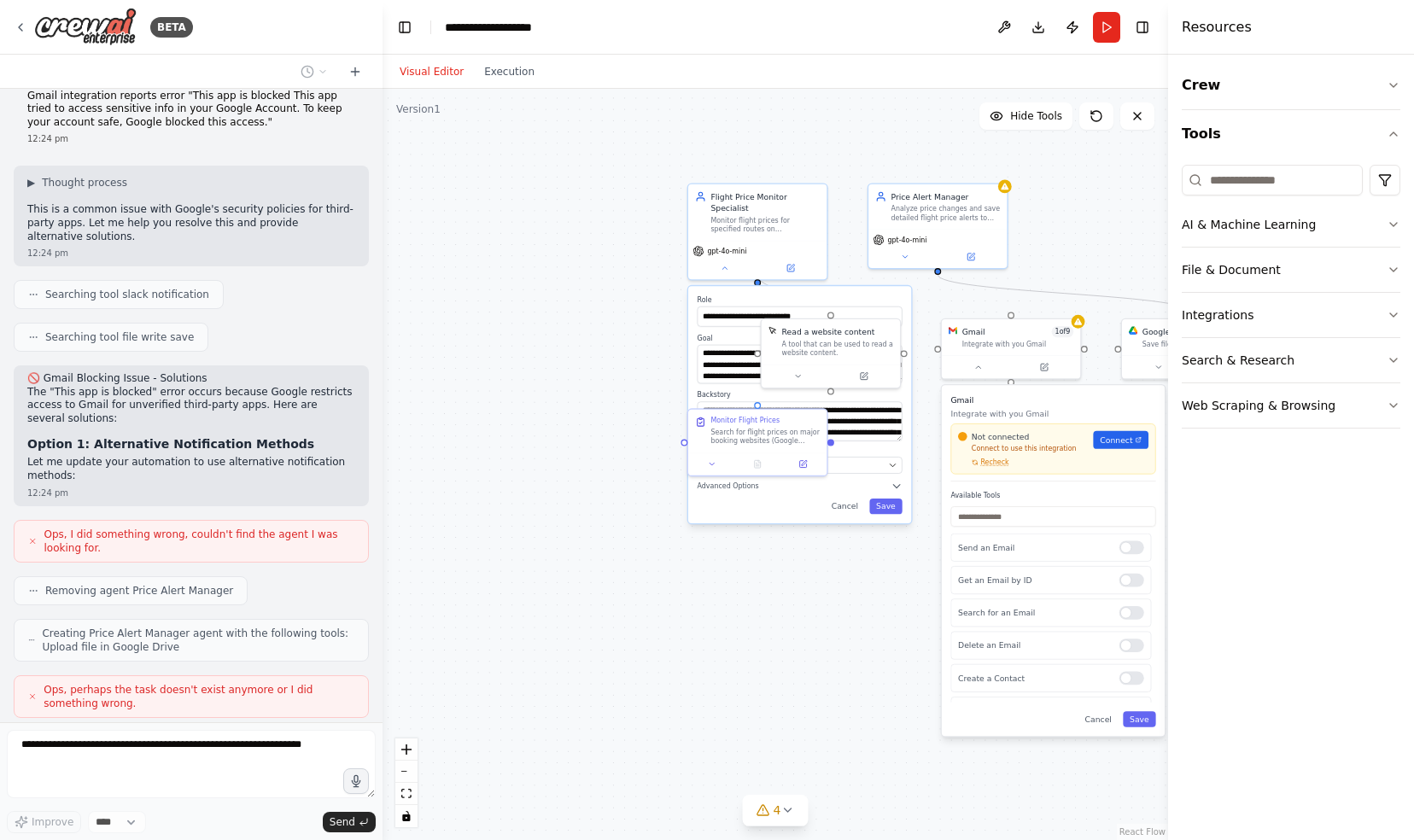
scroll to position [2262, 0]
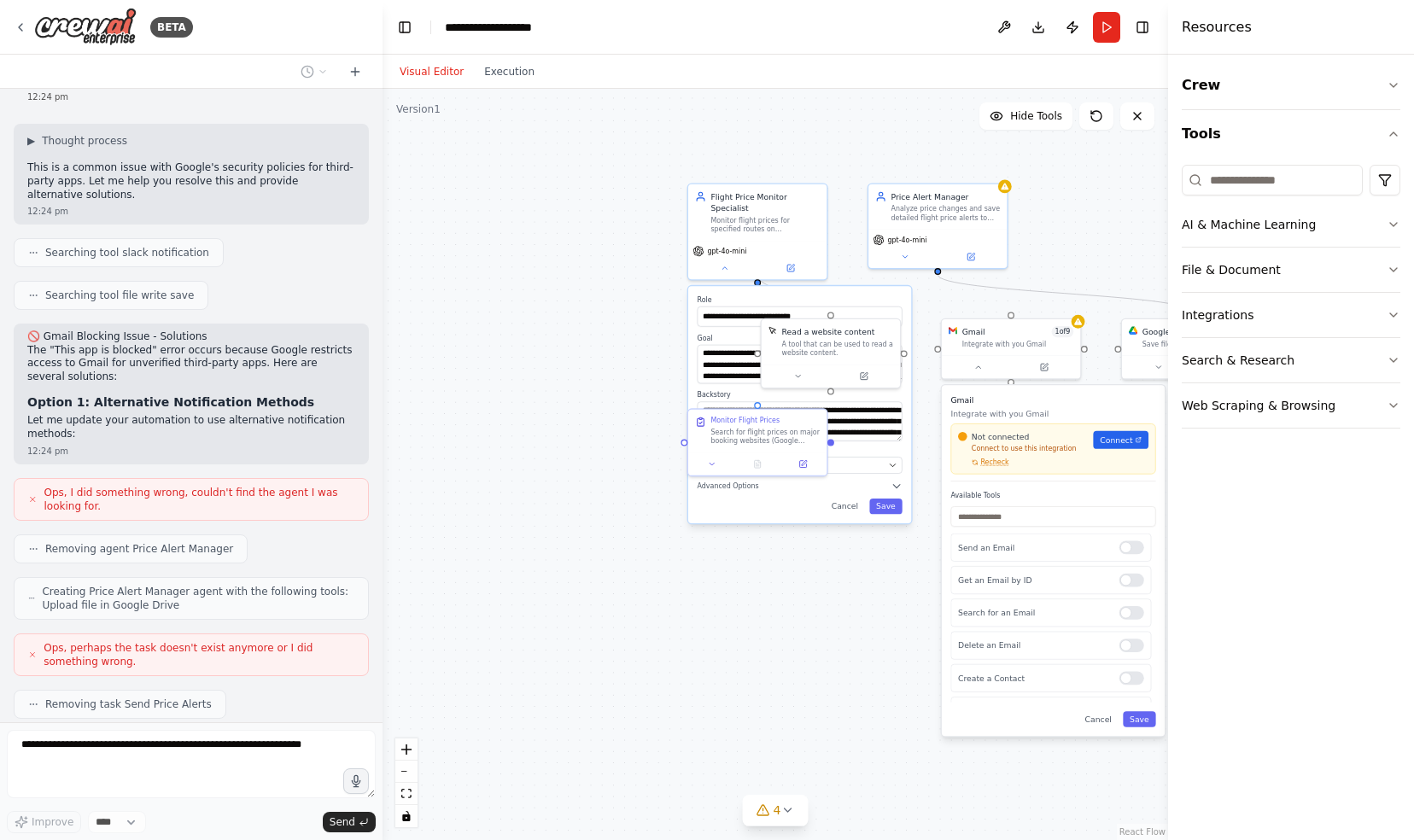
click at [1107, 728] on div "Gmail Integrate with you Gmail Not connected Connect to use this integration Re…" at bounding box center [1053, 560] width 223 height 351
click at [1111, 721] on button "Cancel" at bounding box center [1103, 718] width 40 height 16
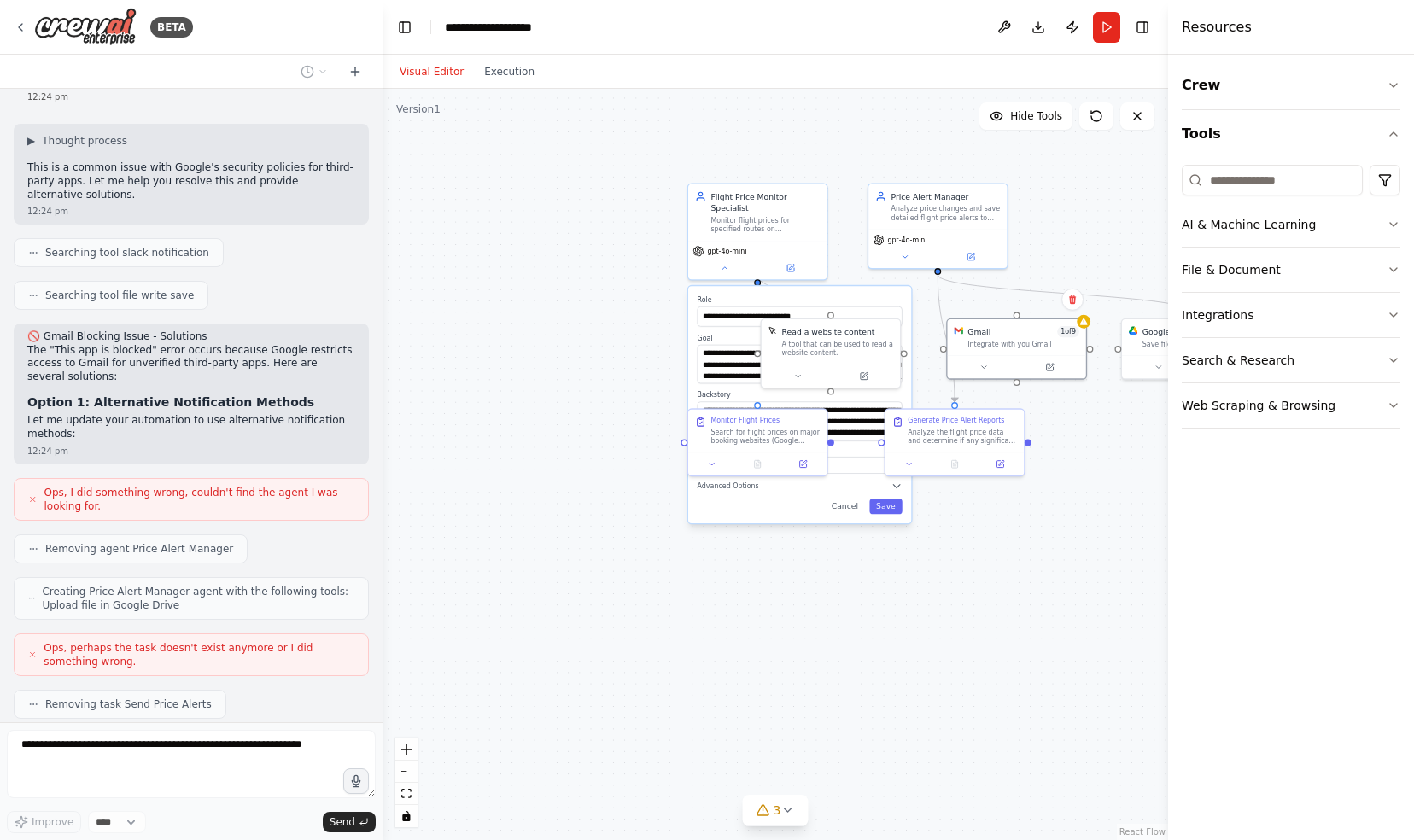
scroll to position [2304, 0]
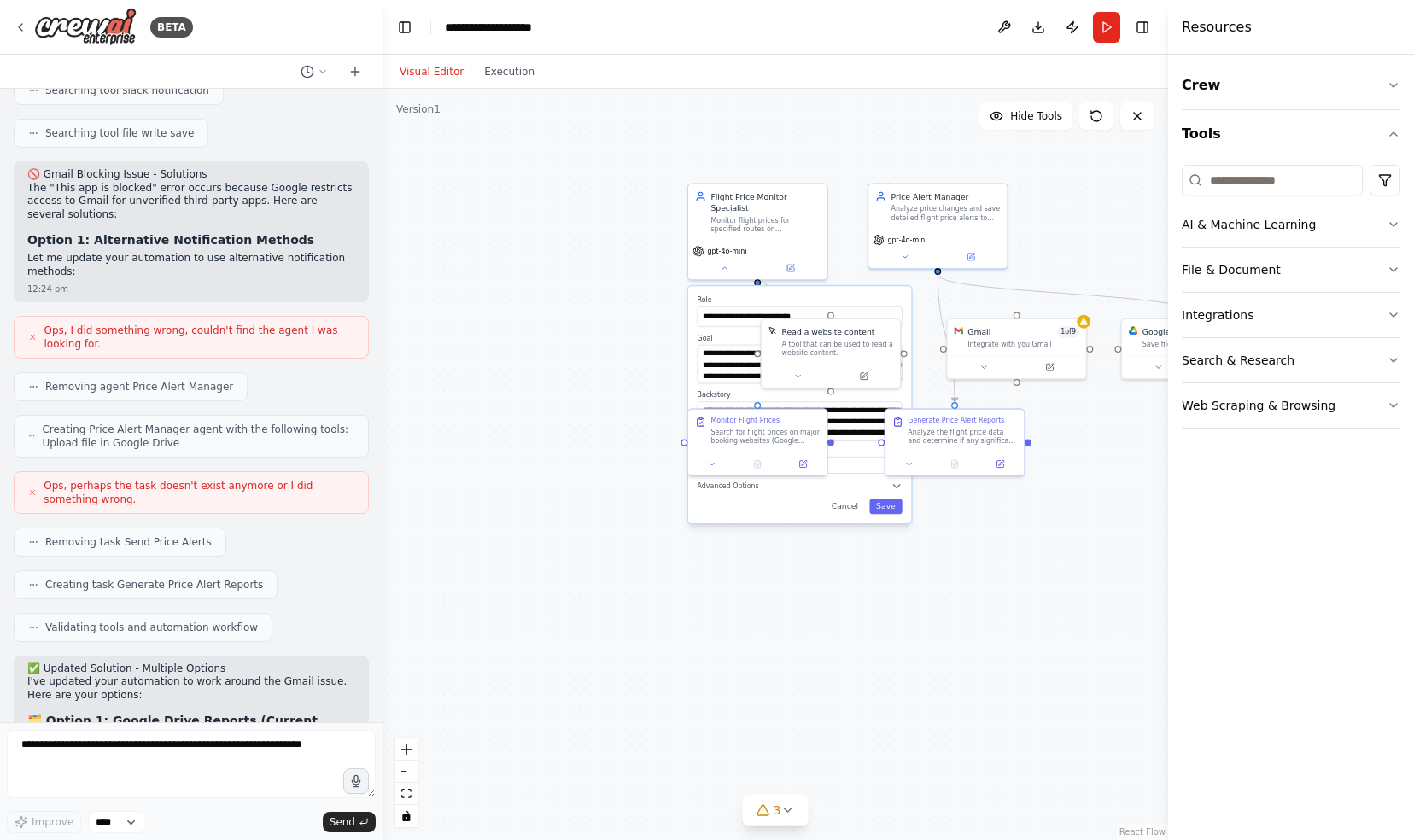
click at [848, 502] on div "**********" at bounding box center [800, 404] width 223 height 237
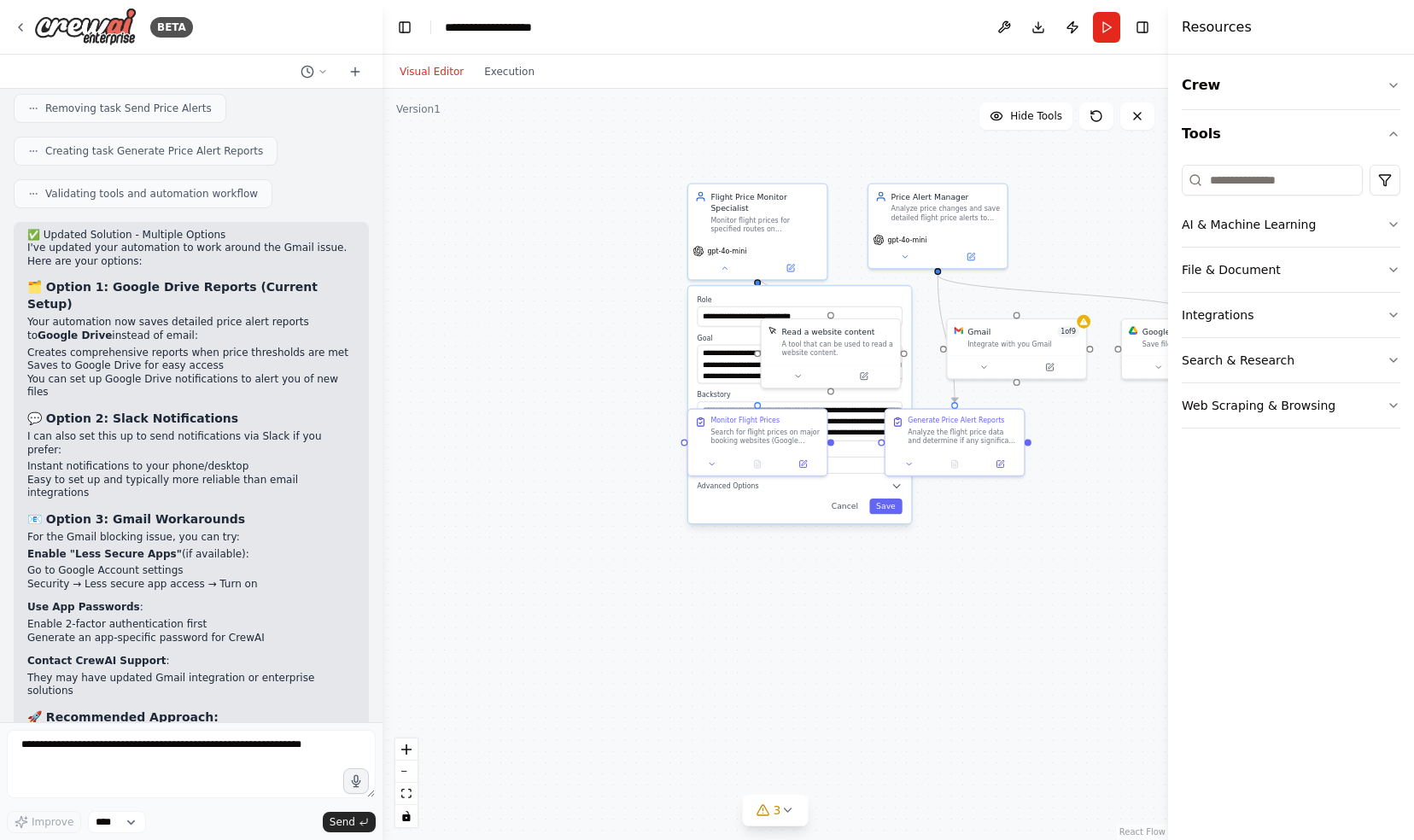
scroll to position [2870, 0]
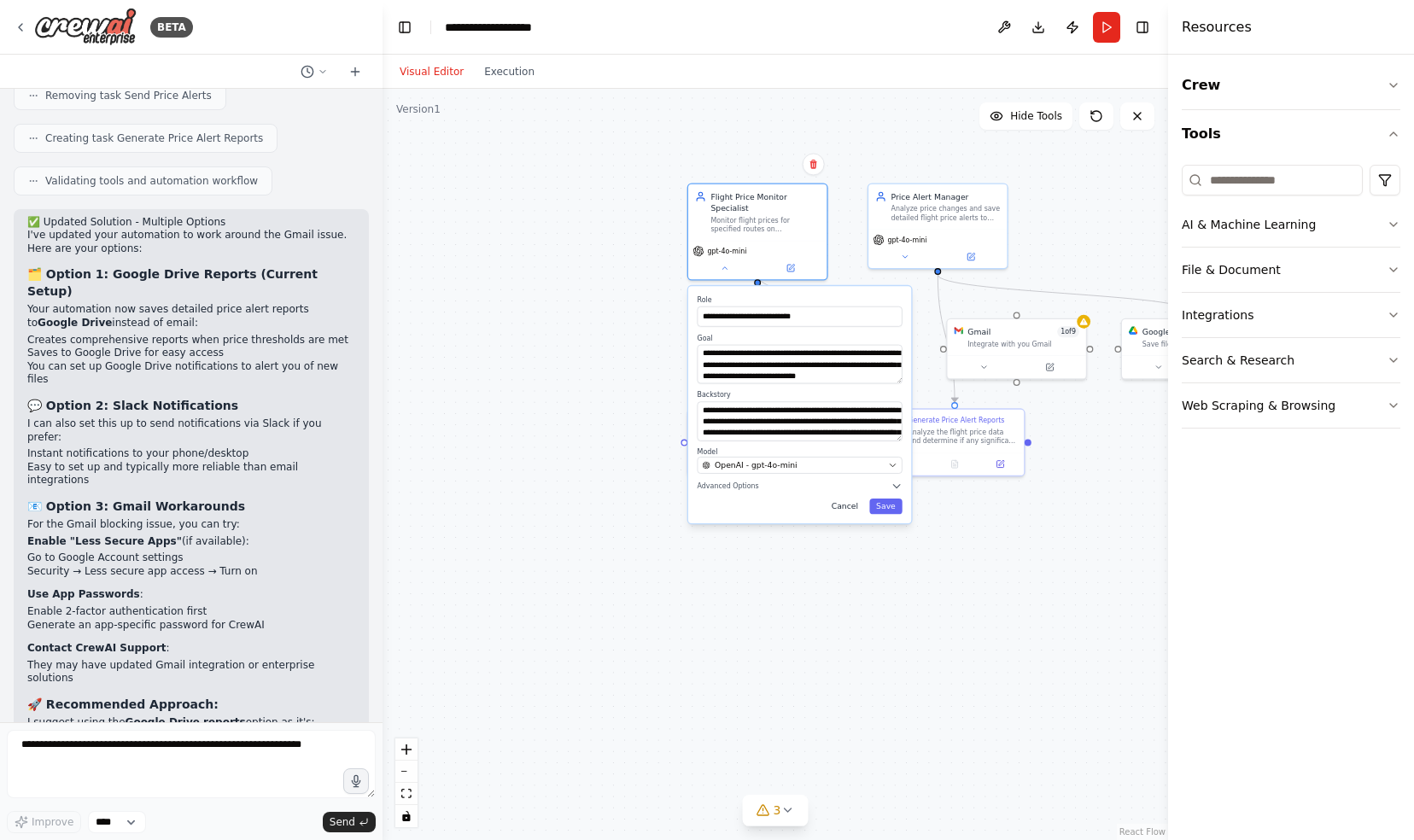
click at [857, 498] on button "Cancel" at bounding box center [845, 506] width 40 height 16
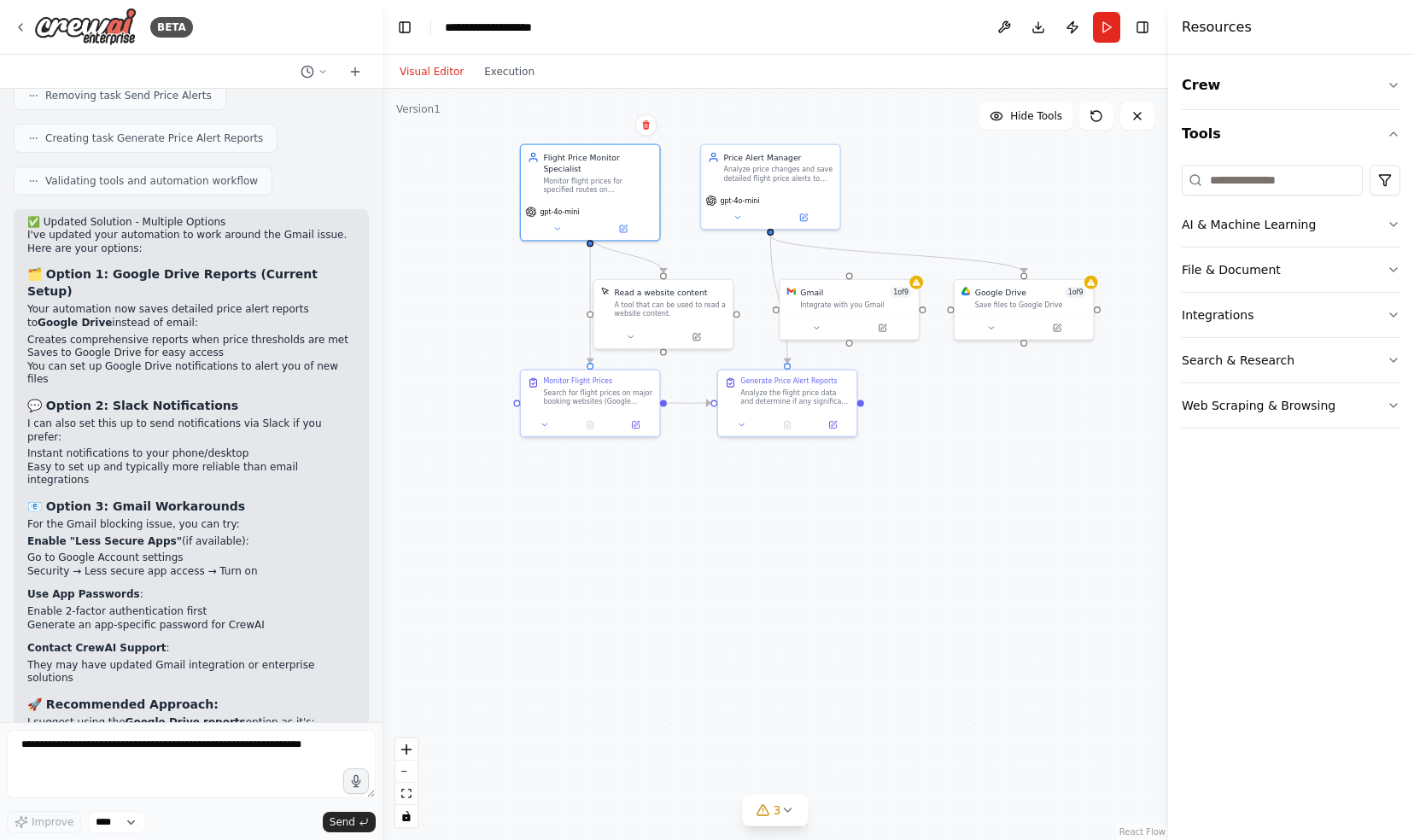
drag, startPoint x: 769, startPoint y: 647, endPoint x: 601, endPoint y: 609, distance: 172.2
click at [601, 609] on div ".deletable-edge-delete-btn { width: 20px; height: 20px; border: 0px solid #ffff…" at bounding box center [775, 464] width 785 height 751
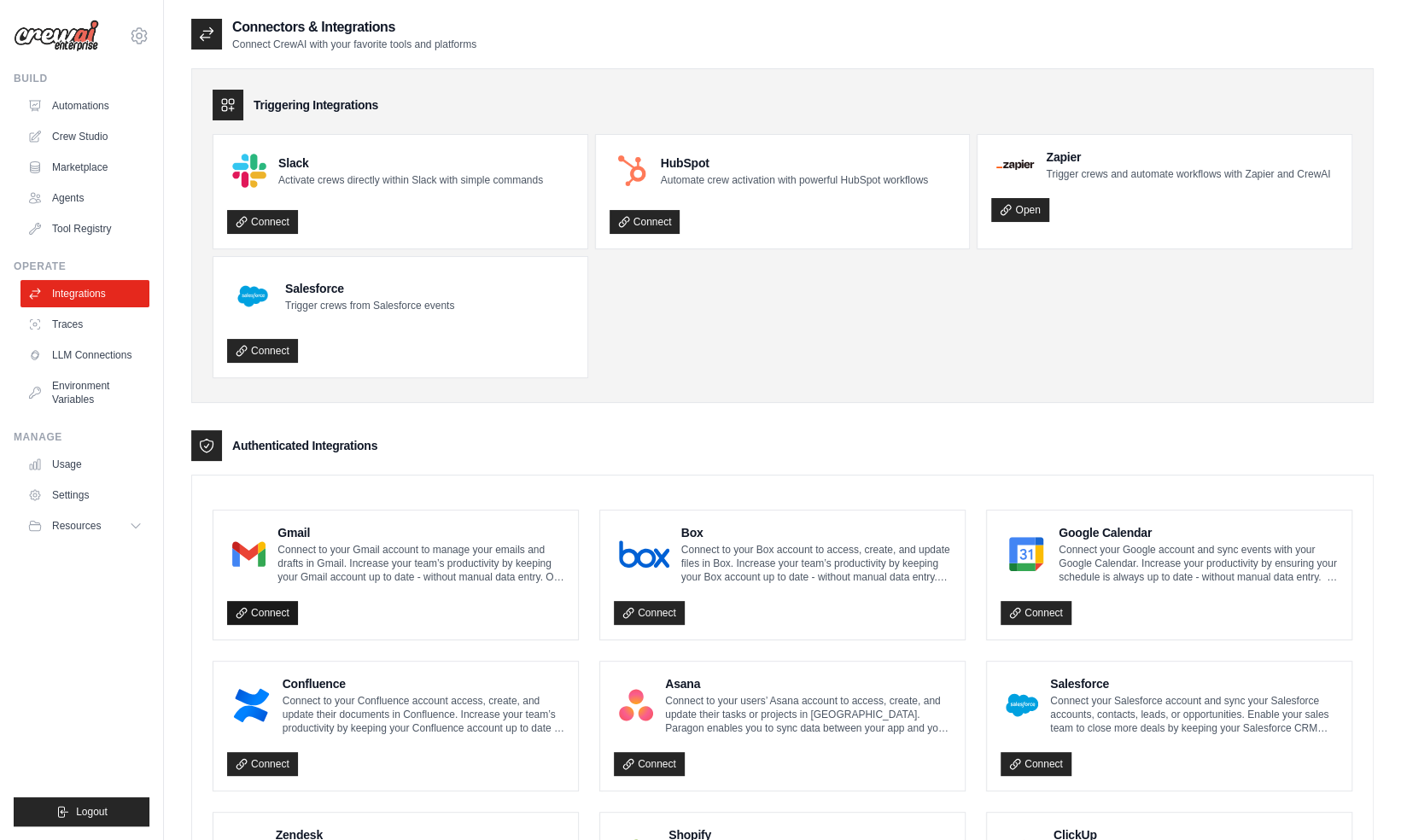
click at [276, 604] on link "Connect" at bounding box center [263, 613] width 71 height 24
